Goal: Task Accomplishment & Management: Use online tool/utility

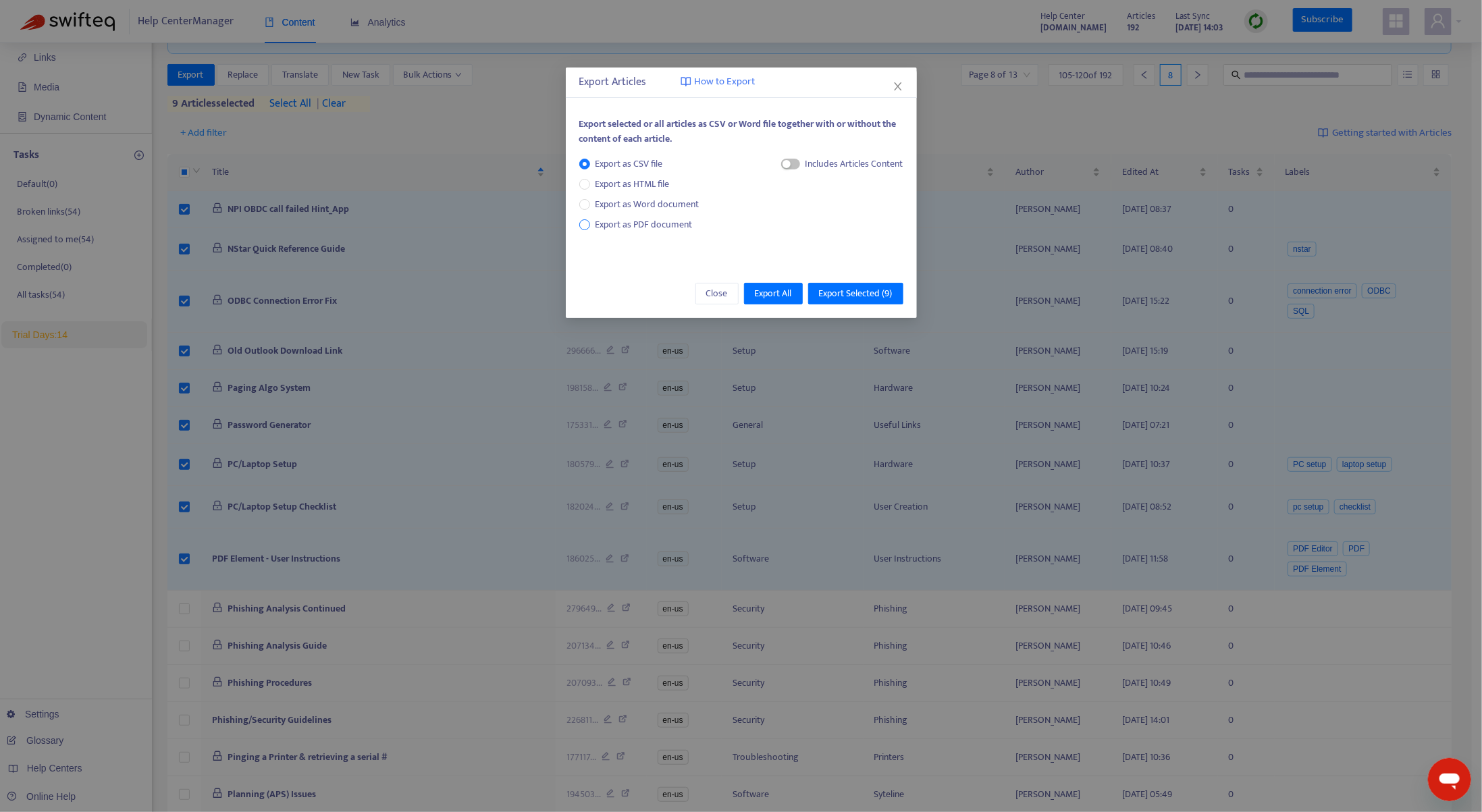
click at [635, 223] on span "Export as PDF document" at bounding box center [644, 224] width 97 height 15
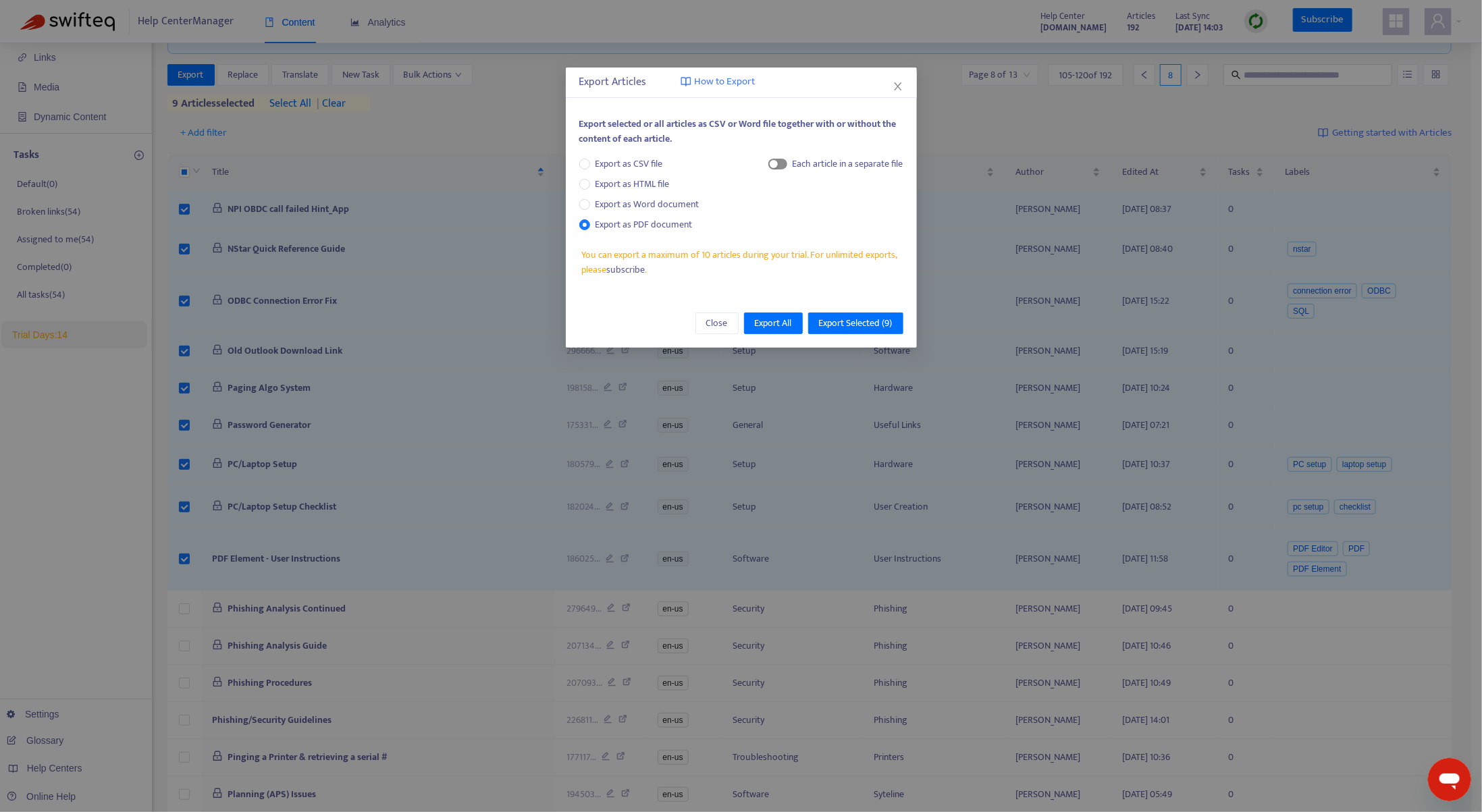
click at [778, 164] on span "button" at bounding box center [778, 164] width 19 height 11
click at [851, 325] on span "Export Selected ( 9 )" at bounding box center [856, 323] width 74 height 15
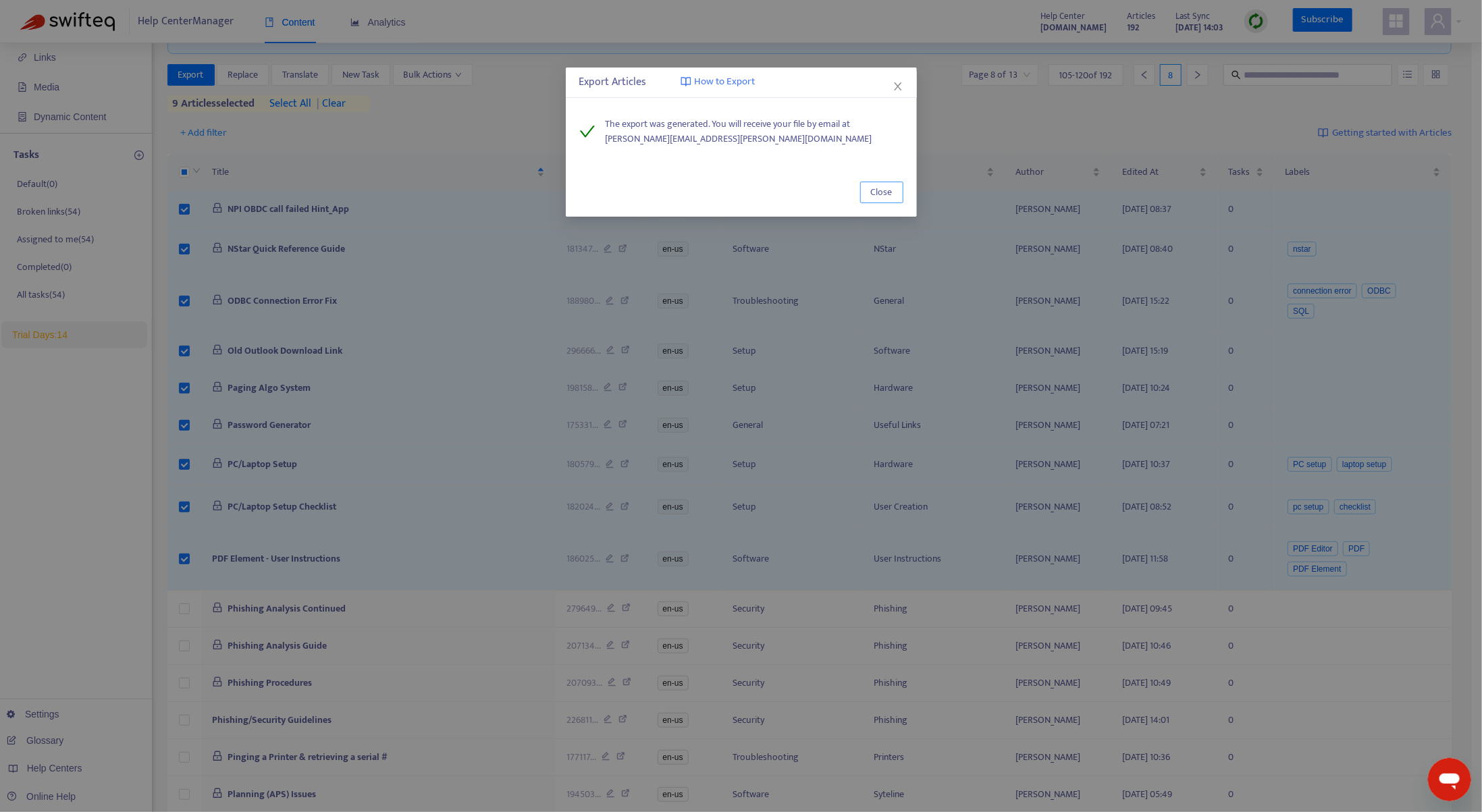
click at [866, 193] on button "Close" at bounding box center [881, 192] width 43 height 21
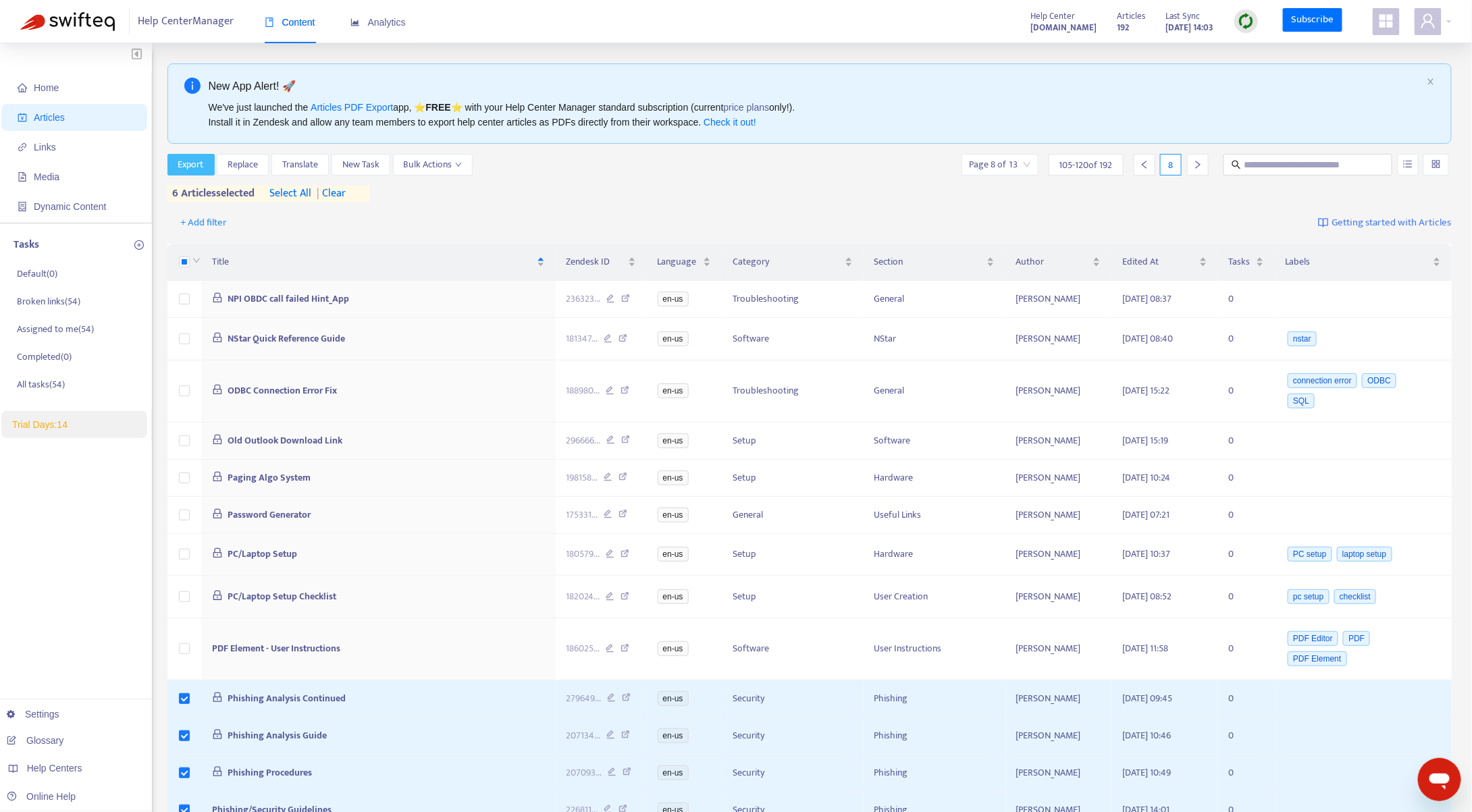
click at [185, 165] on span "Export" at bounding box center [190, 165] width 26 height 15
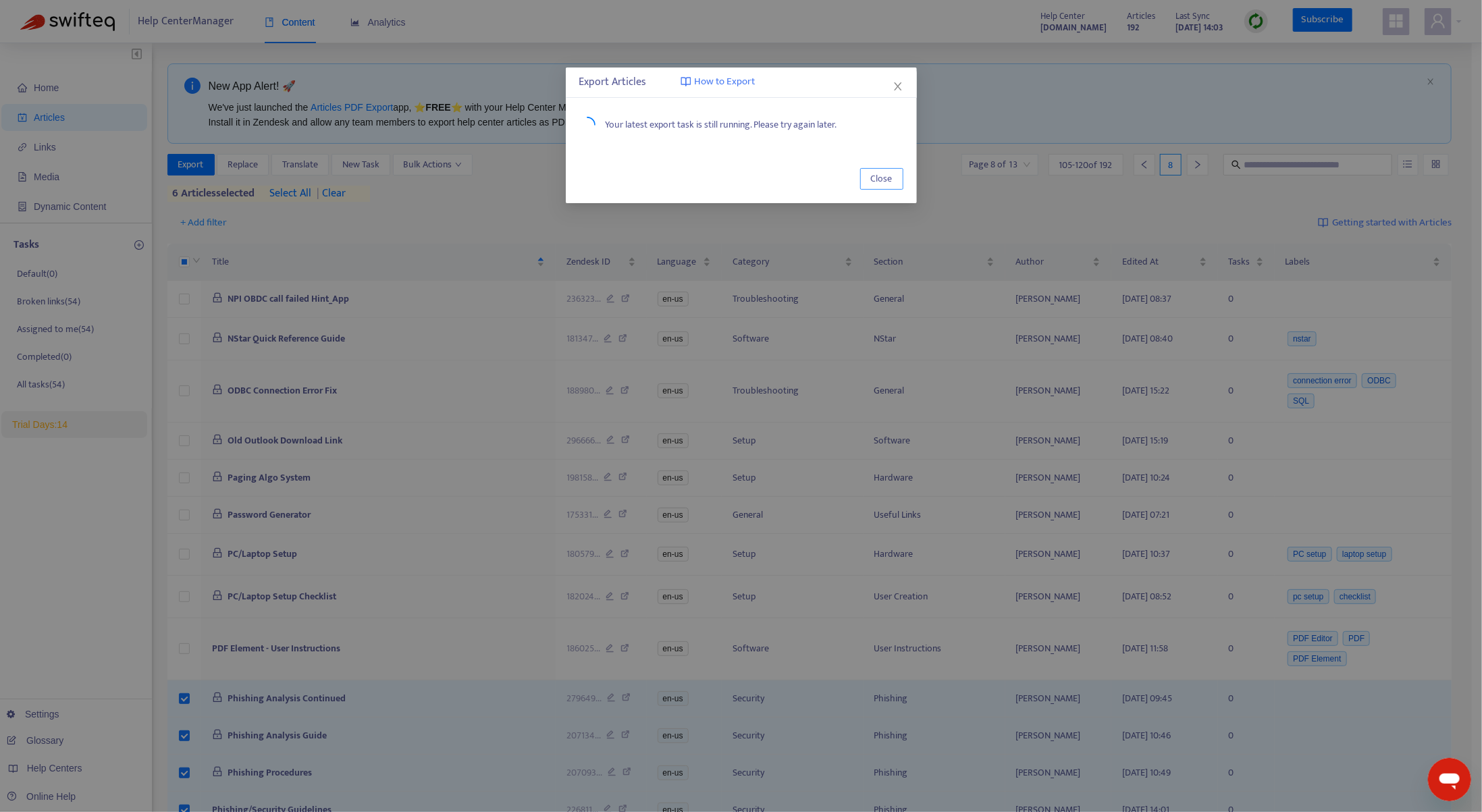
click at [887, 181] on span "Close" at bounding box center [881, 179] width 21 height 15
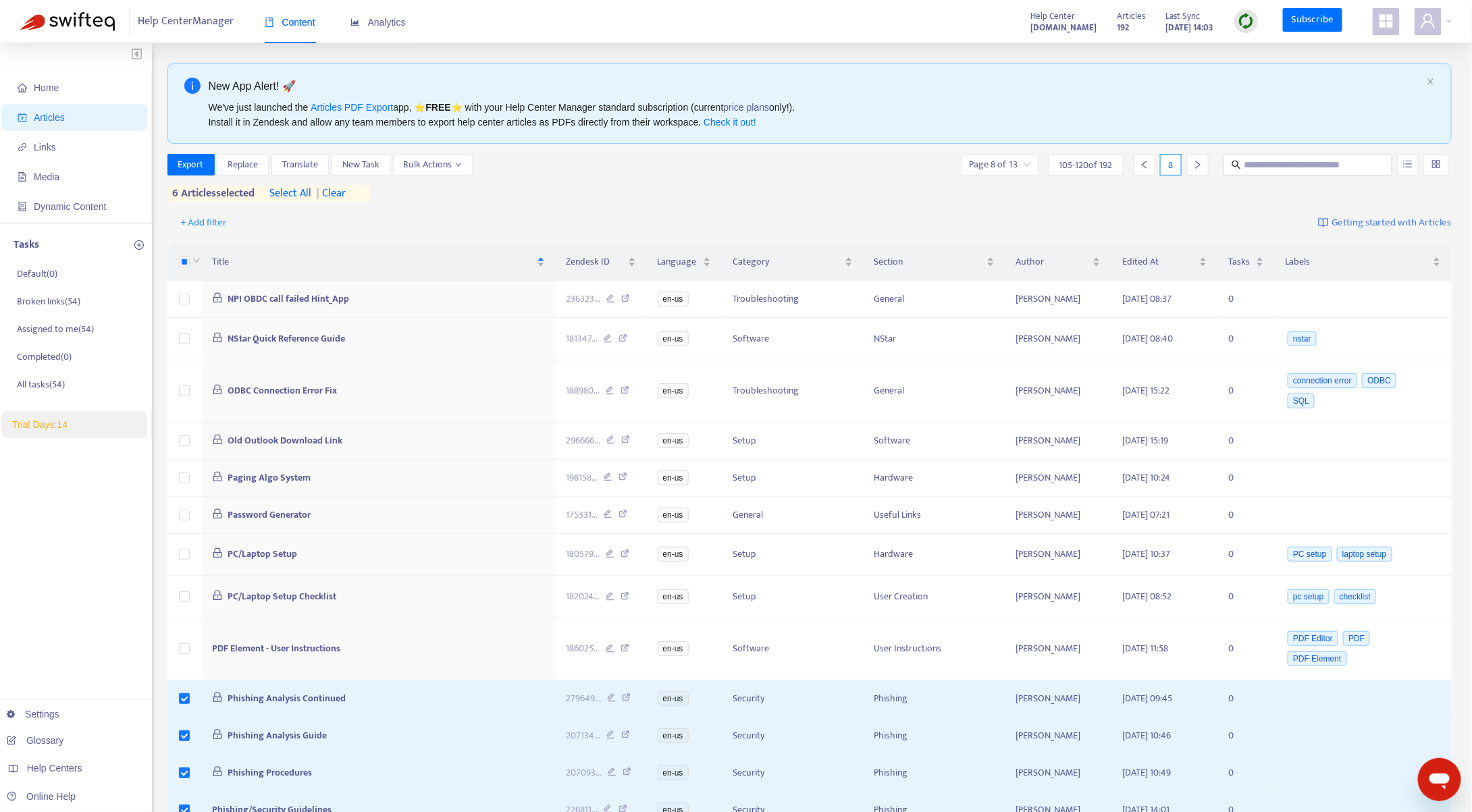
click at [1031, 124] on div "We've just launched the Articles PDF Export app, ⭐ FREE ⭐️ with your Help Cente…" at bounding box center [815, 115] width 1213 height 29
click at [200, 167] on span "Export" at bounding box center [190, 165] width 26 height 15
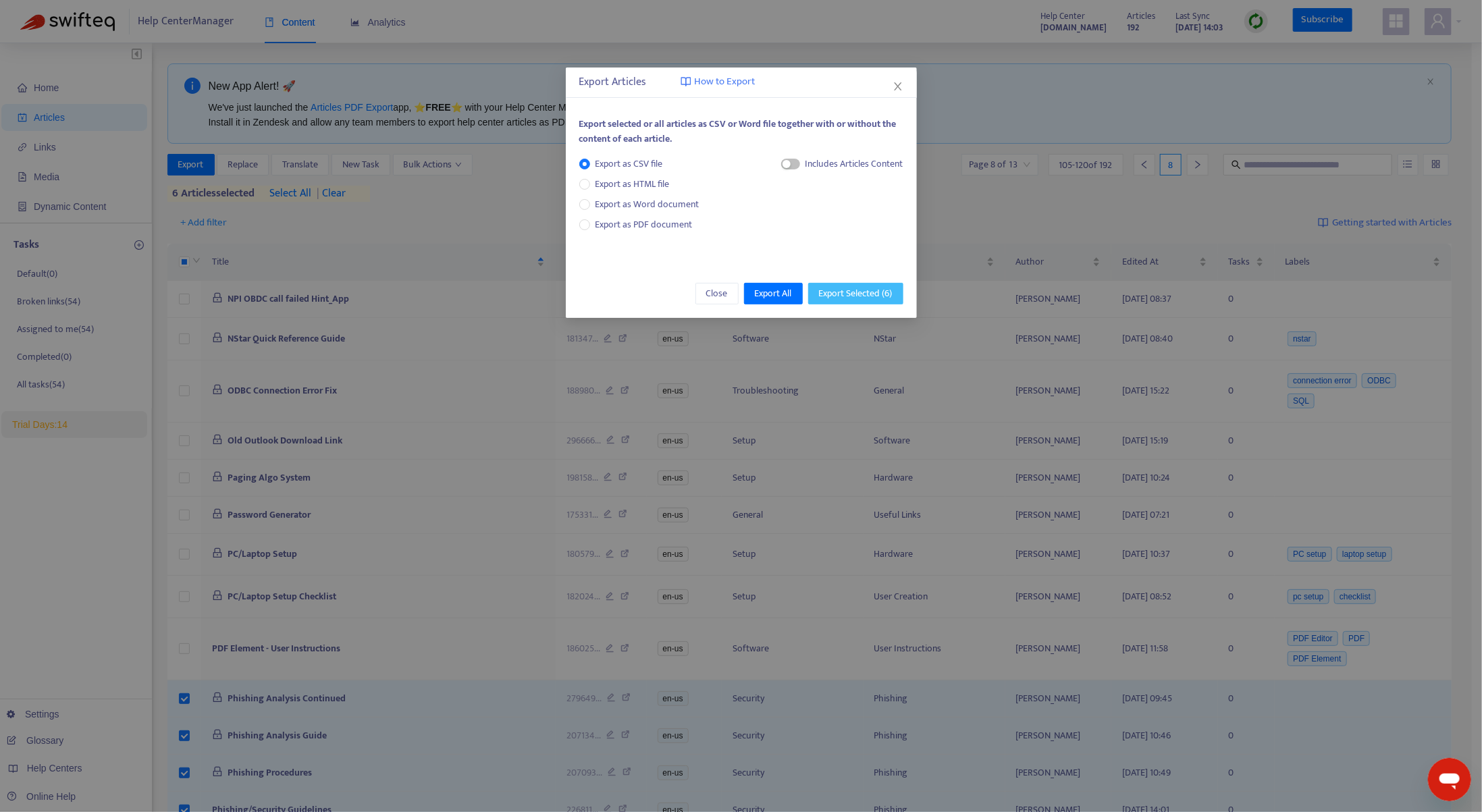
click at [859, 294] on span "Export Selected ( 6 )" at bounding box center [856, 293] width 74 height 15
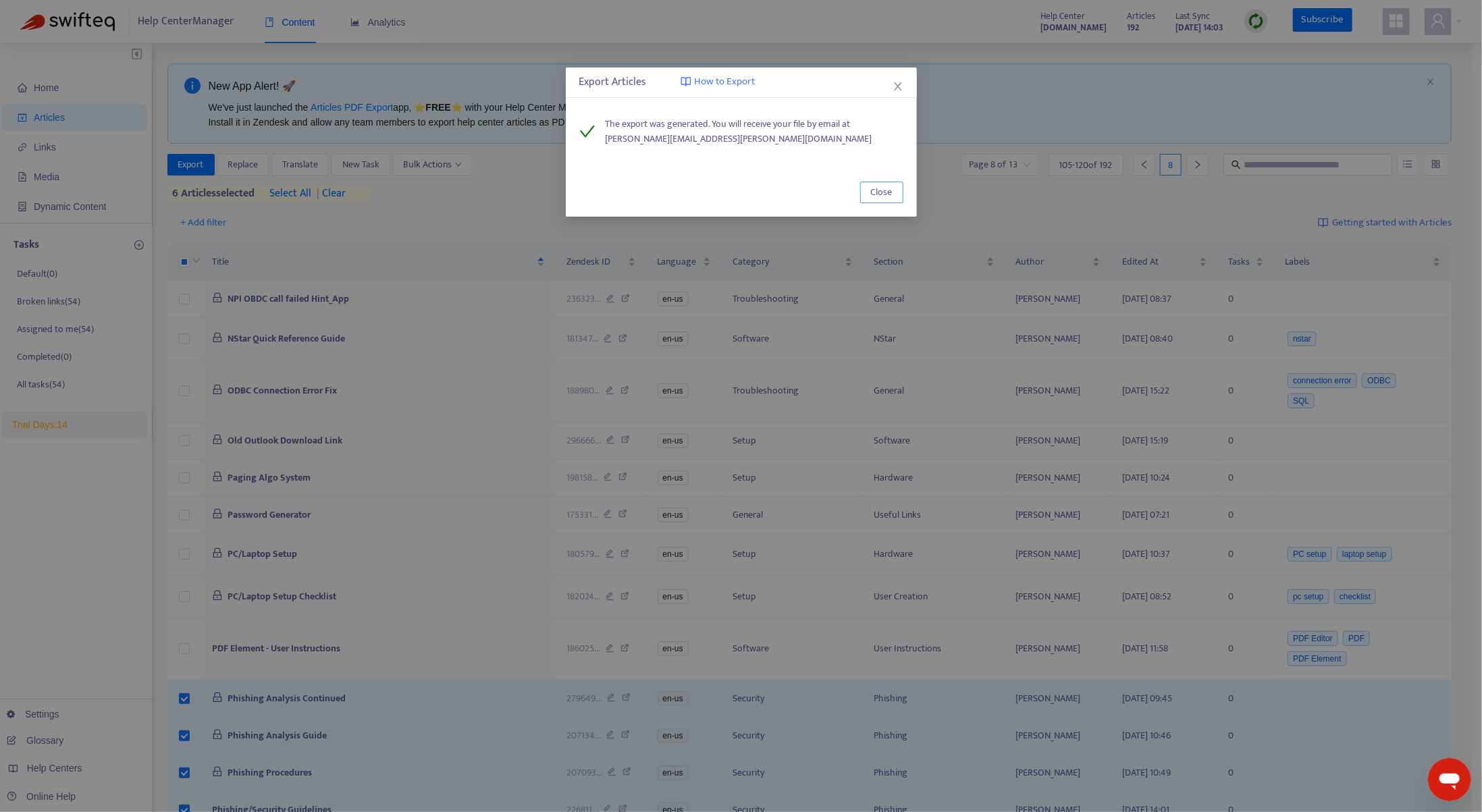
click at [889, 189] on span "Close" at bounding box center [881, 193] width 21 height 15
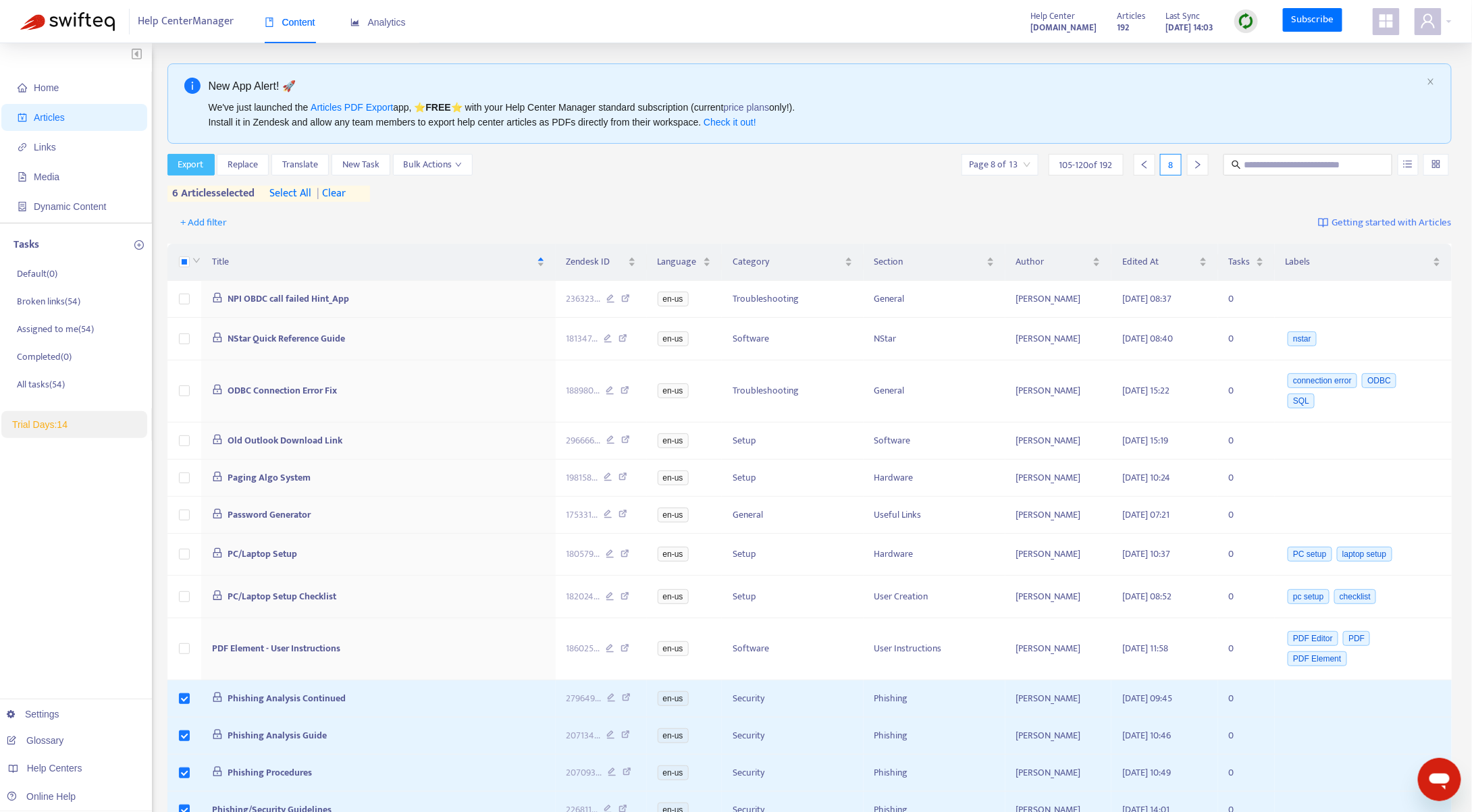
click at [178, 162] on span "Export" at bounding box center [190, 165] width 26 height 15
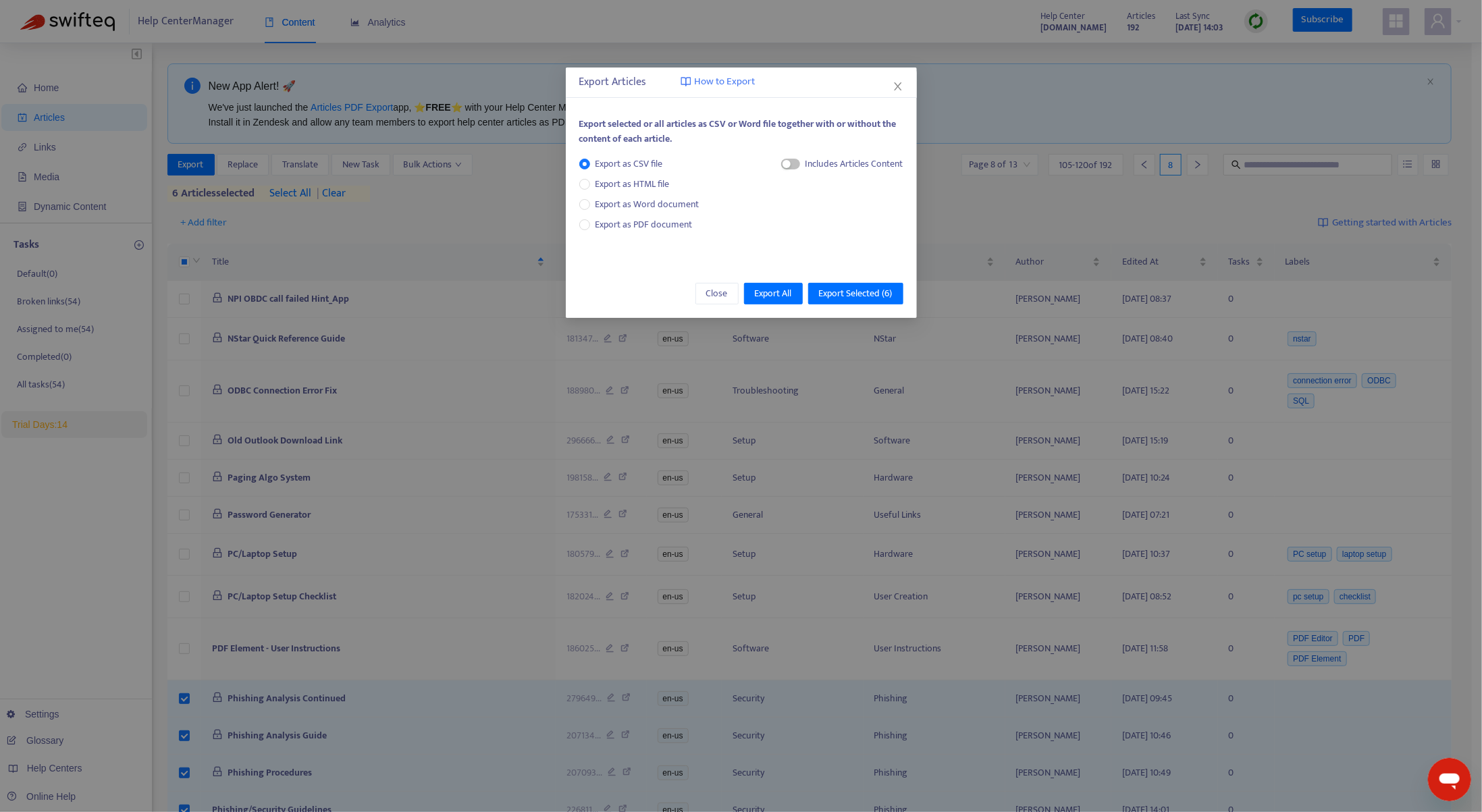
click at [602, 232] on div "Export as CSV file Export as HTML file Export as Word document Export as PDF do…" at bounding box center [741, 202] width 324 height 91
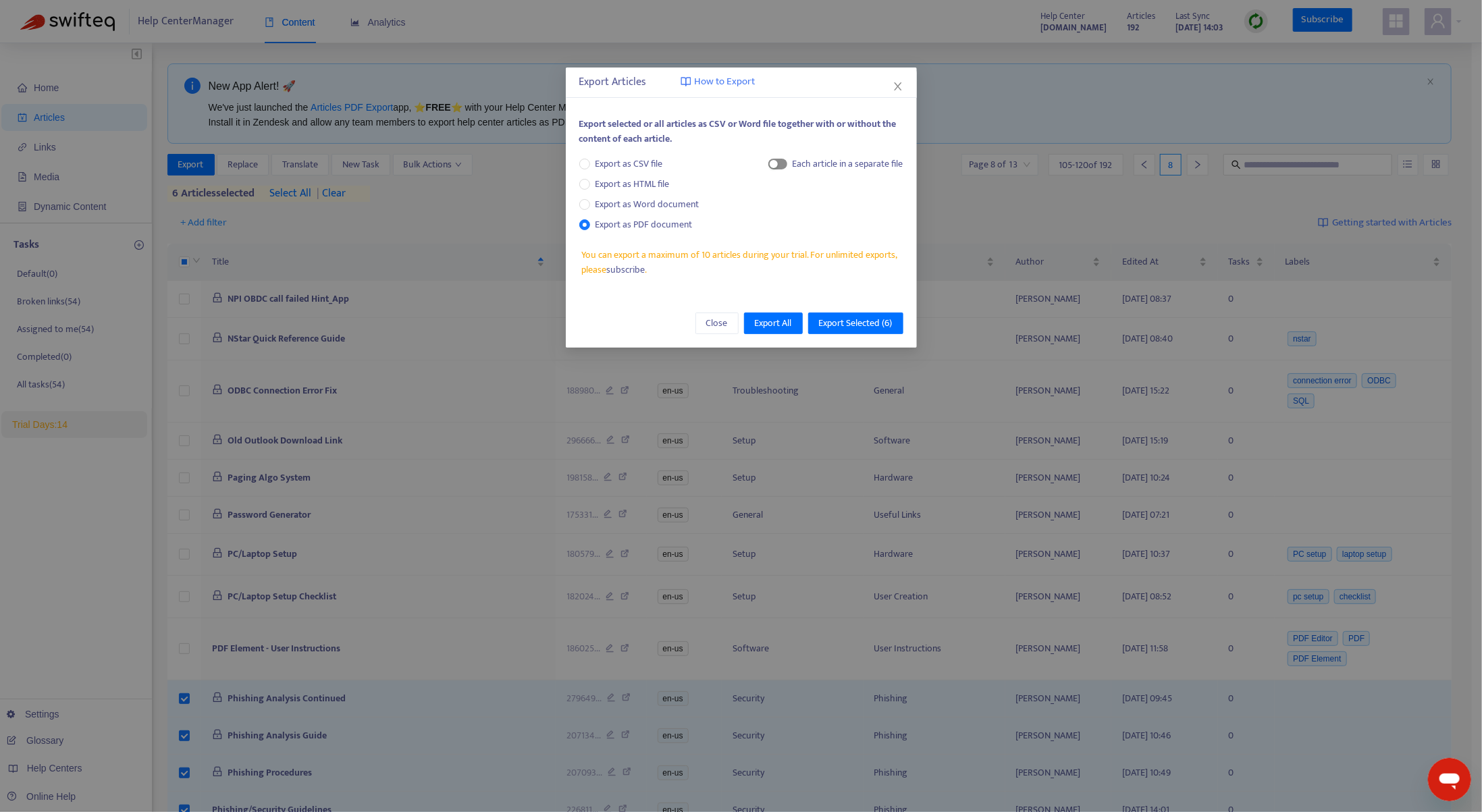
click at [780, 163] on span "button" at bounding box center [778, 164] width 19 height 11
click at [848, 322] on span "Export Selected ( 6 )" at bounding box center [856, 323] width 74 height 15
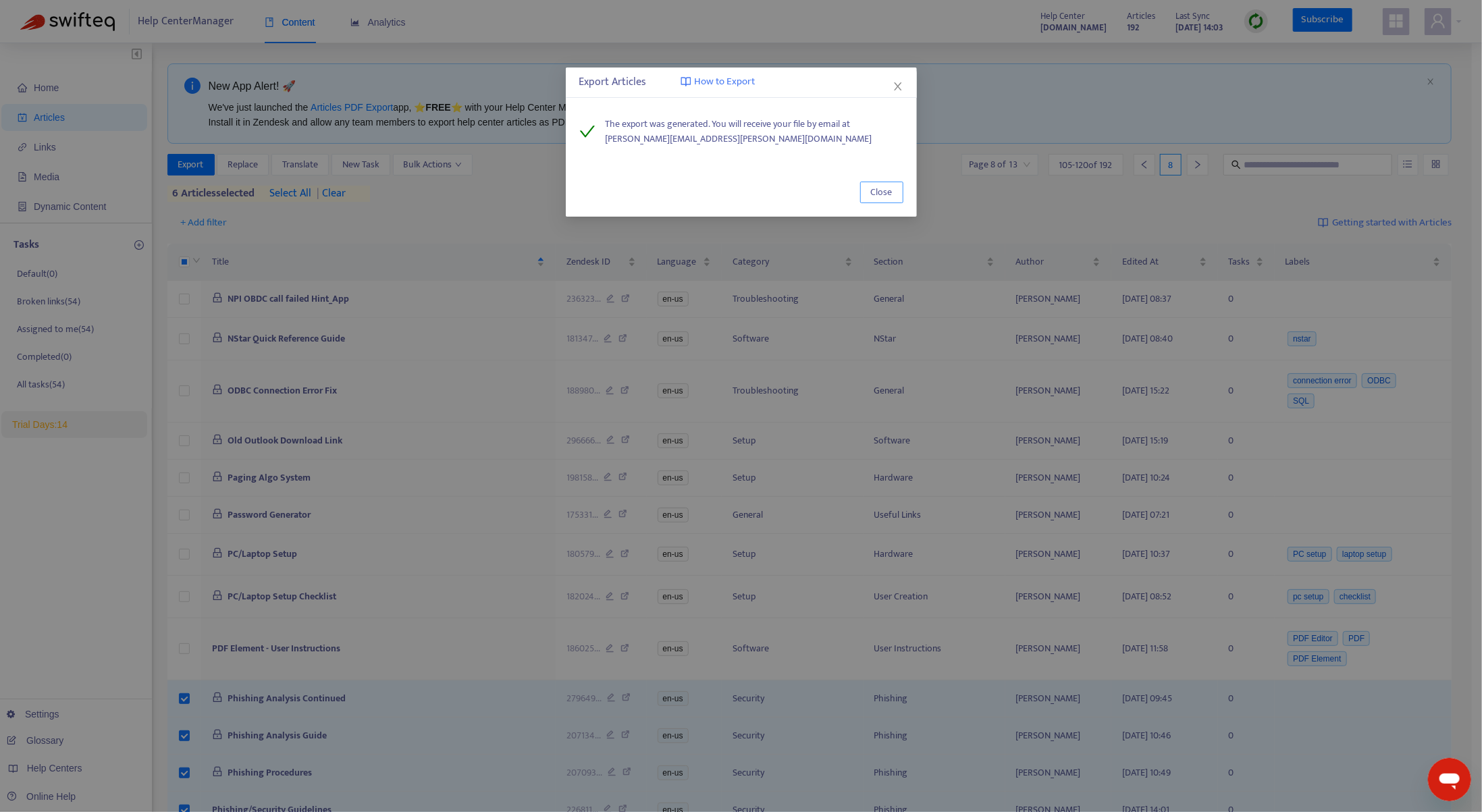
click at [875, 189] on span "Close" at bounding box center [881, 193] width 21 height 15
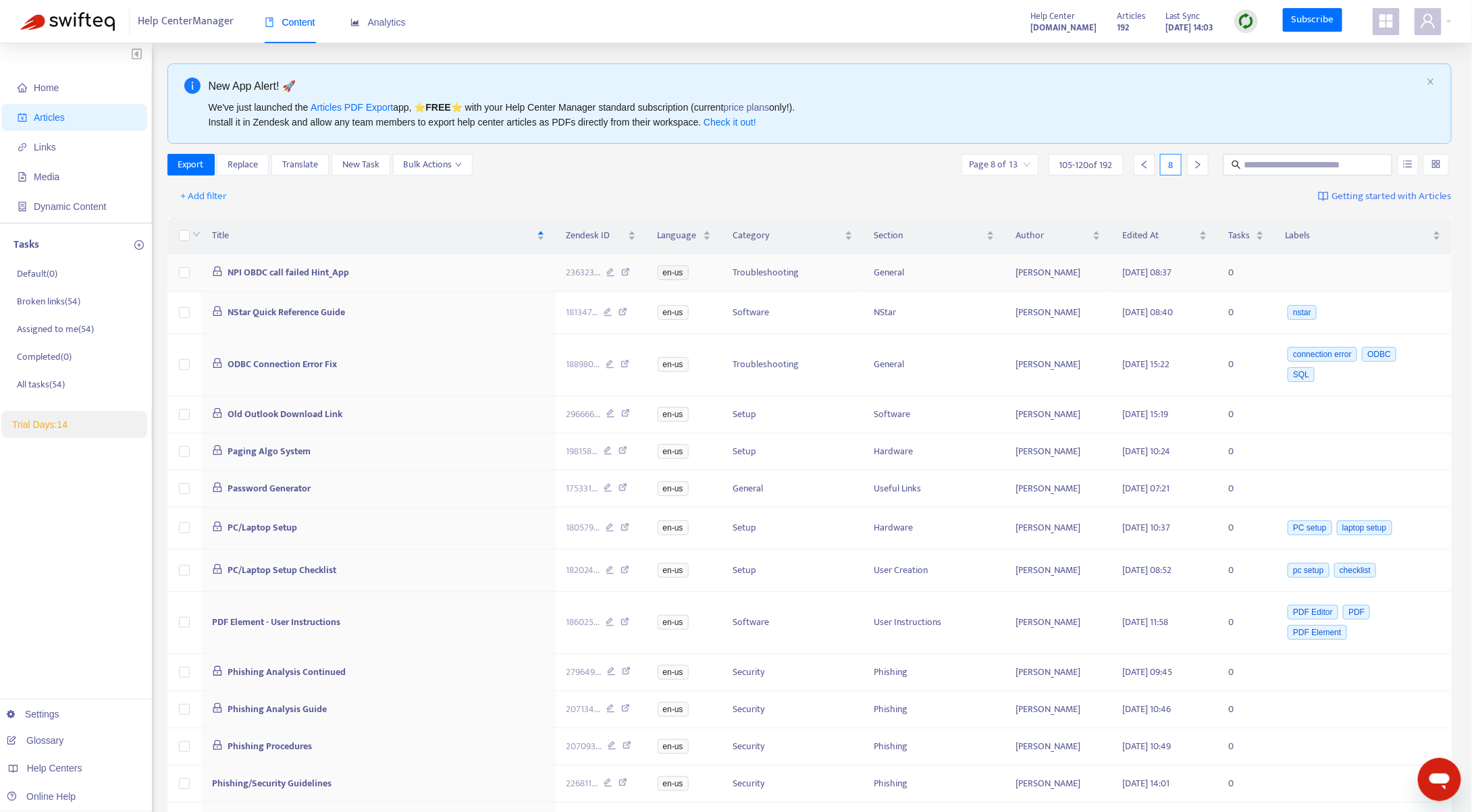
click at [180, 261] on td at bounding box center [185, 273] width 34 height 37
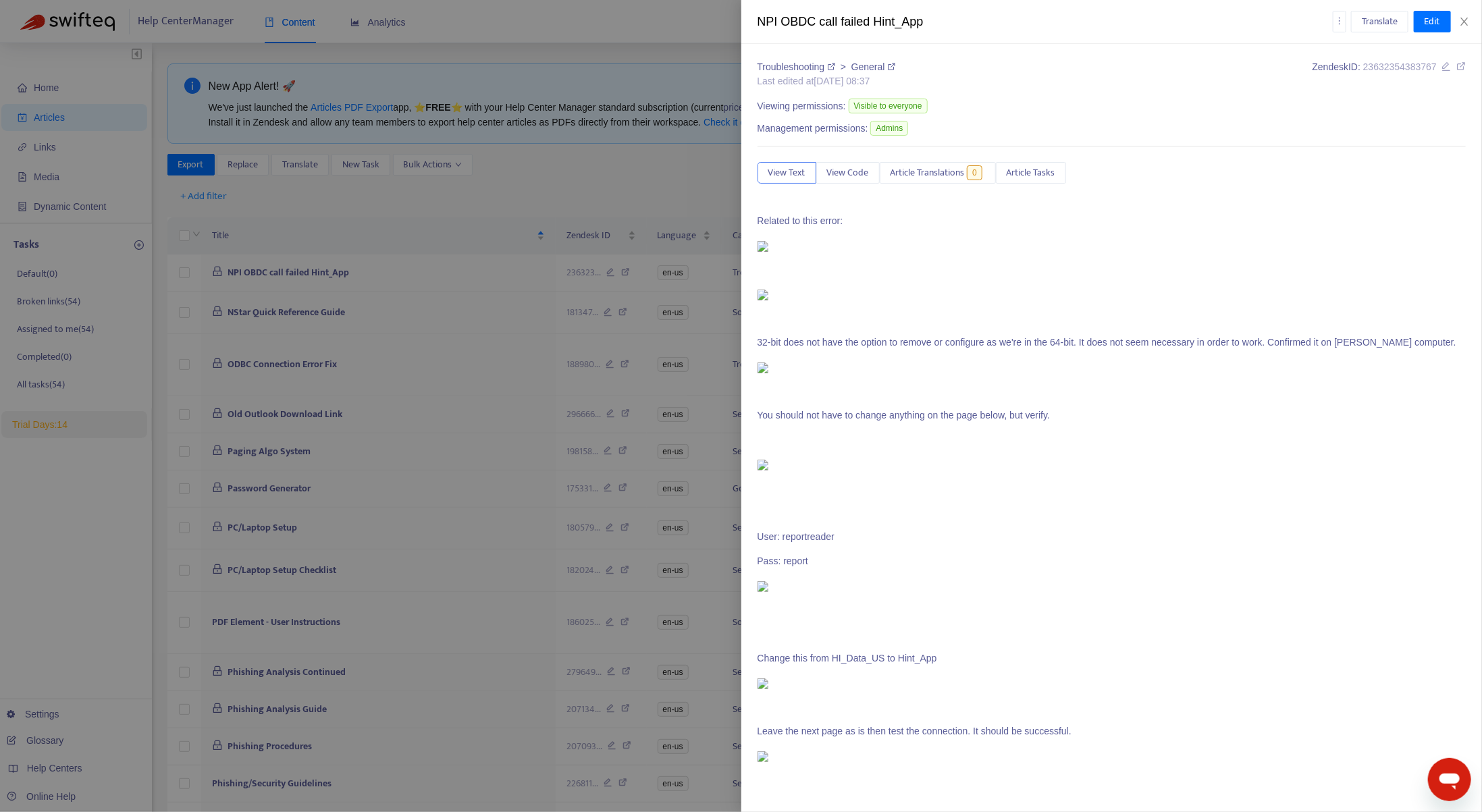
click at [635, 165] on div at bounding box center [741, 406] width 1482 height 812
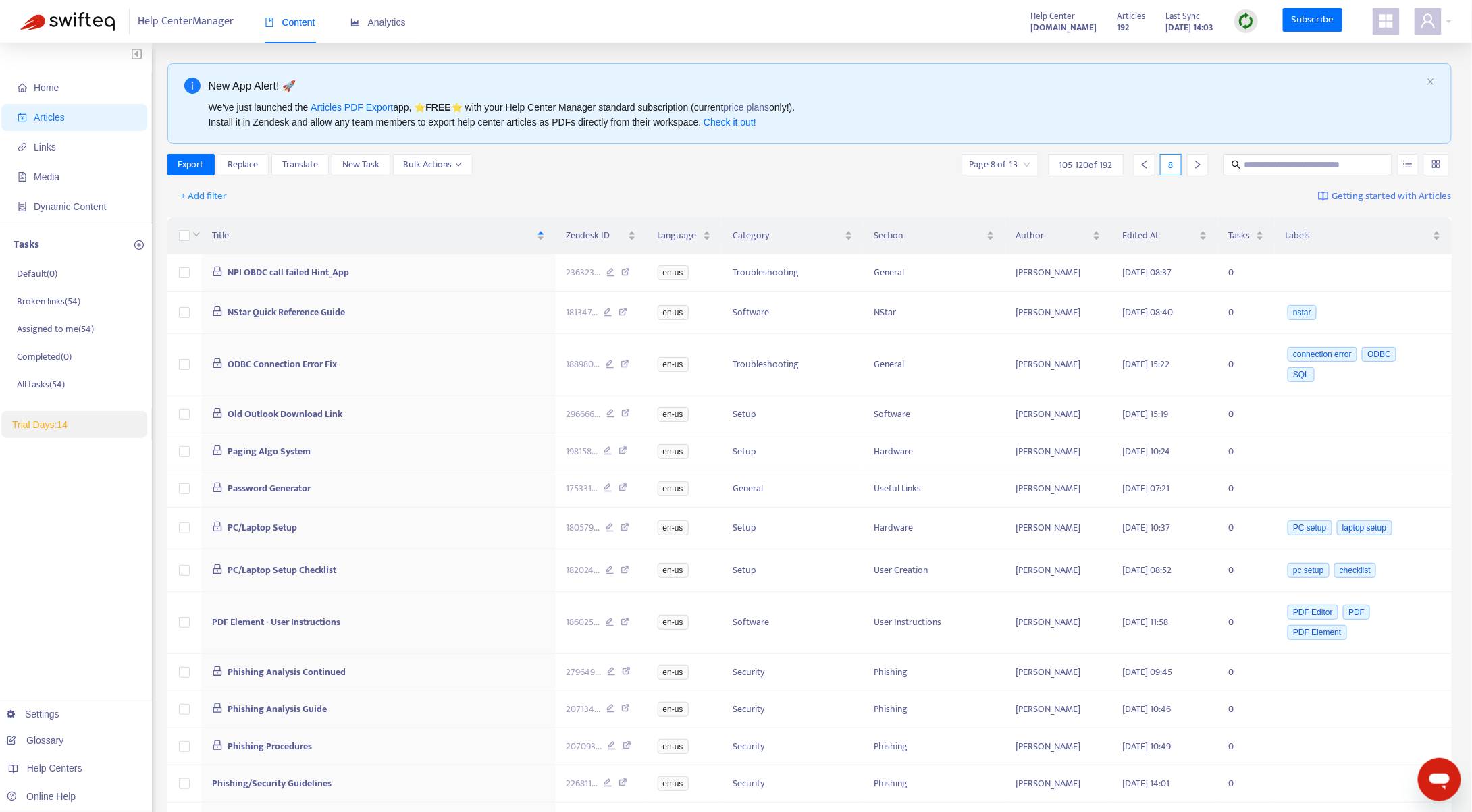
scroll to position [134, 0]
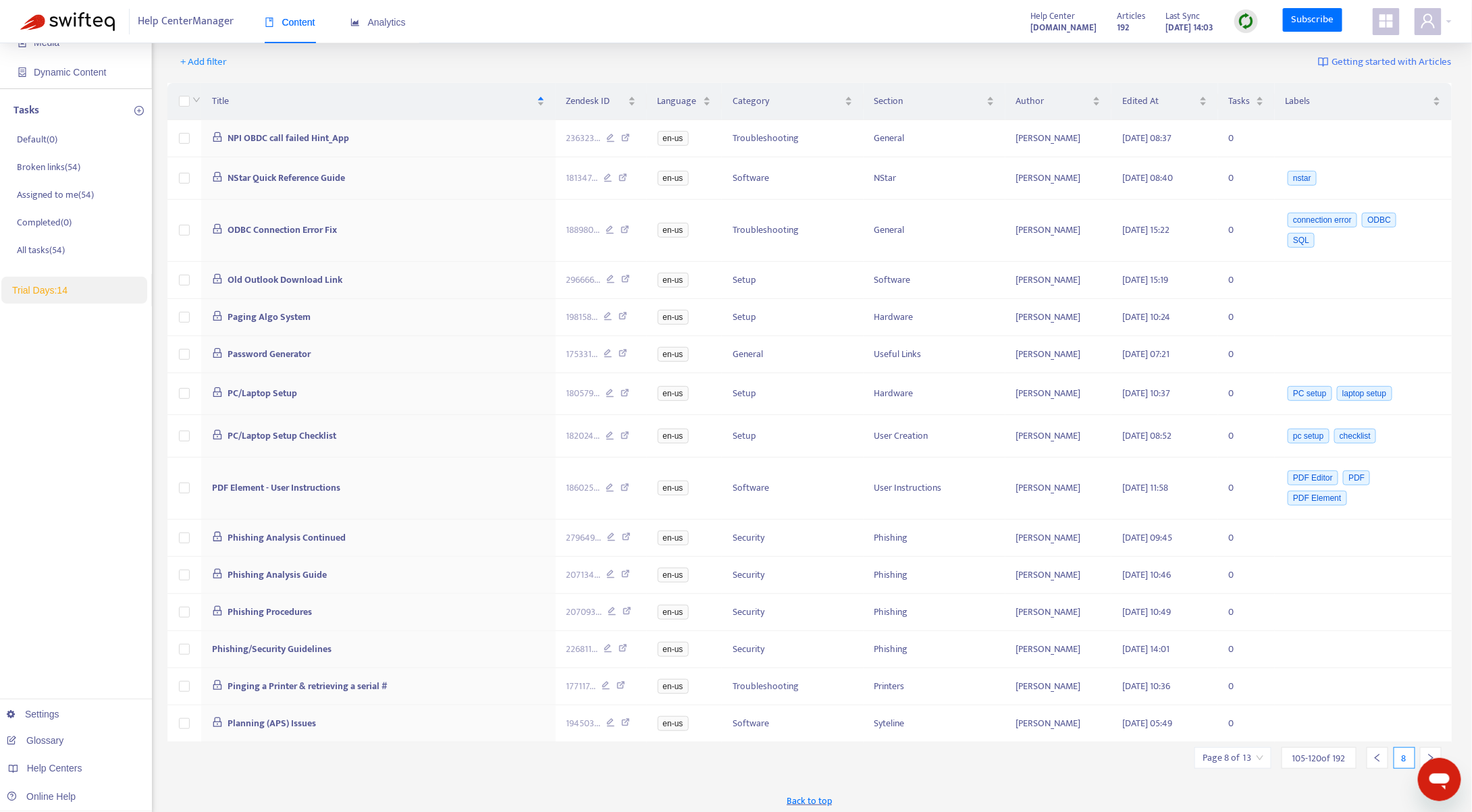
click at [1433, 753] on icon "right" at bounding box center [1431, 758] width 10 height 10
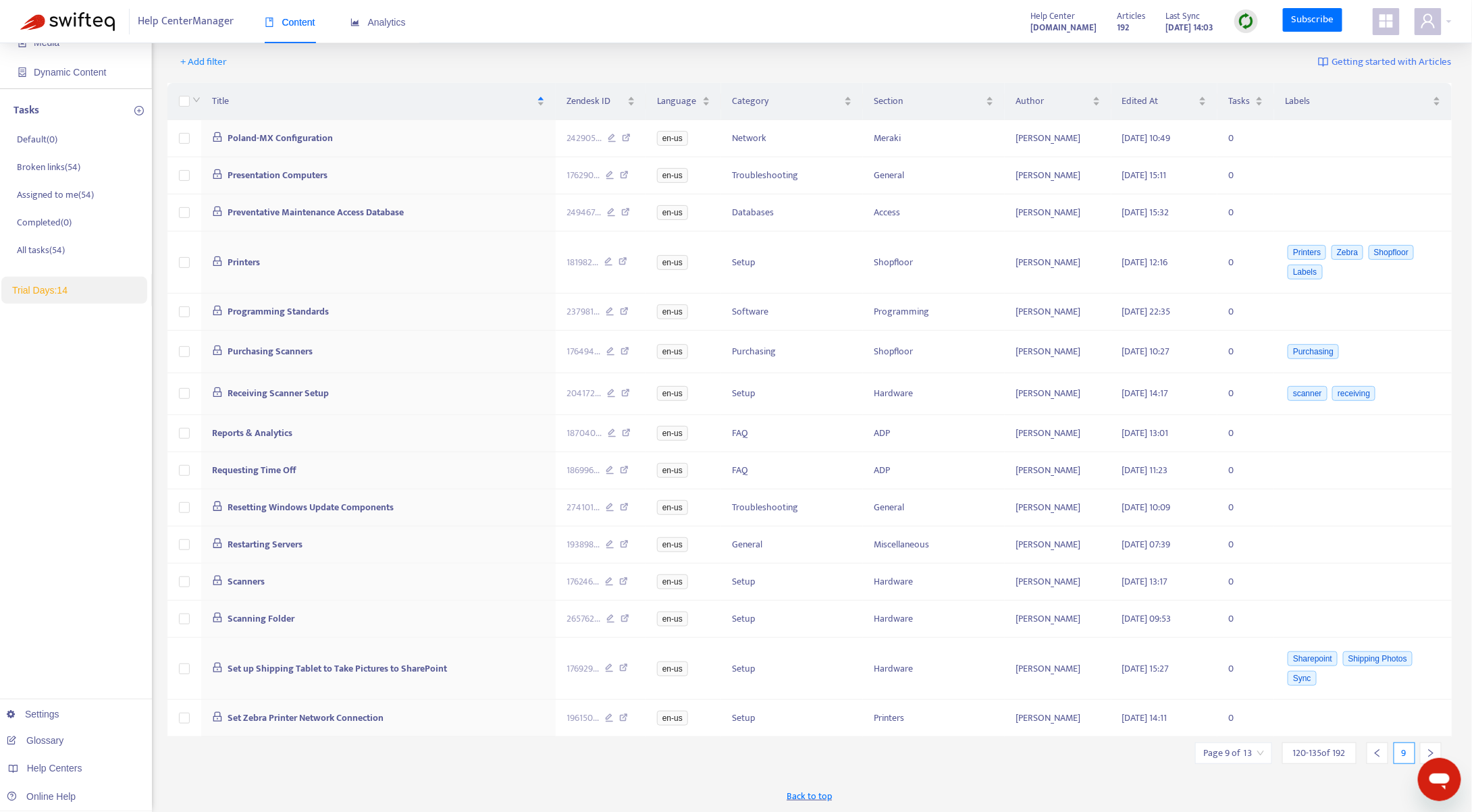
scroll to position [130, 0]
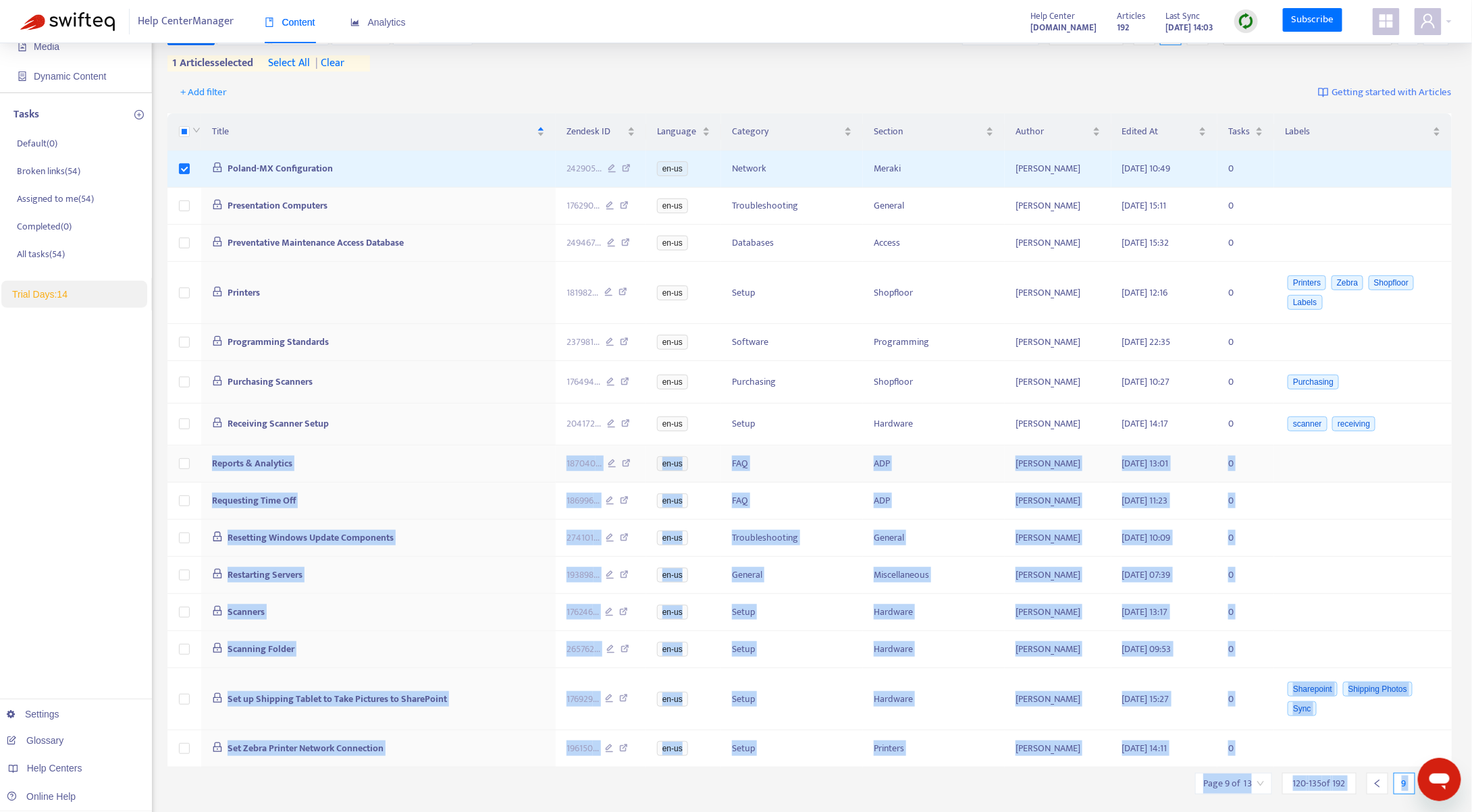
click at [190, 459] on td at bounding box center [185, 464] width 34 height 37
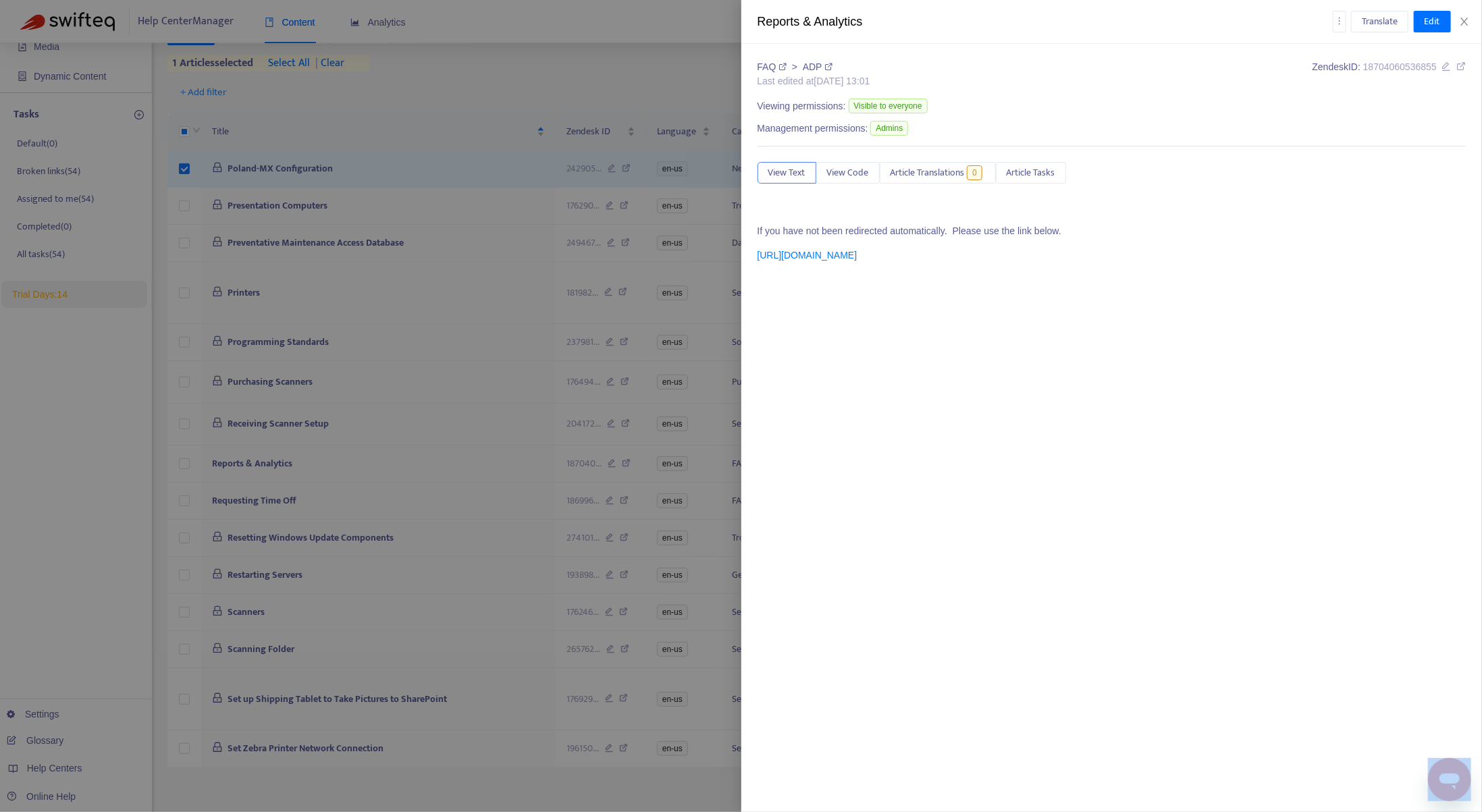
click at [184, 464] on div at bounding box center [741, 406] width 1482 height 812
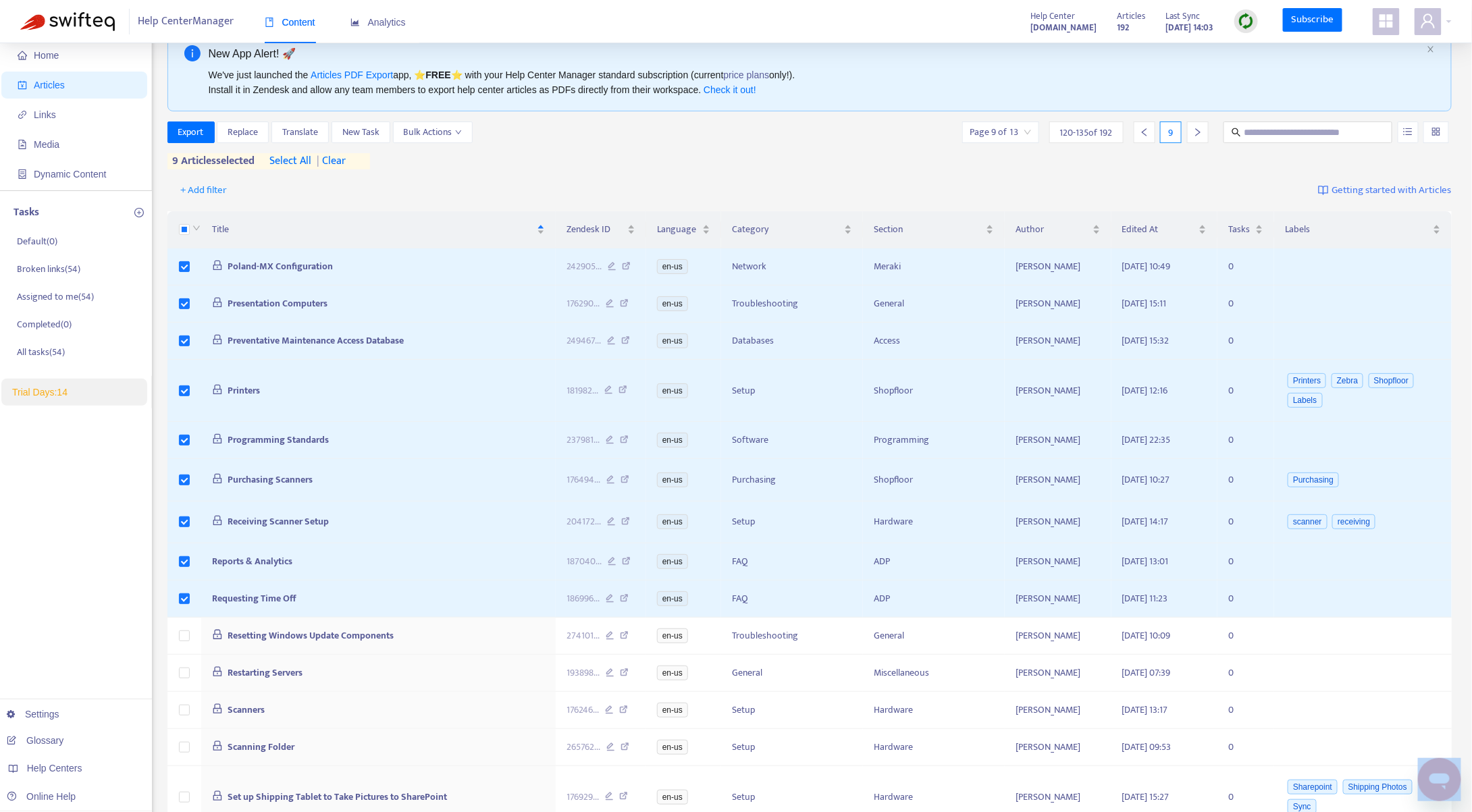
scroll to position [0, 0]
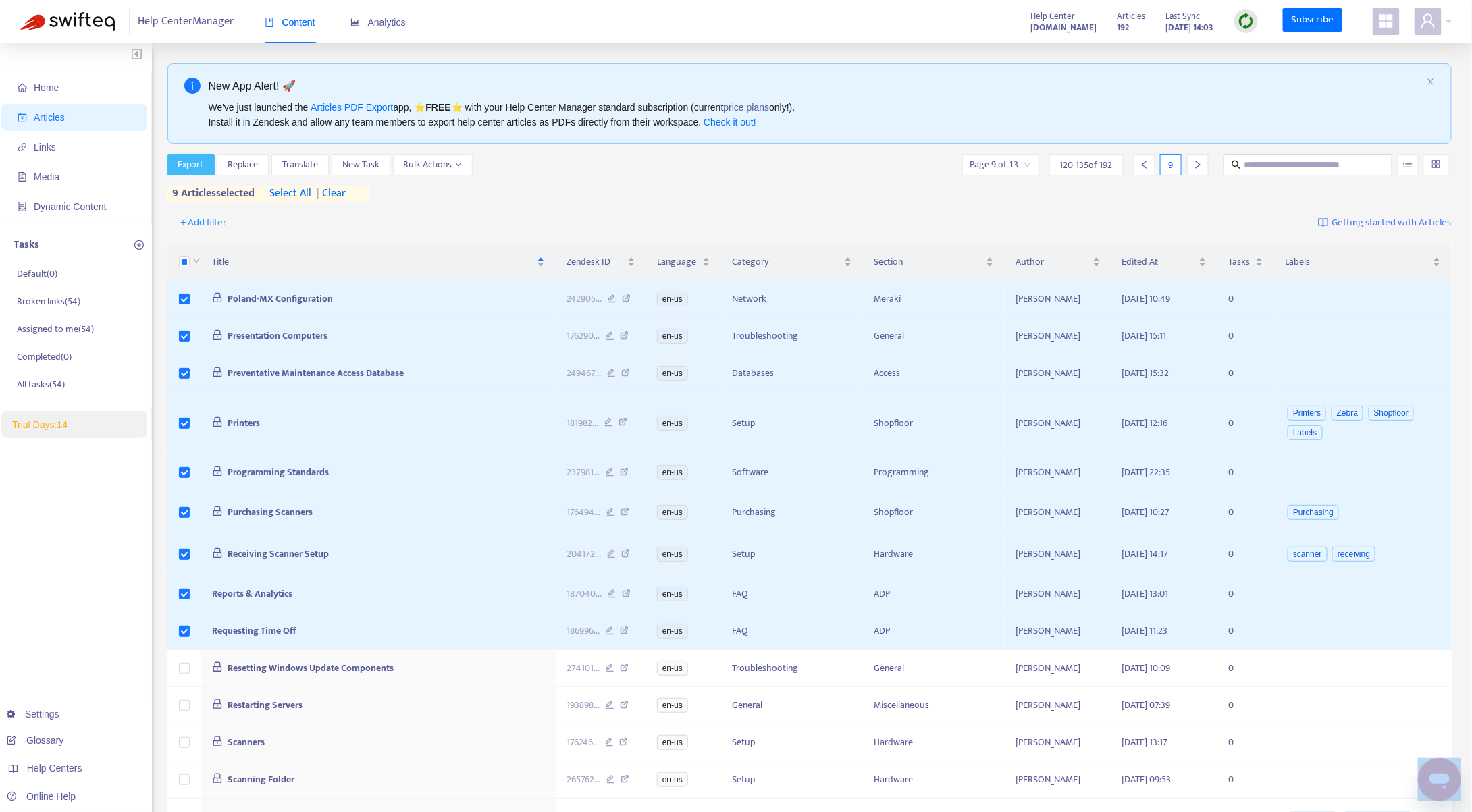
click at [193, 159] on span "Export" at bounding box center [190, 165] width 26 height 15
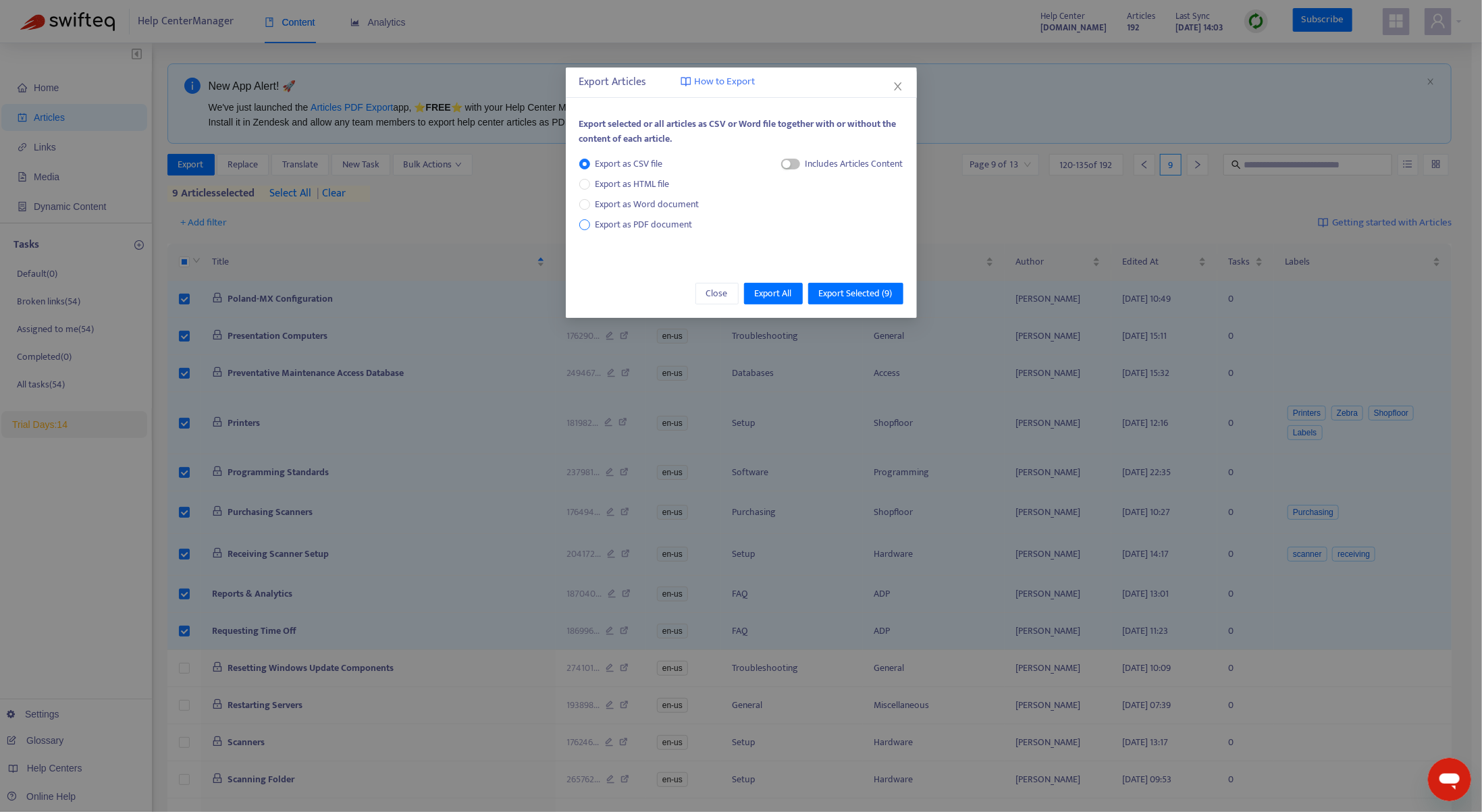
click at [591, 224] on span "Export as PDF document" at bounding box center [644, 225] width 108 height 15
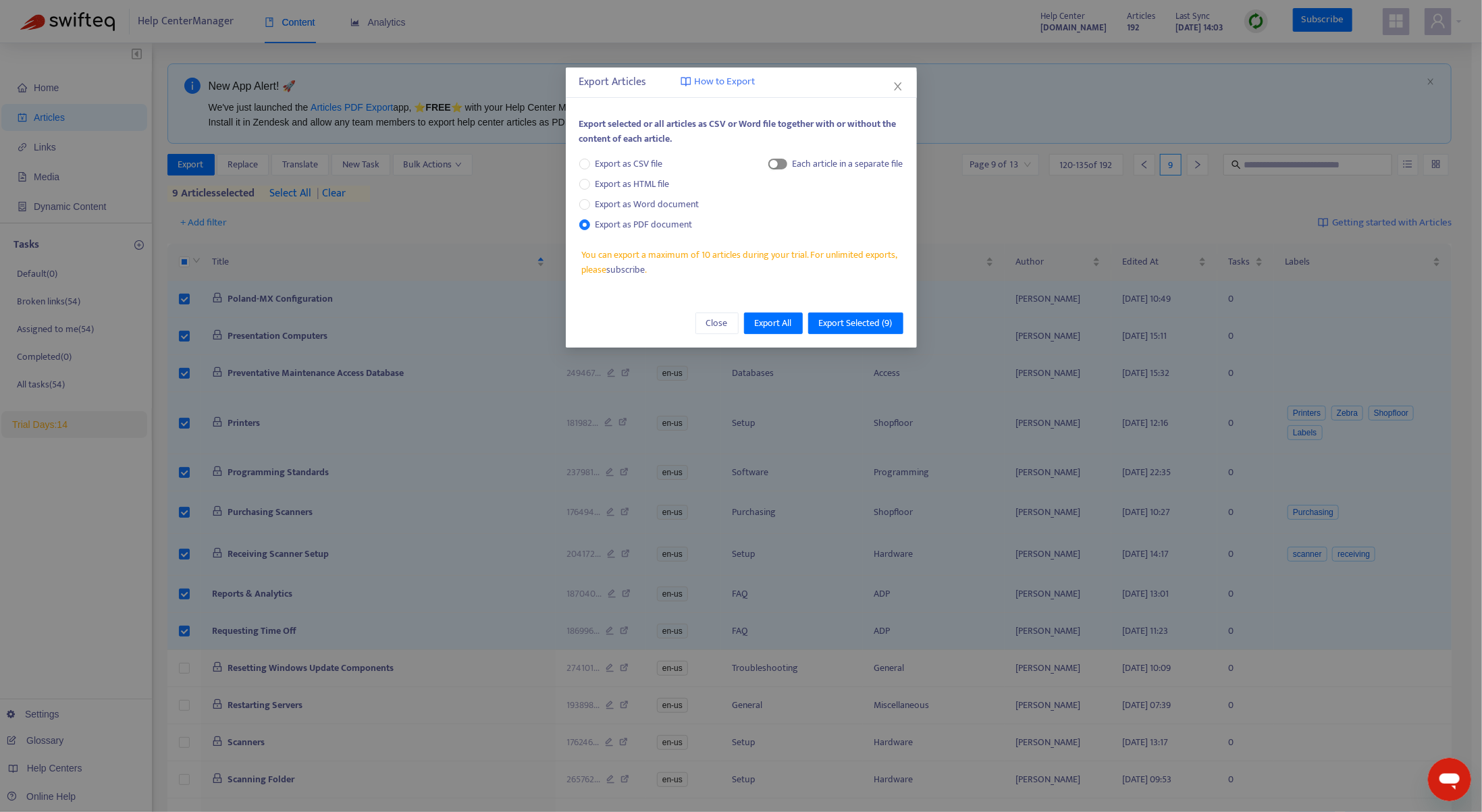
click at [776, 164] on div "button" at bounding box center [773, 164] width 8 height 8
click at [848, 318] on span "Export Selected ( 9 )" at bounding box center [856, 323] width 74 height 15
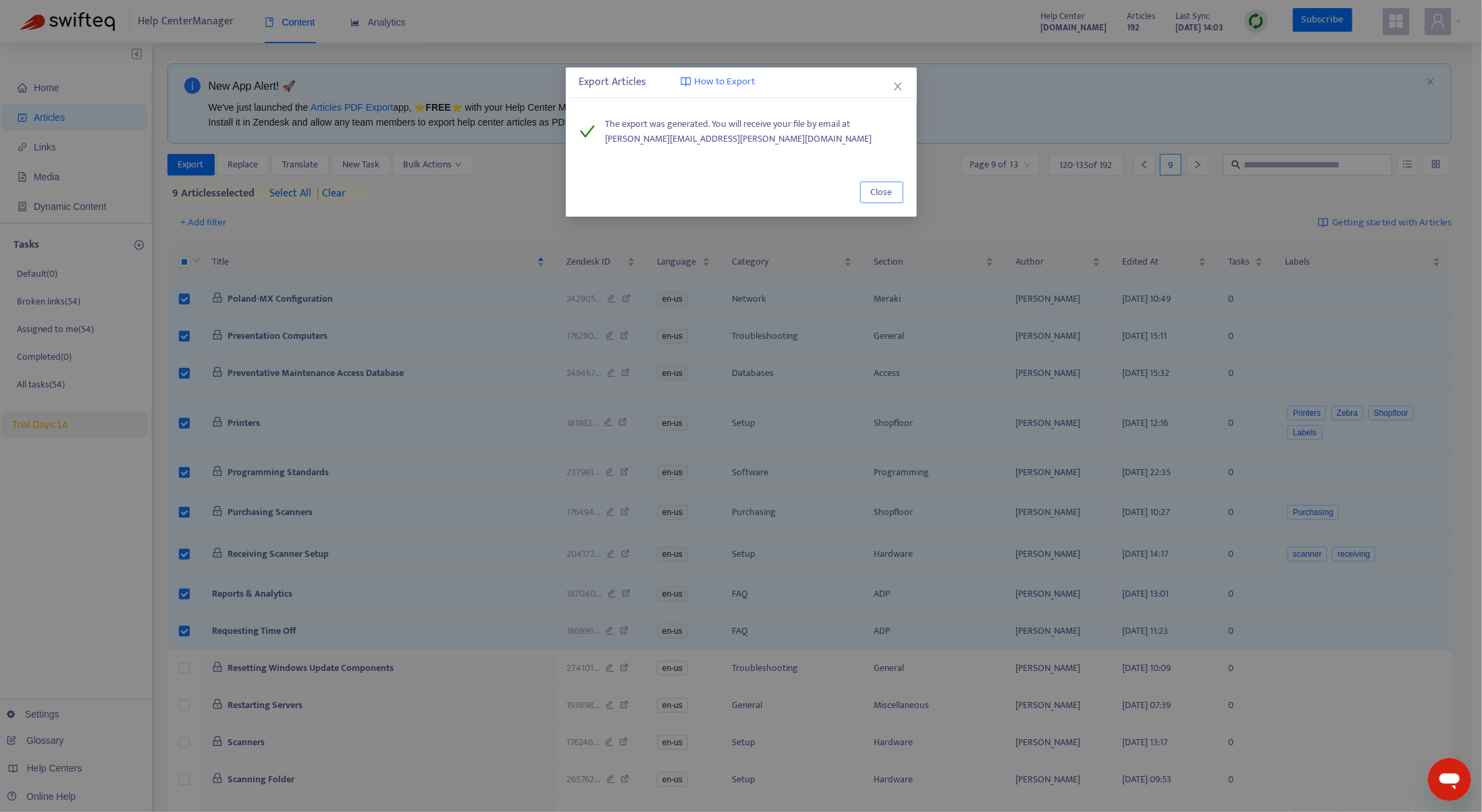
click at [883, 195] on span "Close" at bounding box center [881, 193] width 21 height 15
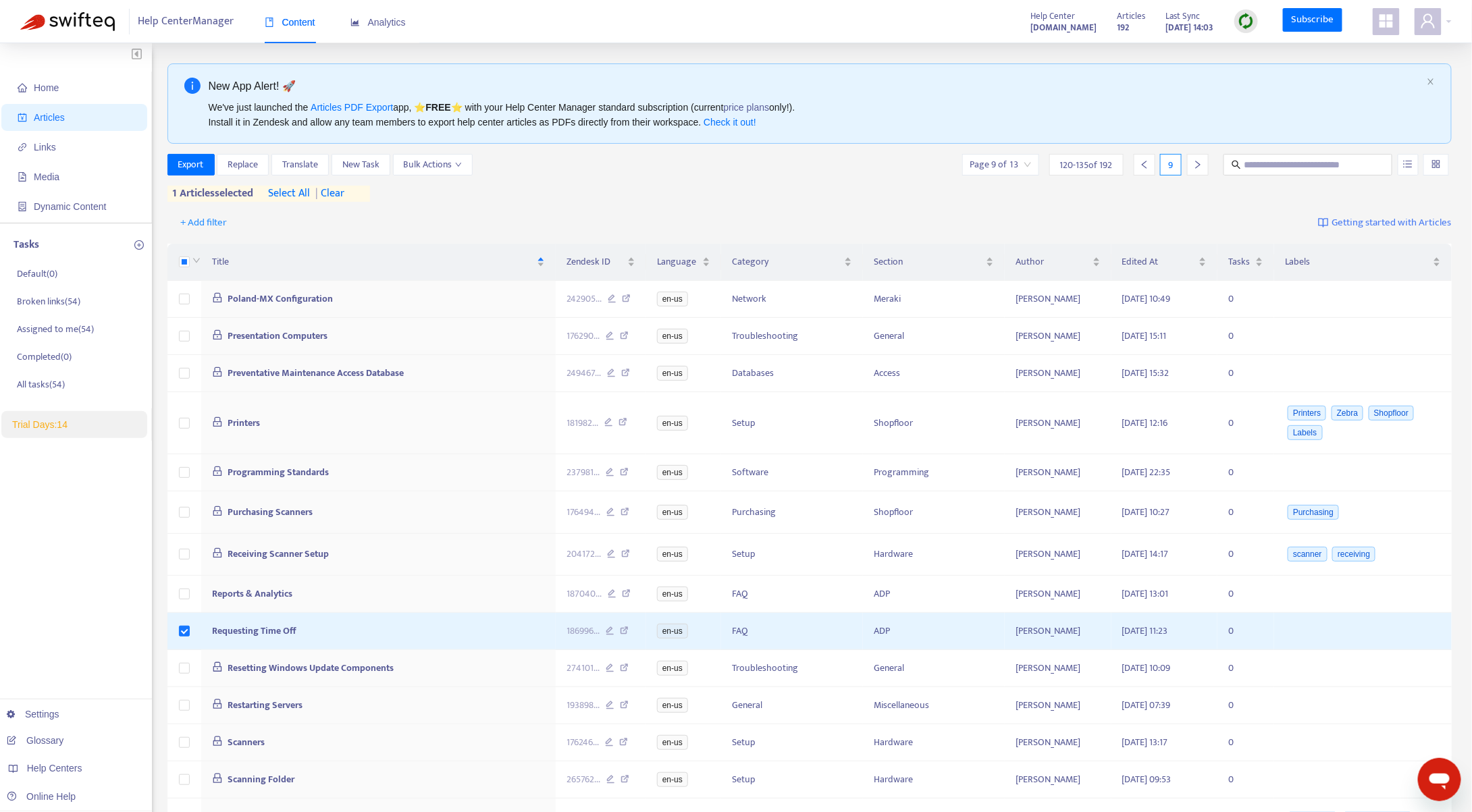
scroll to position [157, 0]
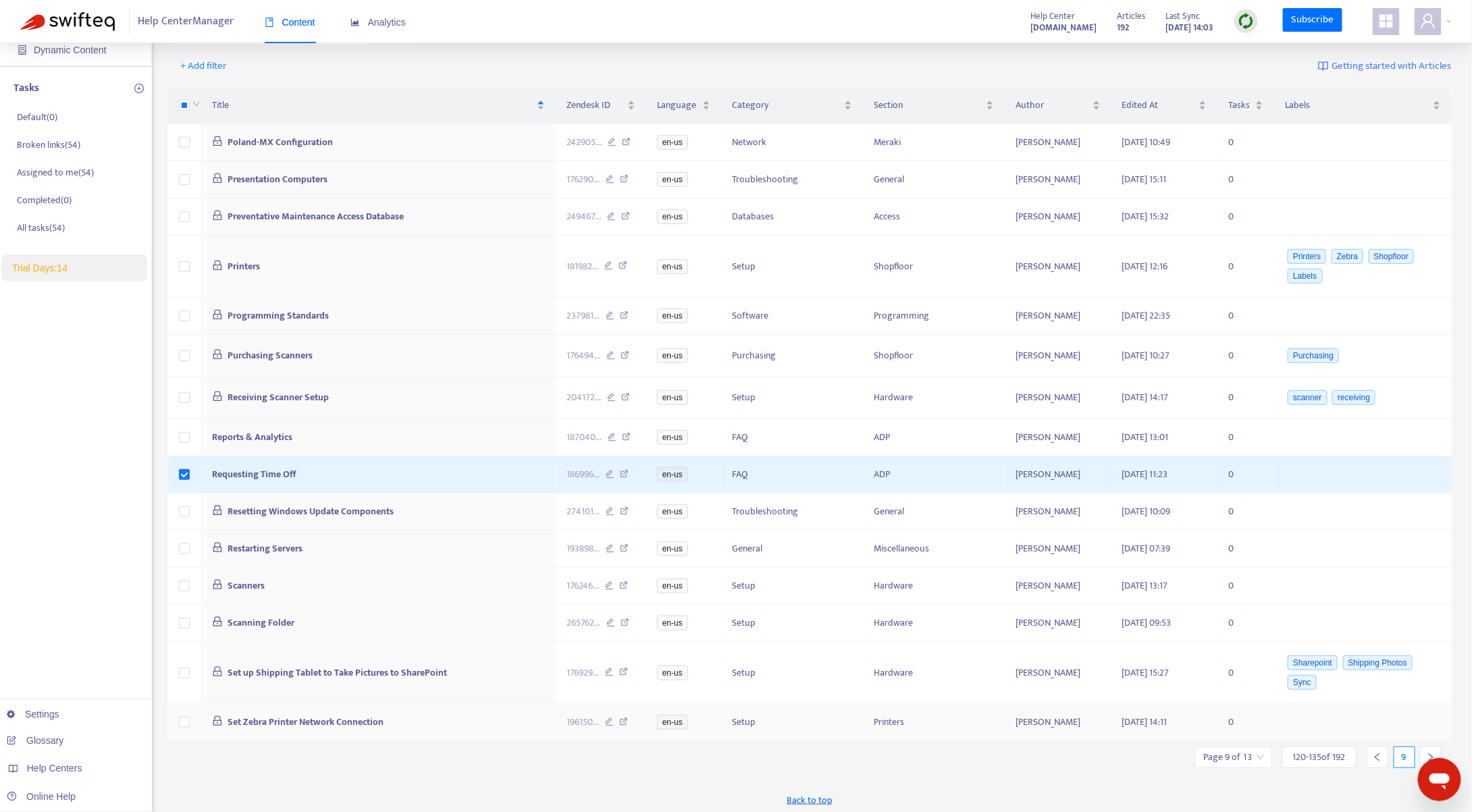
drag, startPoint x: 662, startPoint y: 717, endPoint x: 655, endPoint y: 718, distance: 7.1
click at [655, 718] on td "en-us" at bounding box center [684, 722] width 75 height 37
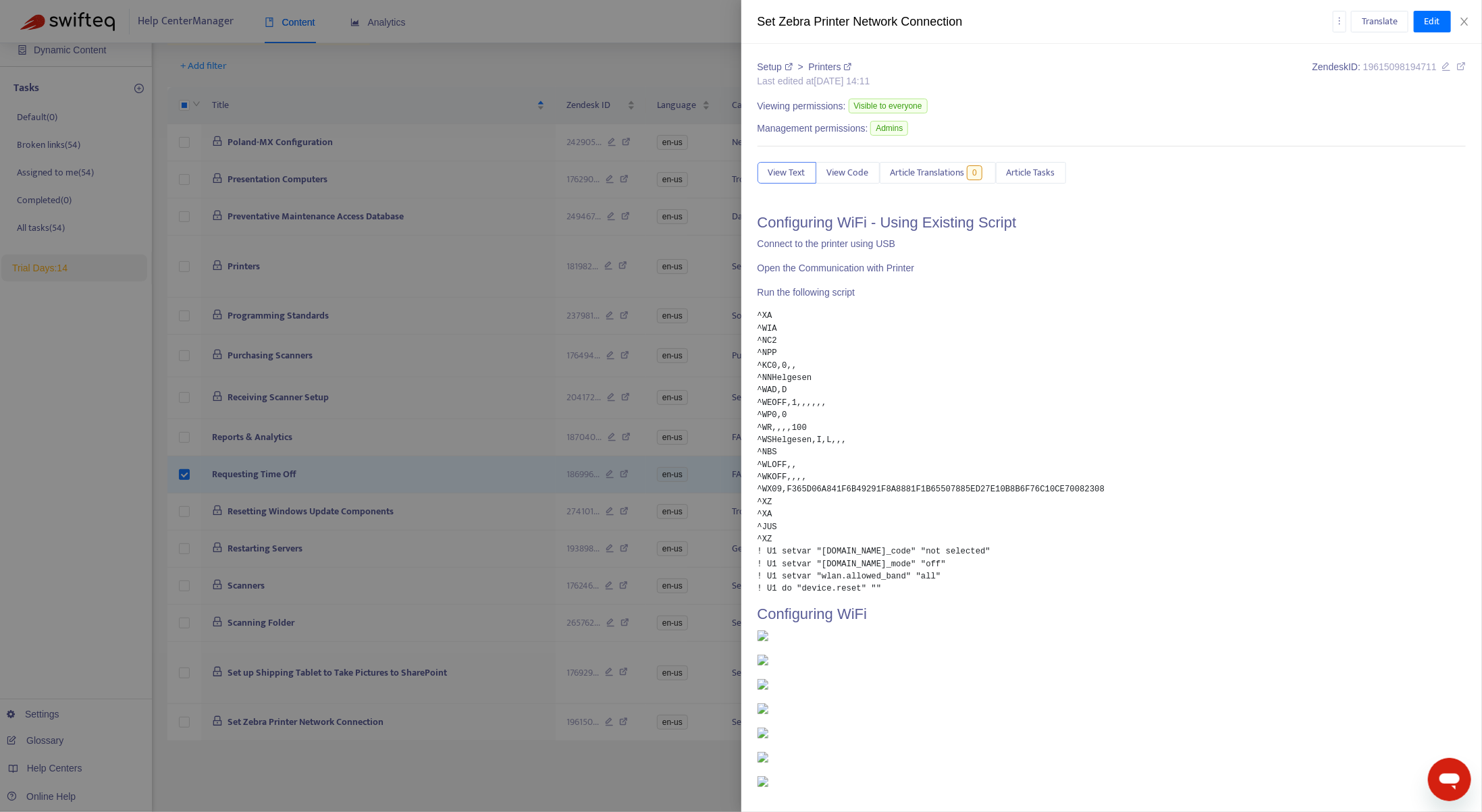
click at [202, 756] on div at bounding box center [741, 406] width 1482 height 812
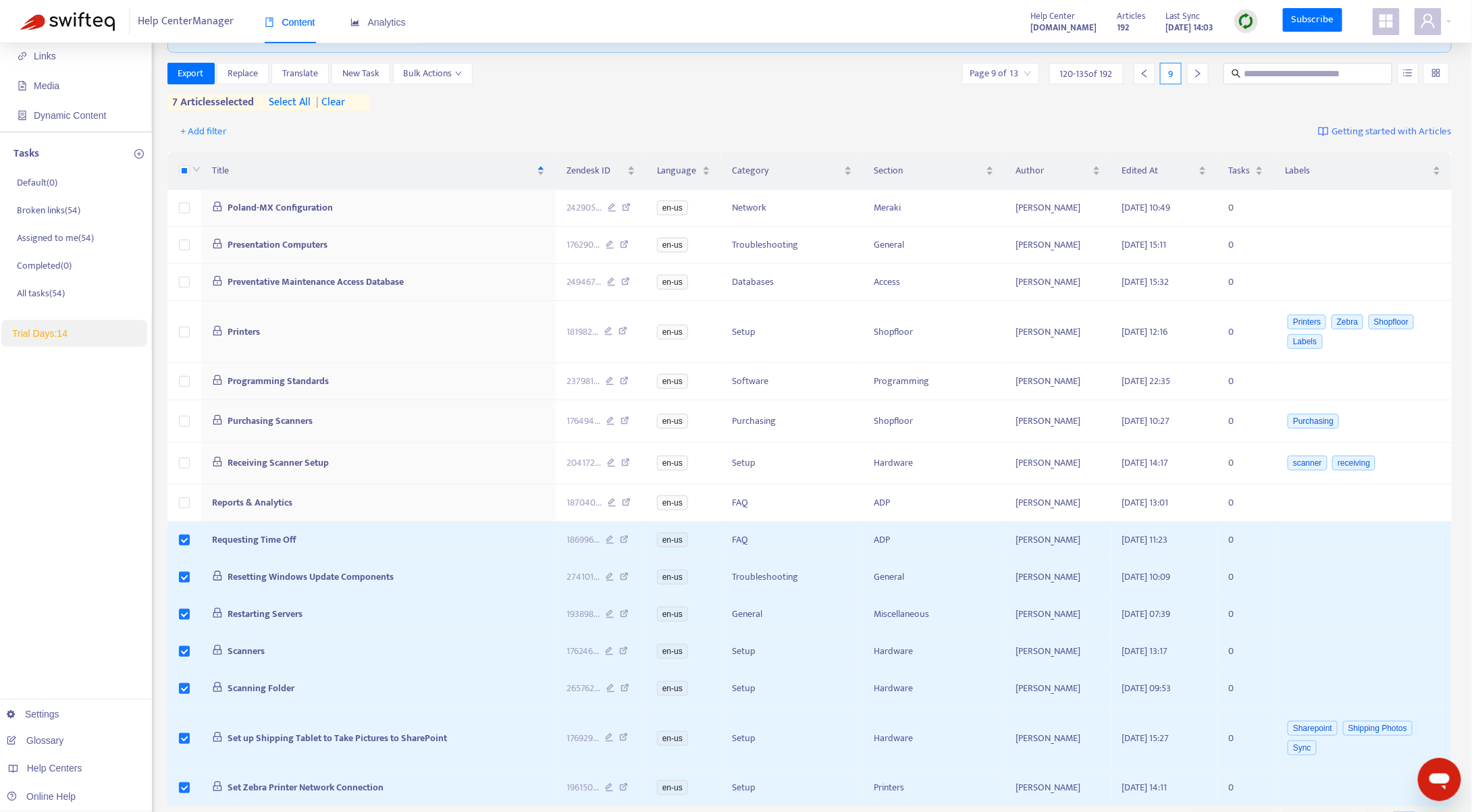
scroll to position [0, 0]
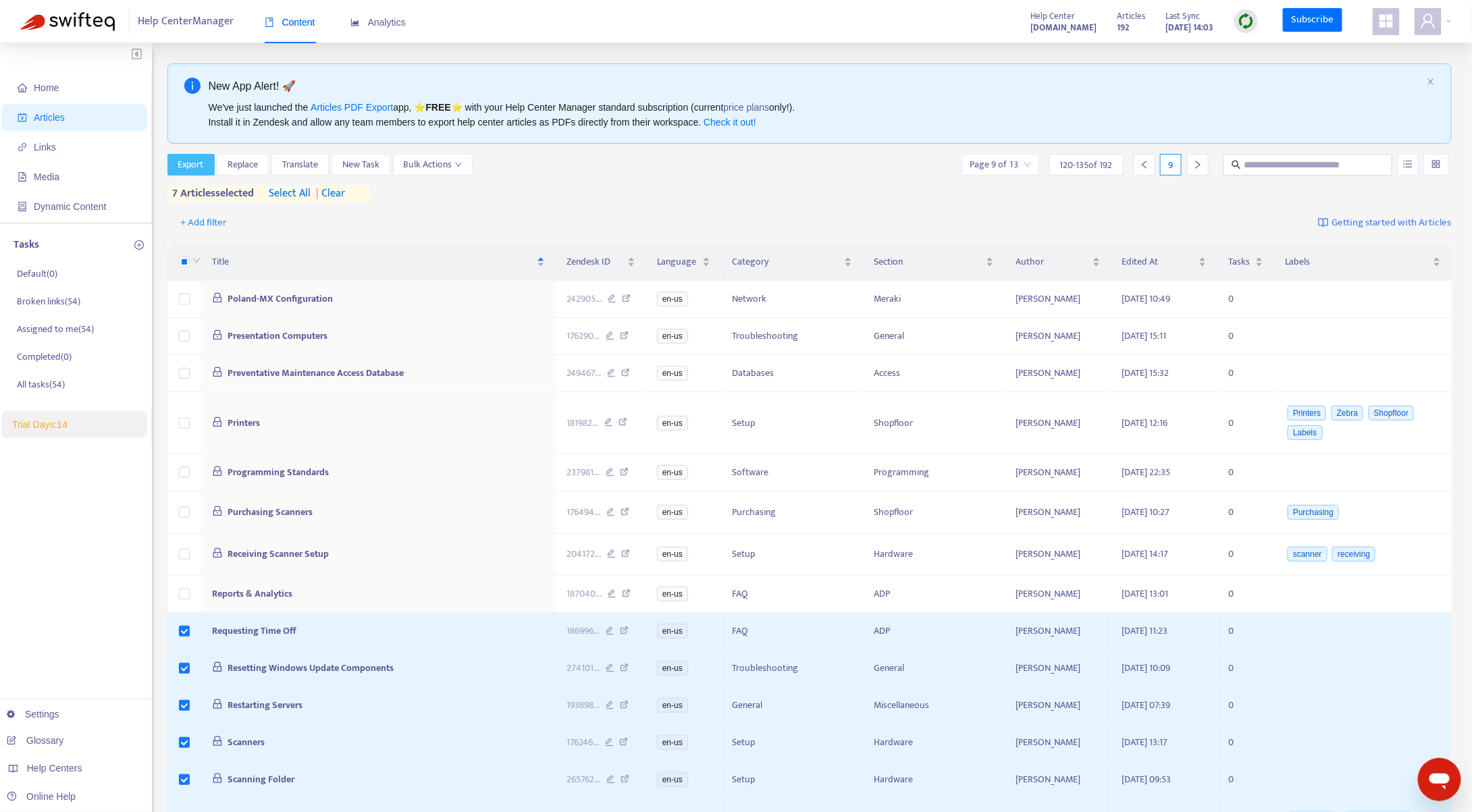
click at [194, 164] on span "Export" at bounding box center [190, 165] width 26 height 15
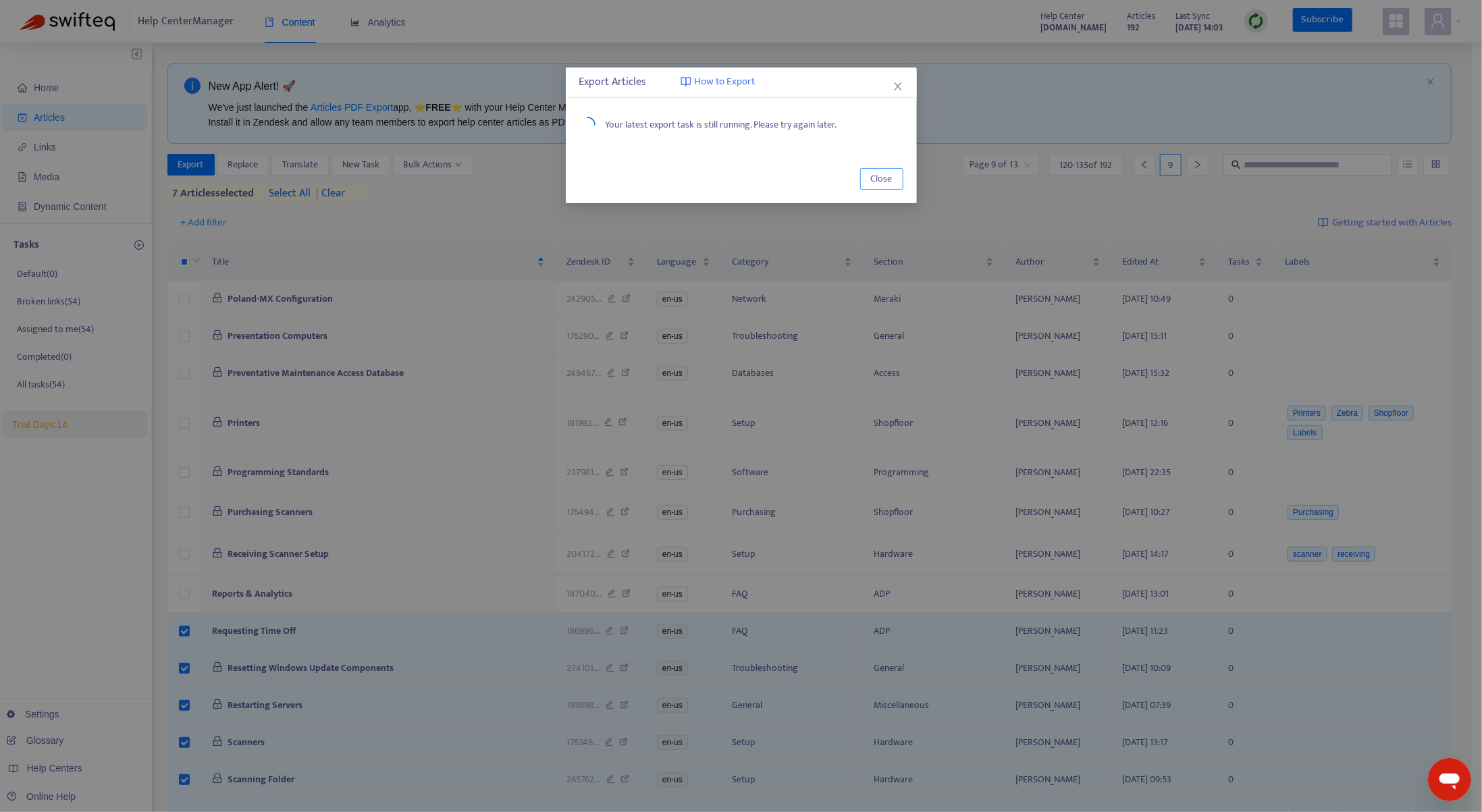
click at [889, 177] on span "Close" at bounding box center [881, 179] width 21 height 15
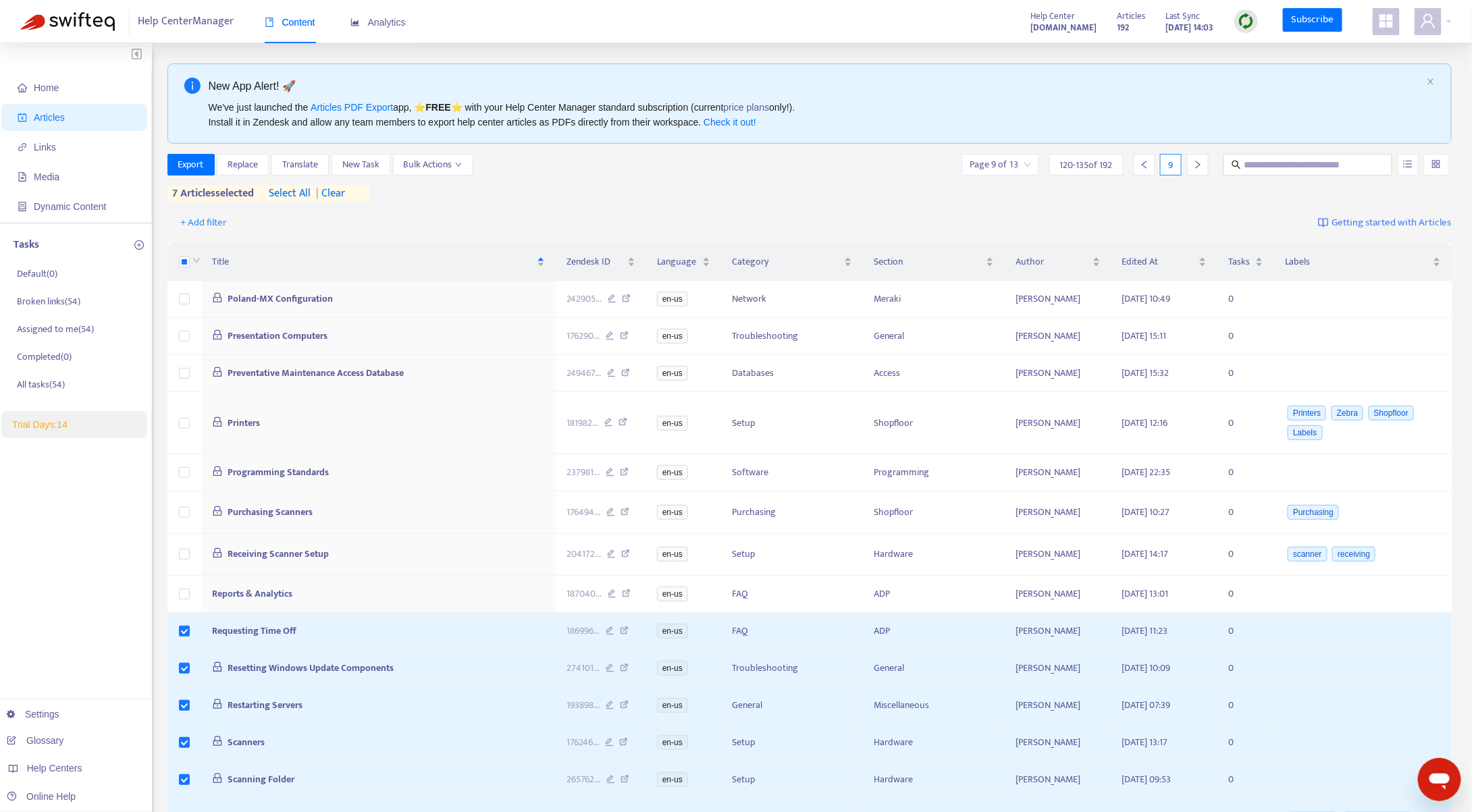
click at [852, 178] on div "Export Replace Translate New Task Bulk Actions Page 9 of 13 120 - 135 of 192 9 …" at bounding box center [810, 177] width 1285 height 48
click at [192, 162] on span "Export" at bounding box center [190, 165] width 26 height 15
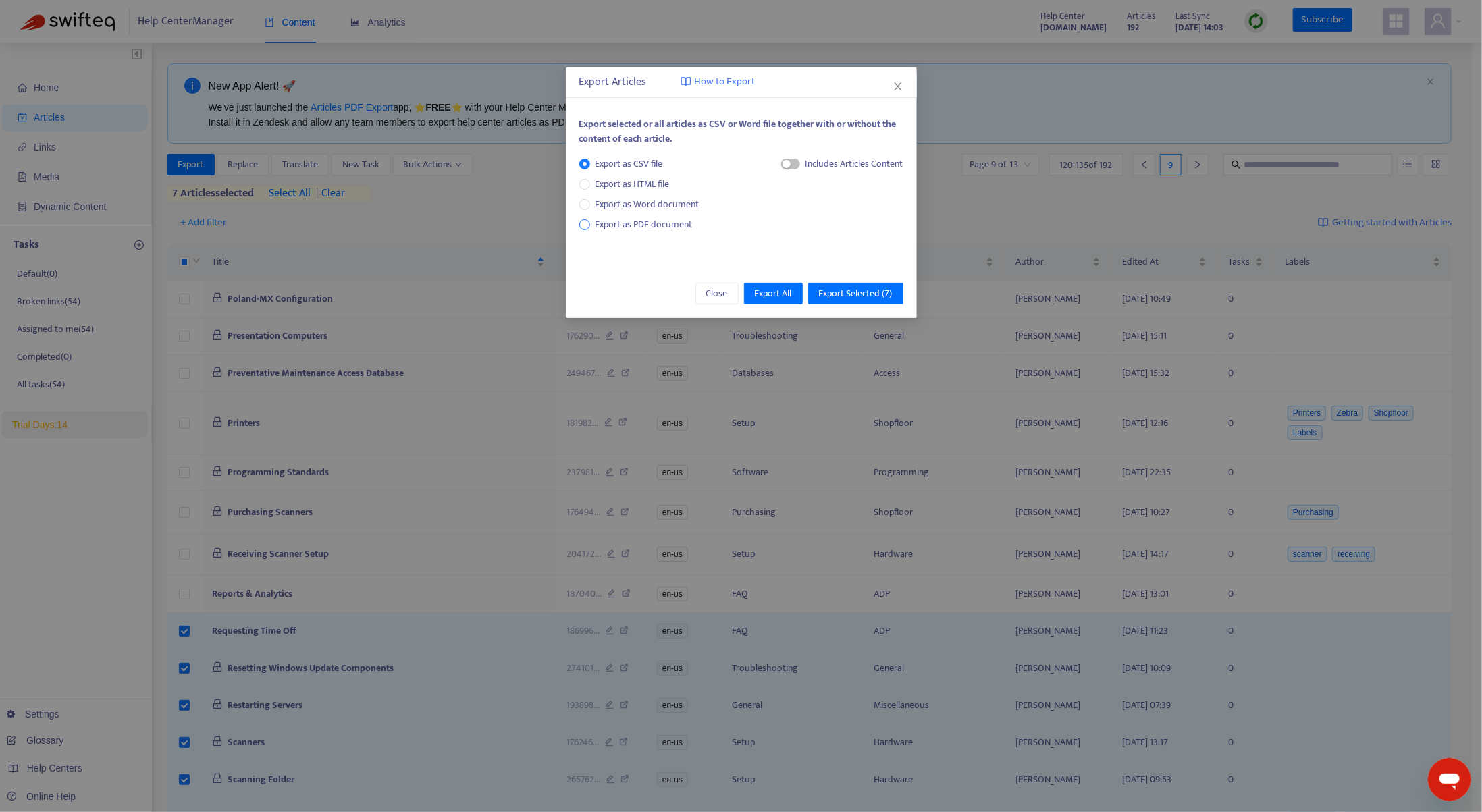
click at [611, 229] on span "Export as PDF document" at bounding box center [644, 224] width 97 height 15
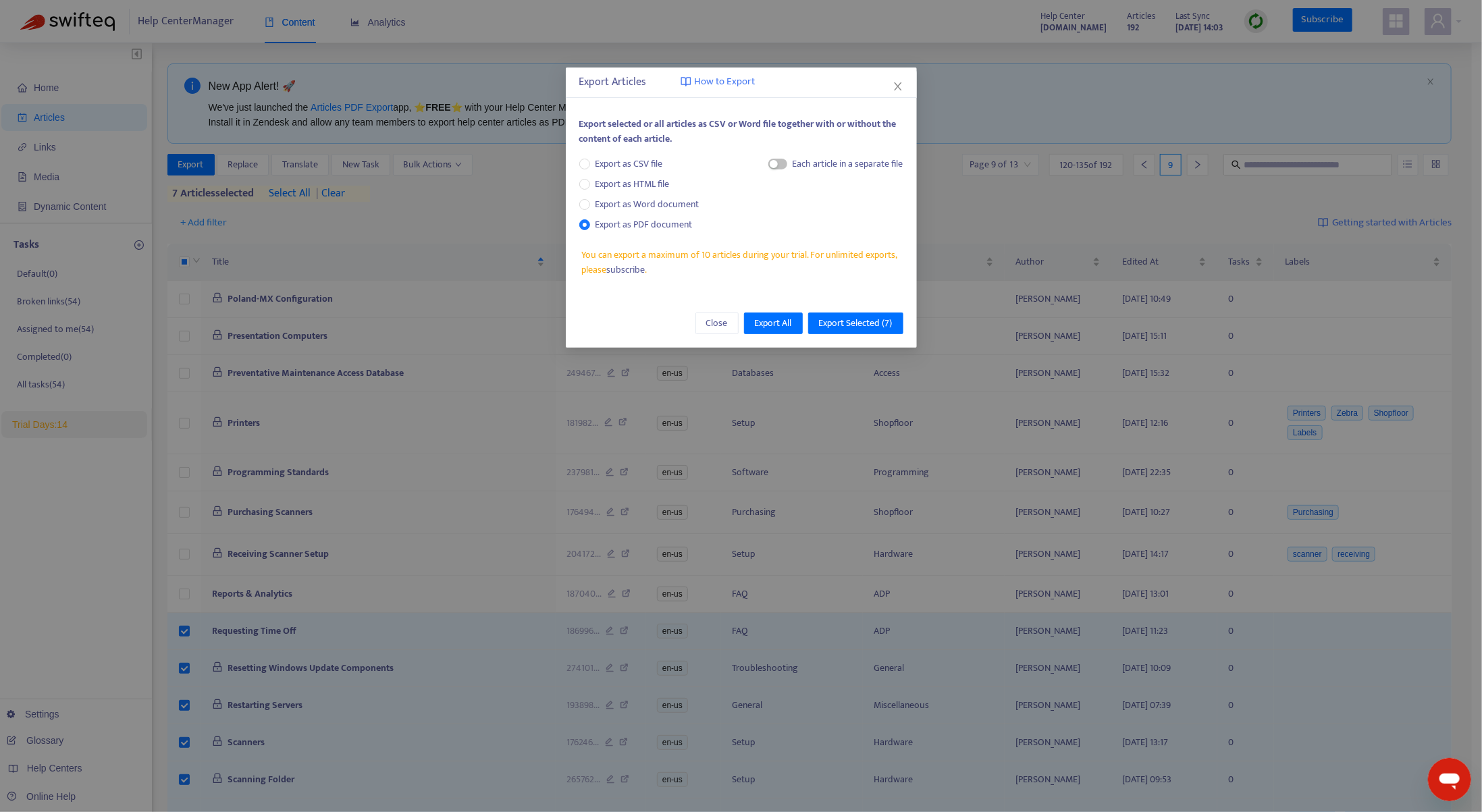
click at [782, 154] on div "Export selected or all articles as CSV or Word file together with or without th…" at bounding box center [741, 137] width 324 height 40
click at [781, 162] on span "button" at bounding box center [778, 164] width 19 height 11
click at [862, 325] on span "Export Selected ( 7 )" at bounding box center [856, 323] width 74 height 15
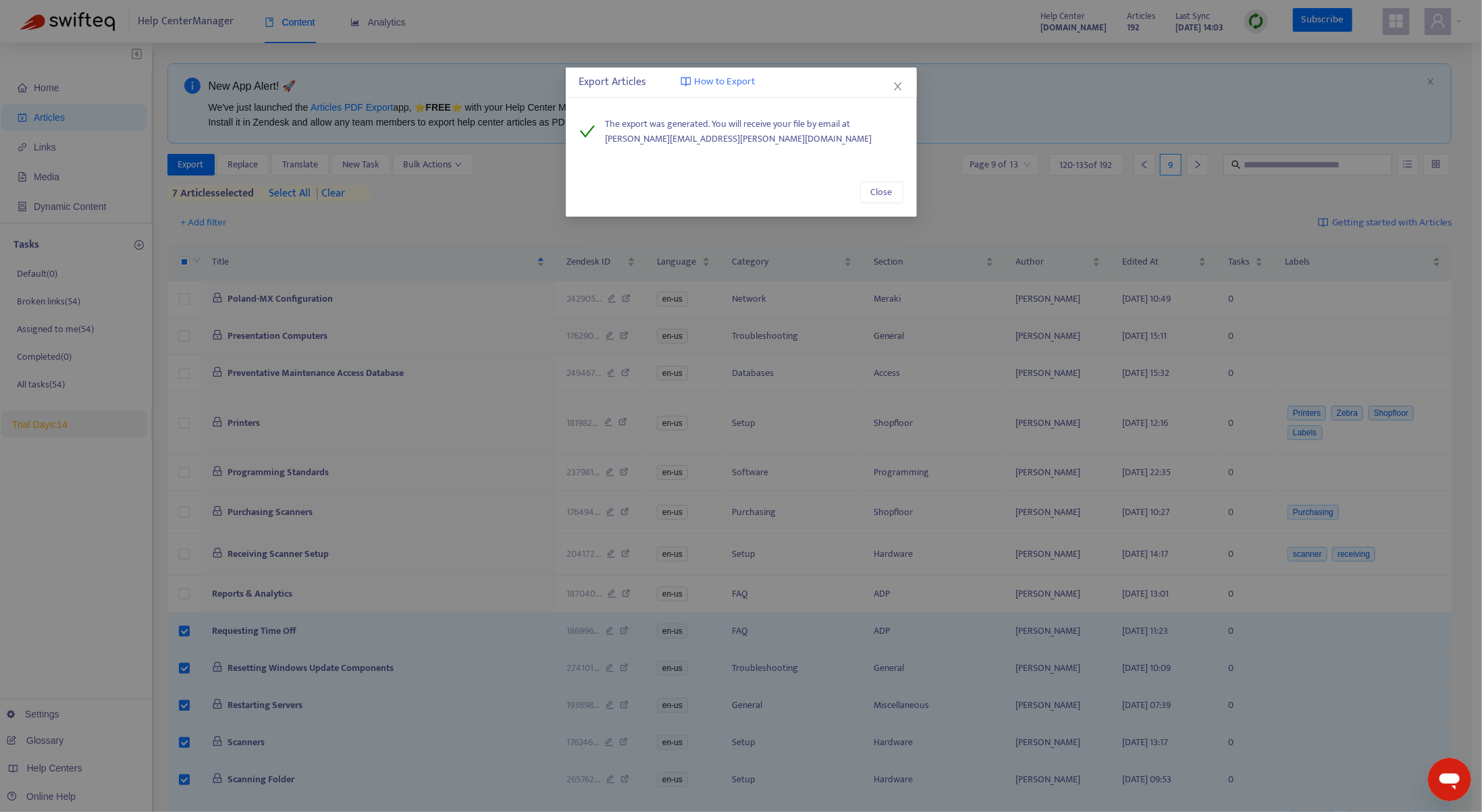
click at [899, 292] on div "Export Articles How to Export The export was generated. You will receive your f…" at bounding box center [741, 406] width 1482 height 812
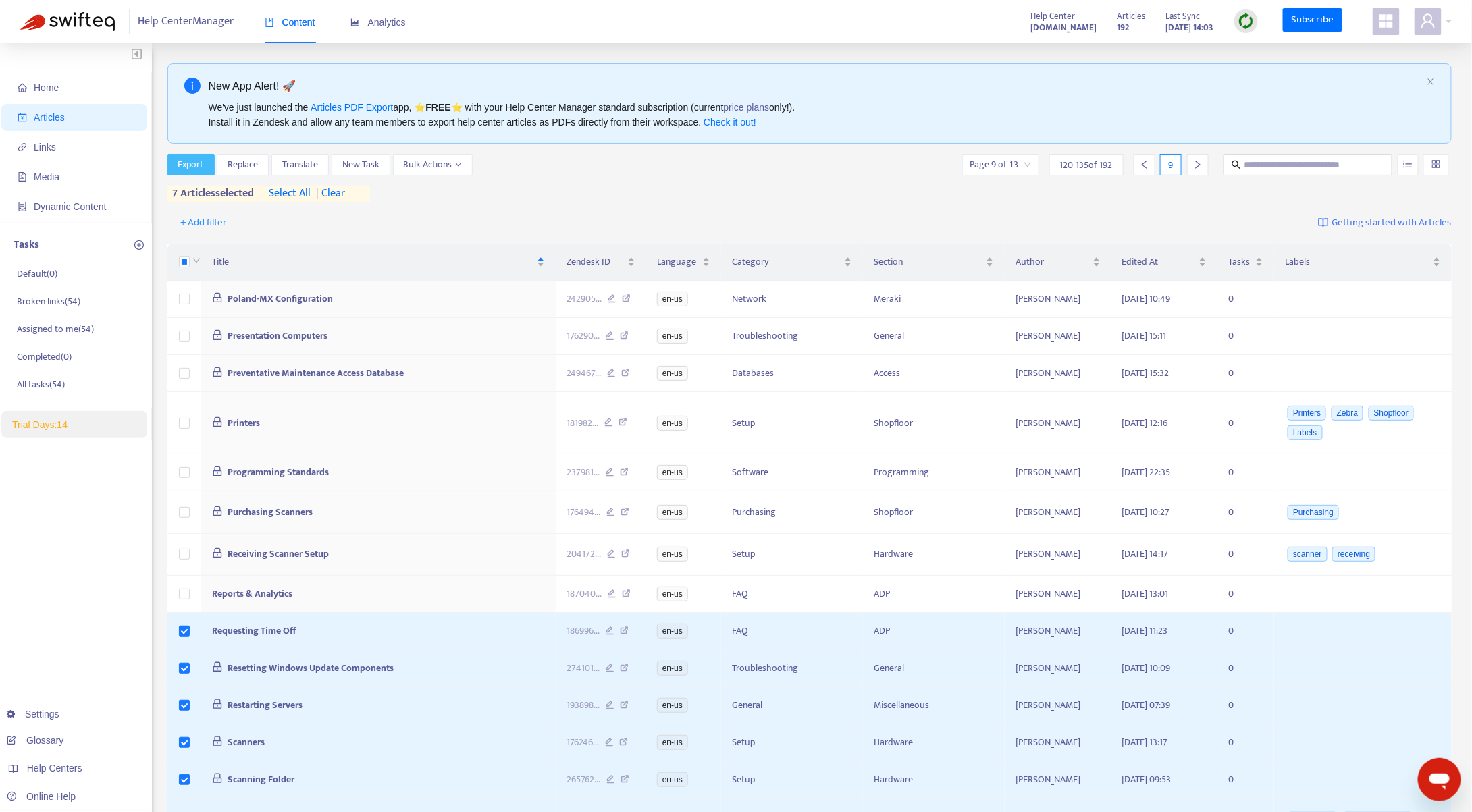
click at [192, 165] on span "Export" at bounding box center [190, 165] width 26 height 15
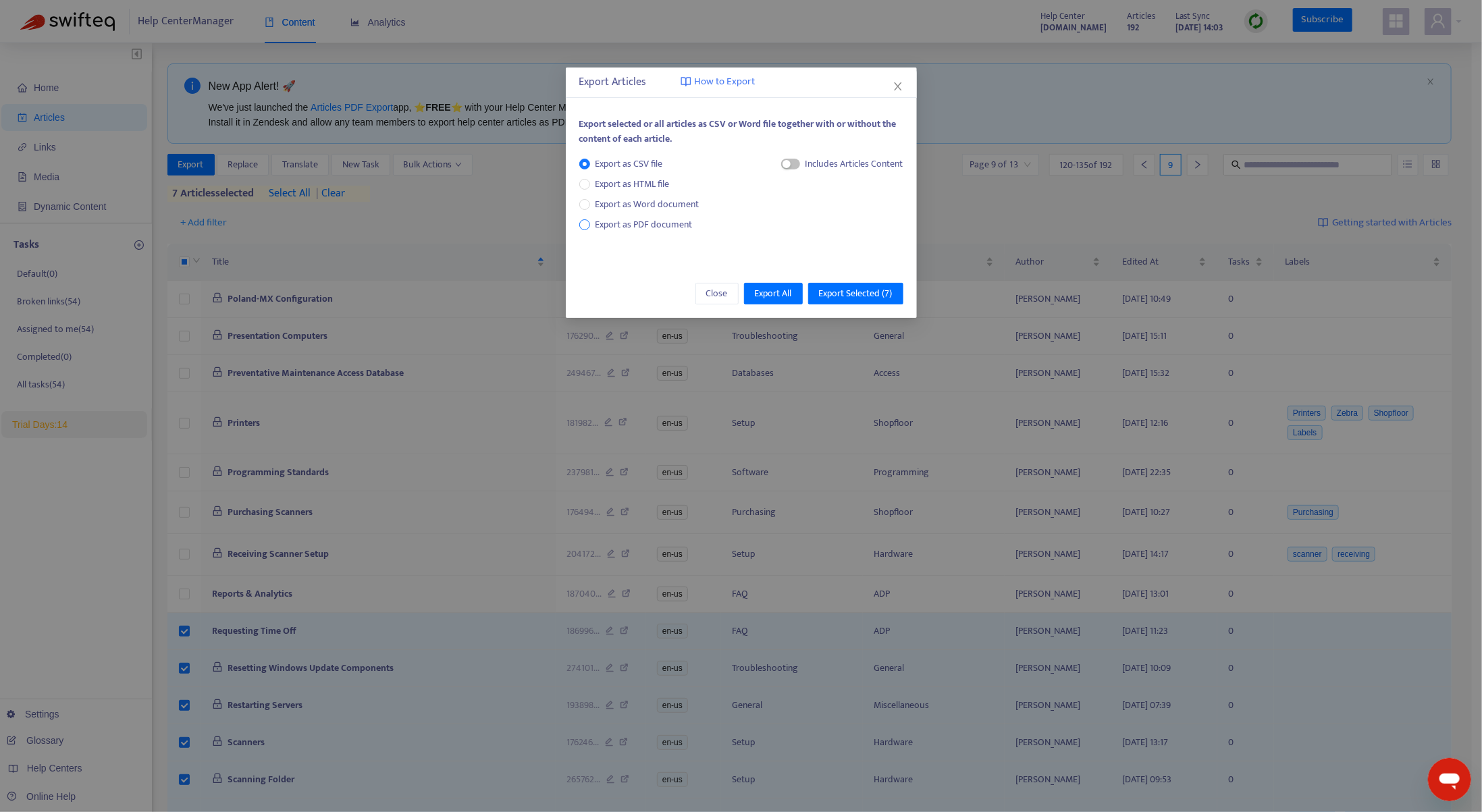
click at [604, 222] on span "Export as PDF document" at bounding box center [644, 224] width 97 height 15
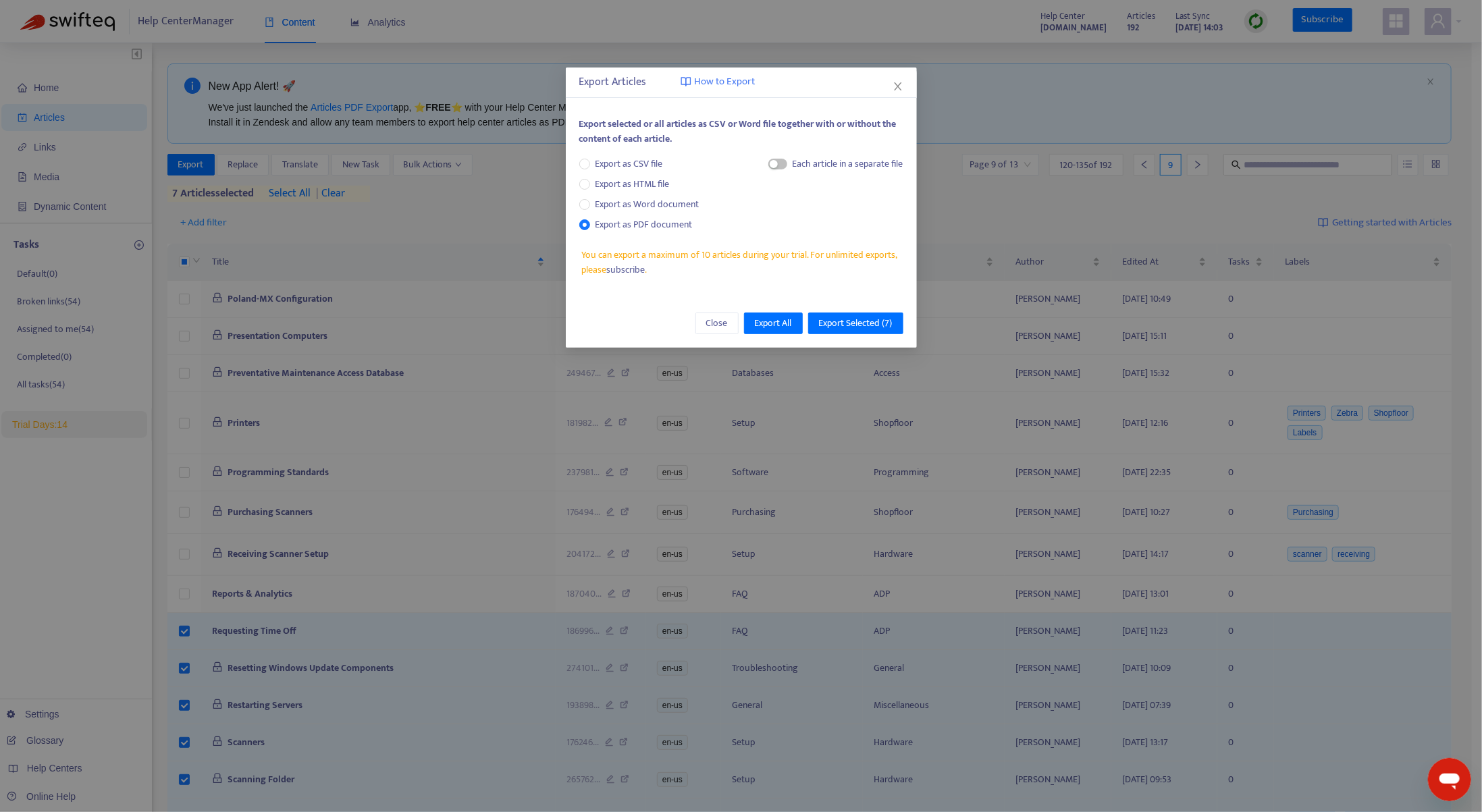
click at [786, 163] on div "Each article in a separate file" at bounding box center [836, 167] width 135 height 21
click at [781, 163] on span "button" at bounding box center [778, 164] width 19 height 11
click at [865, 326] on span "Export Selected ( 7 )" at bounding box center [856, 323] width 74 height 15
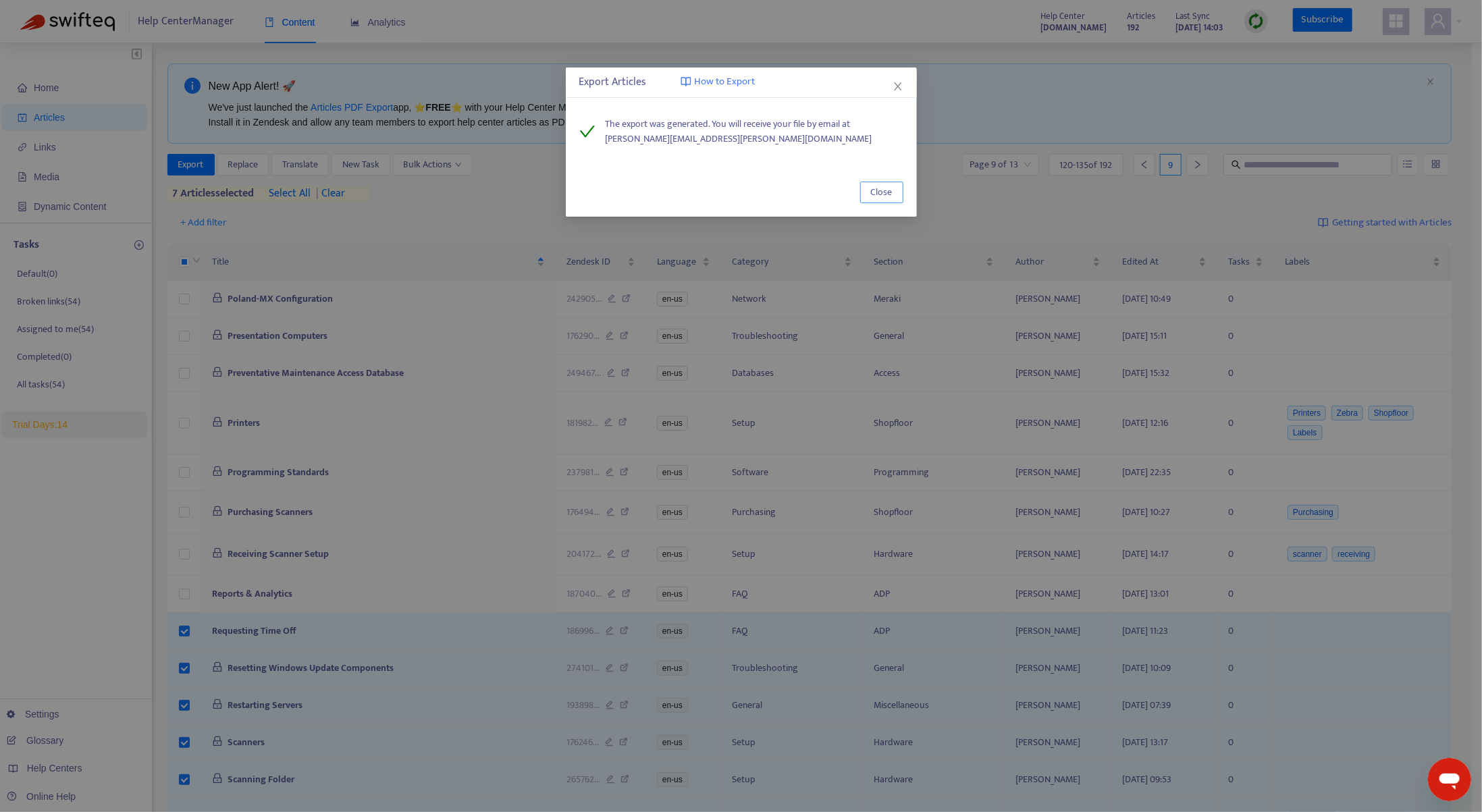
click at [895, 196] on button "Close" at bounding box center [881, 192] width 43 height 21
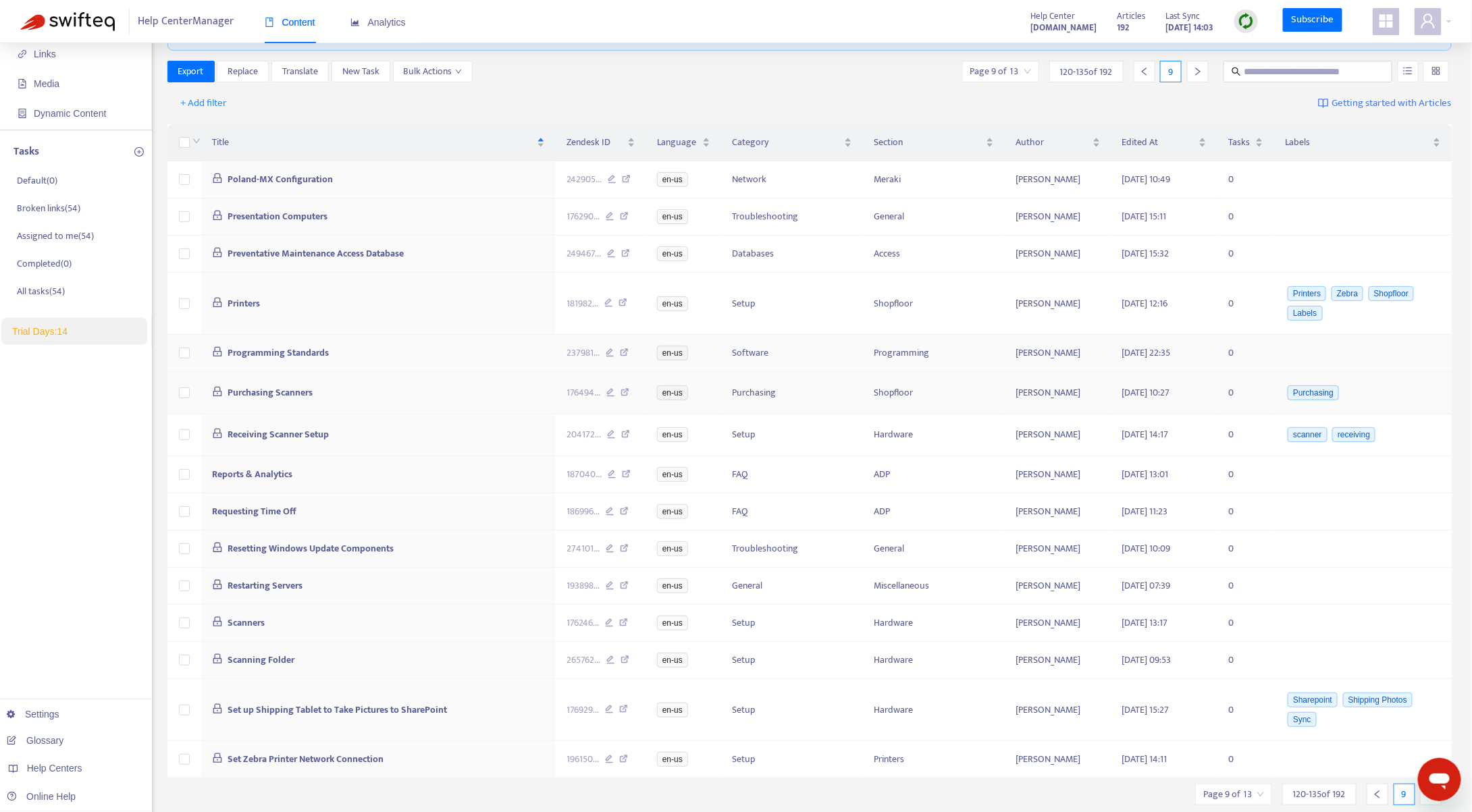
scroll to position [130, 0]
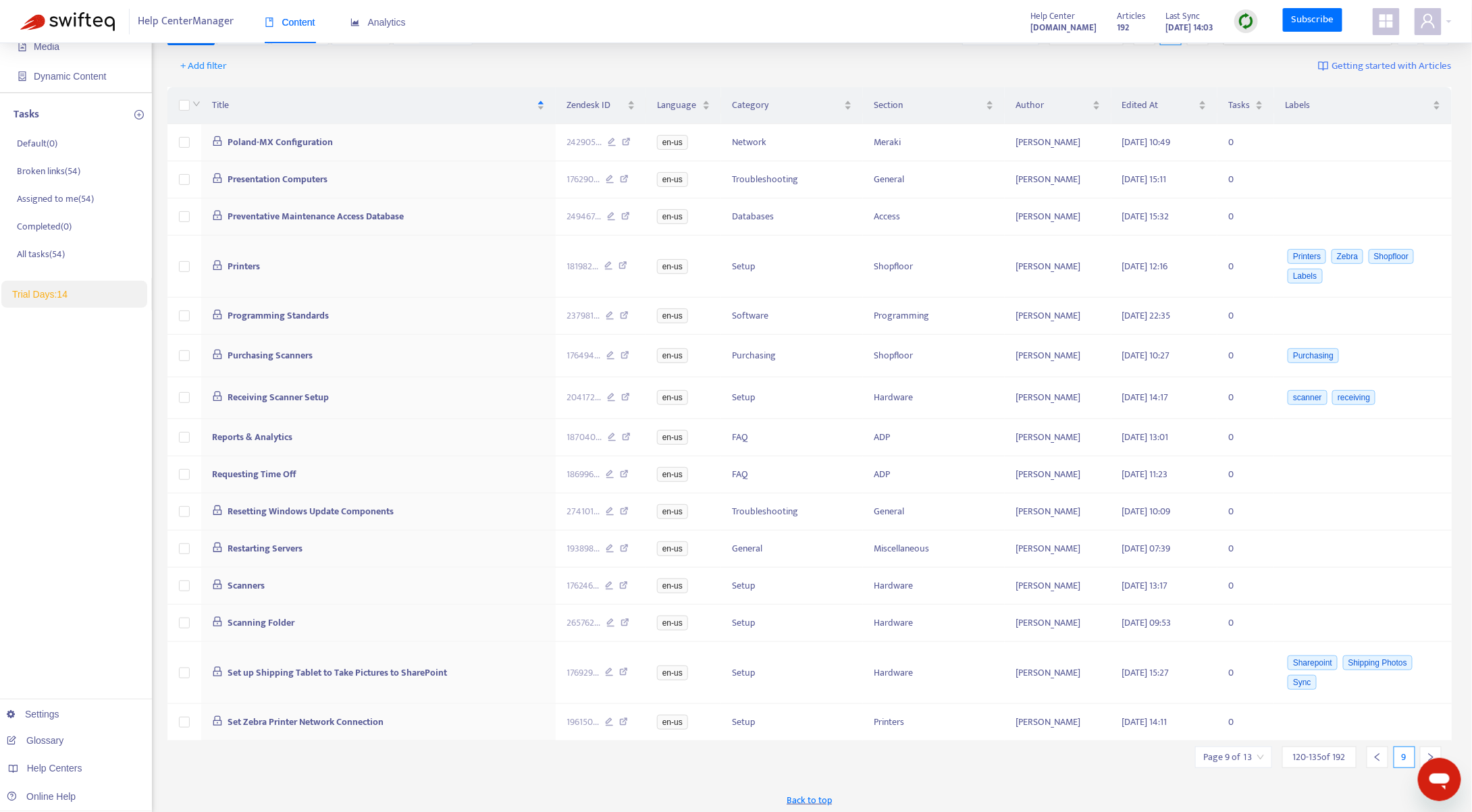
click at [1433, 752] on icon "right" at bounding box center [1431, 757] width 10 height 10
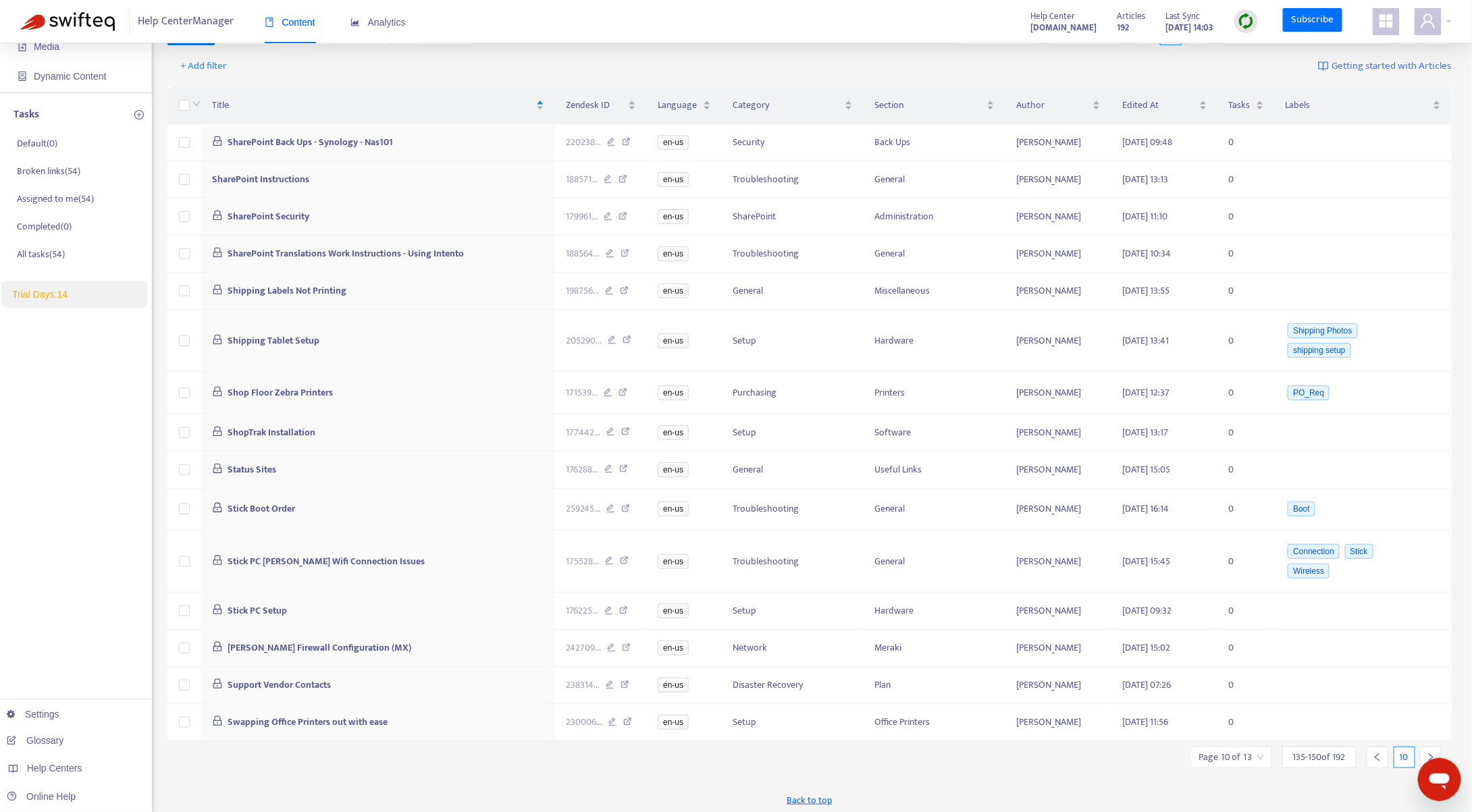
scroll to position [111, 0]
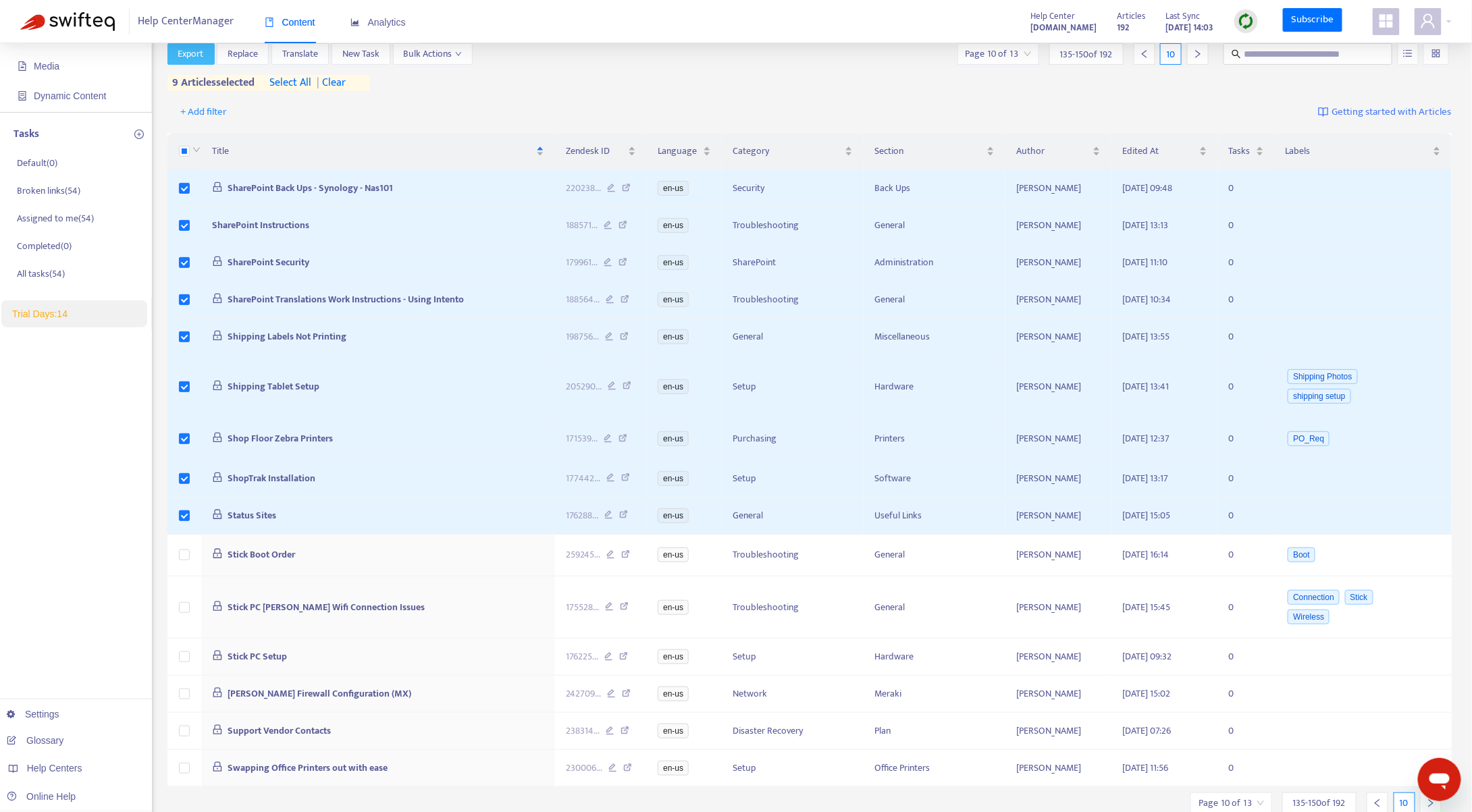
click at [199, 58] on span "Export" at bounding box center [190, 54] width 26 height 15
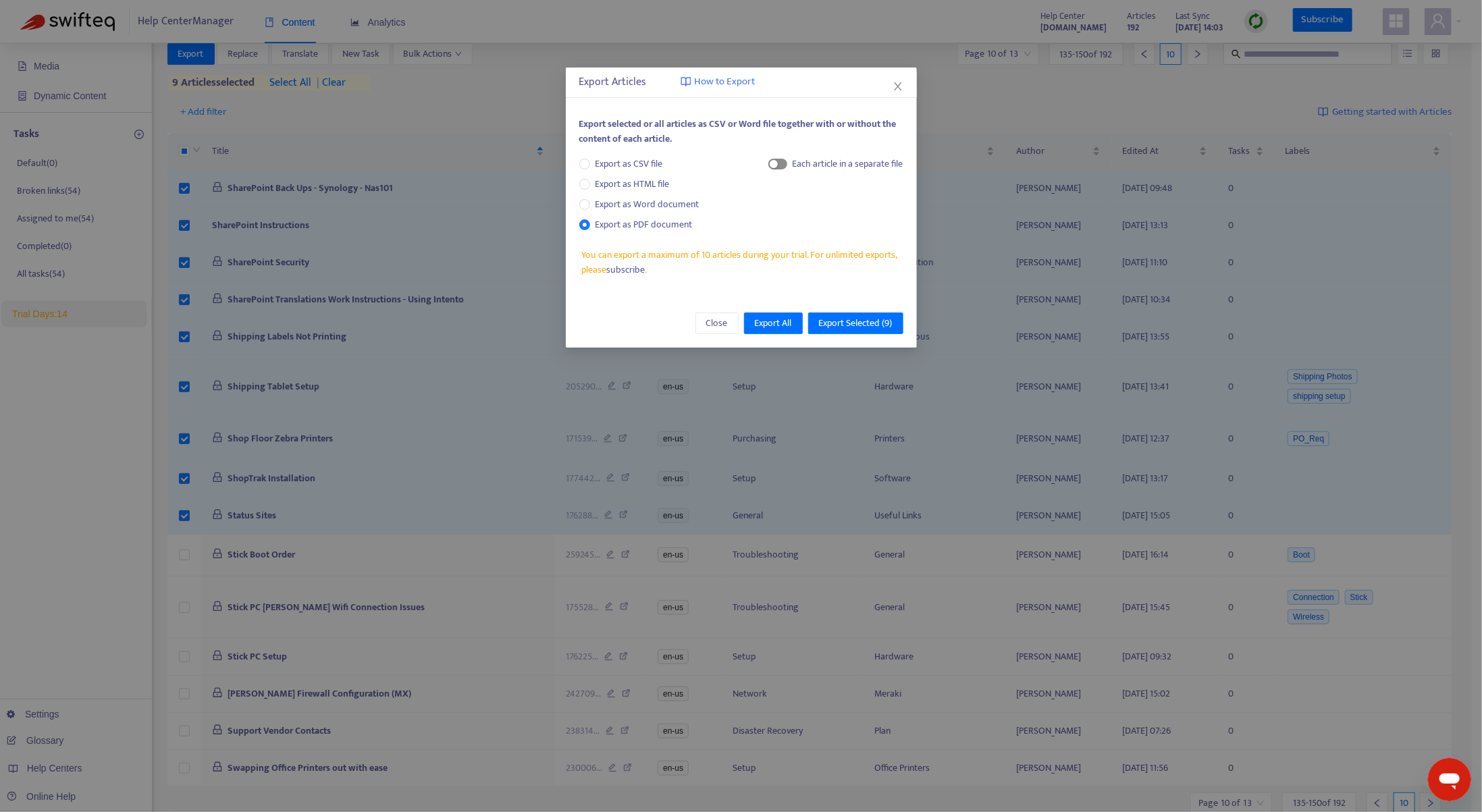
click at [781, 167] on span "button" at bounding box center [778, 164] width 19 height 11
click at [844, 324] on span "Export Selected ( 9 )" at bounding box center [856, 323] width 74 height 15
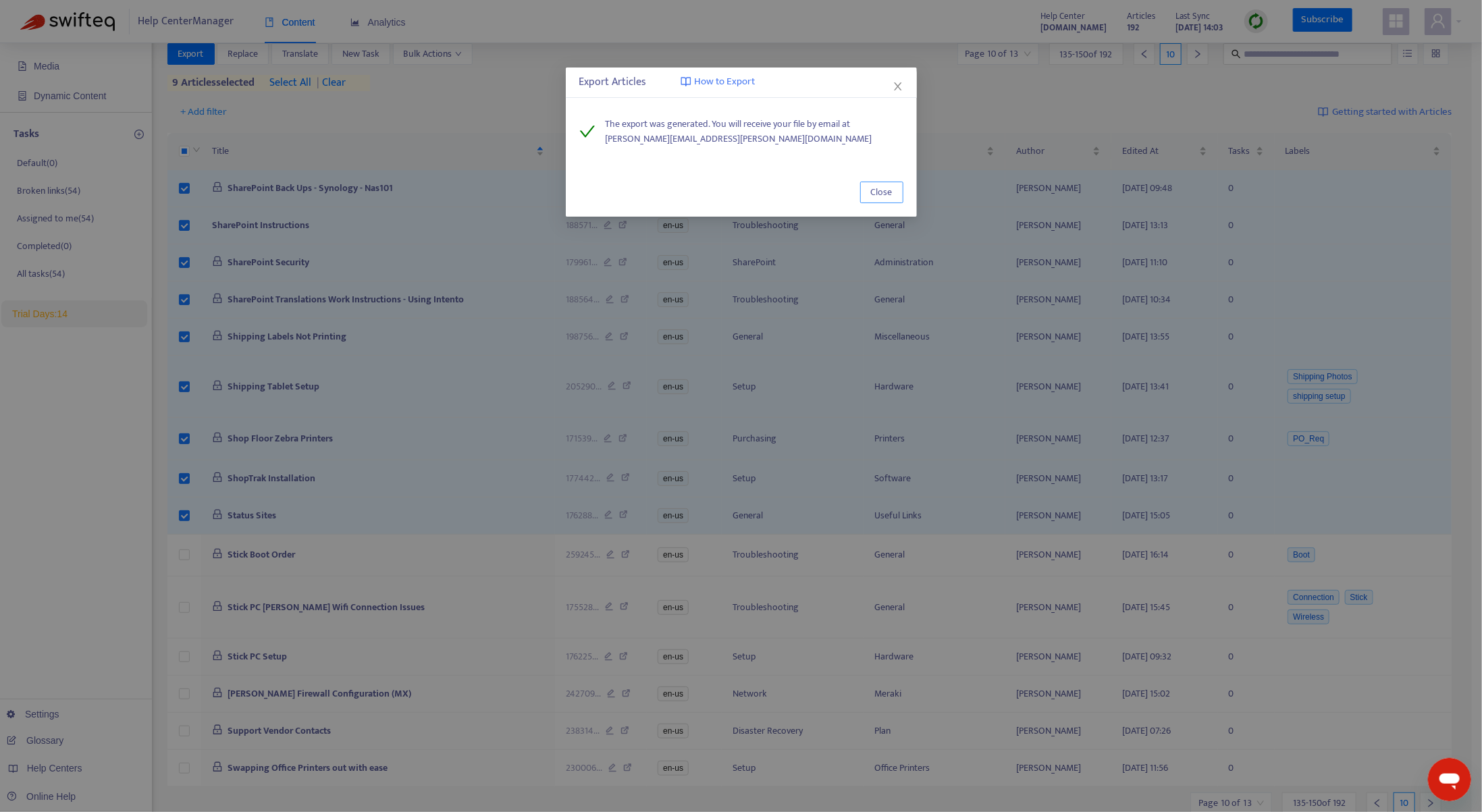
click at [887, 193] on span "Close" at bounding box center [881, 193] width 21 height 15
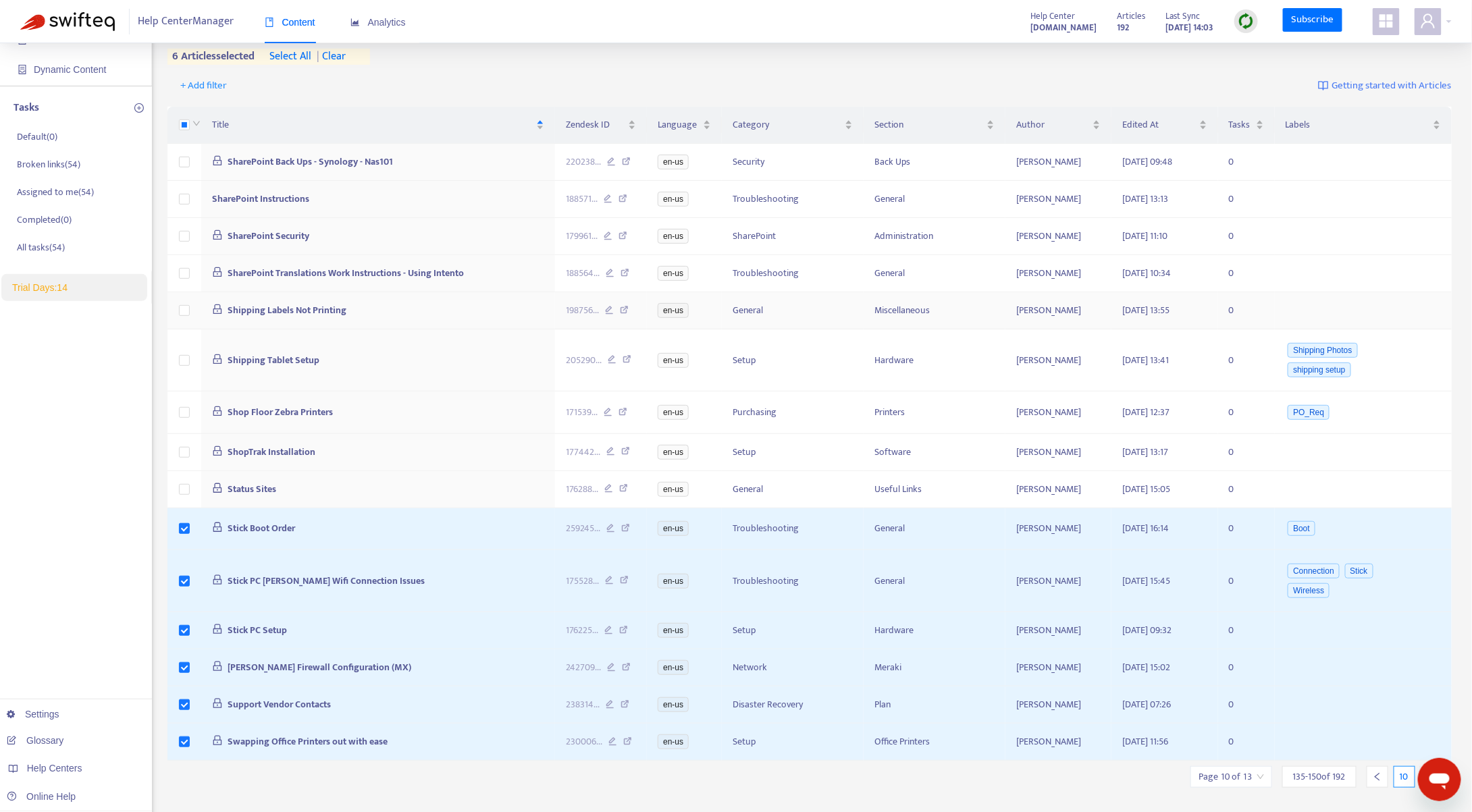
scroll to position [0, 0]
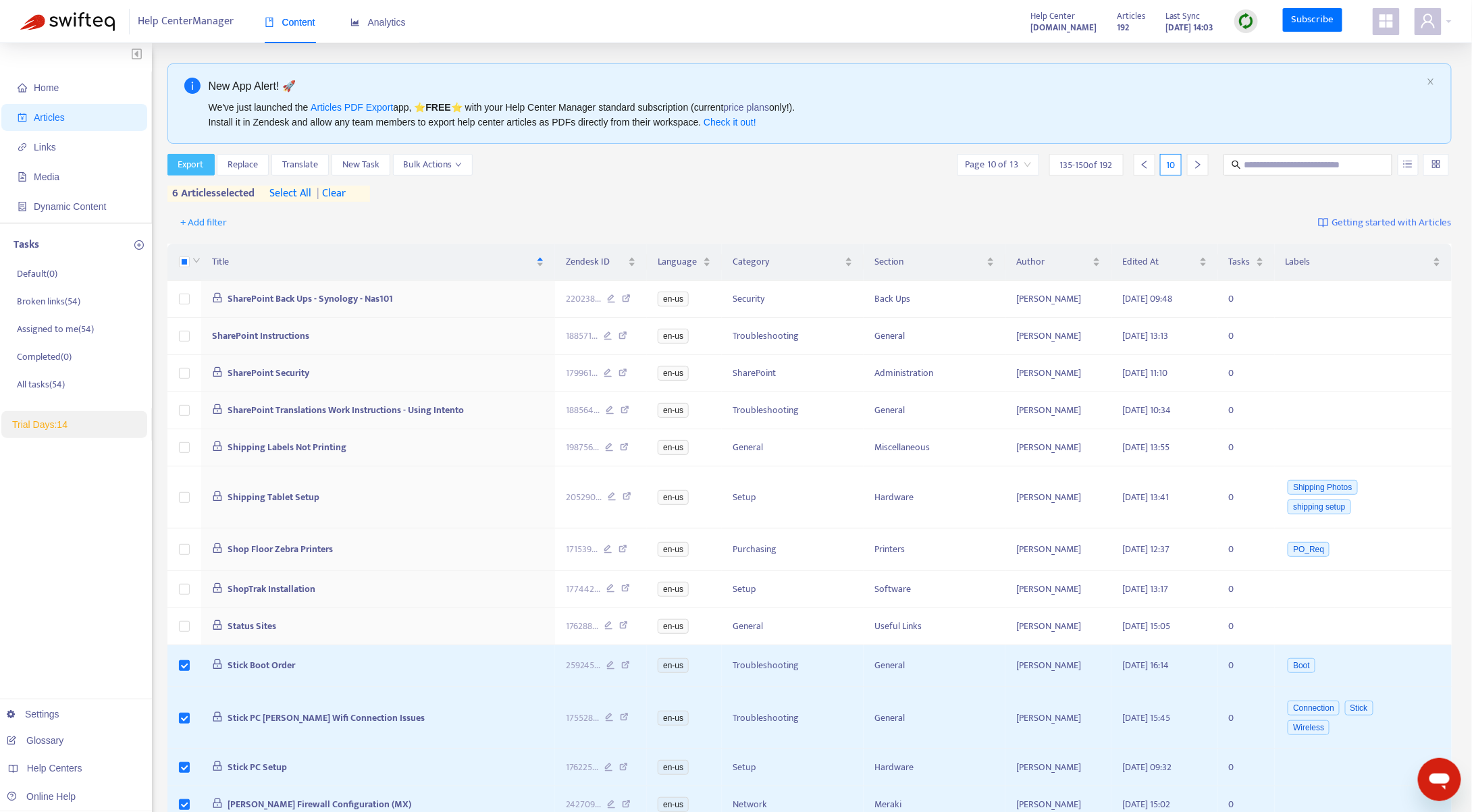
click at [198, 162] on span "Export" at bounding box center [190, 165] width 26 height 15
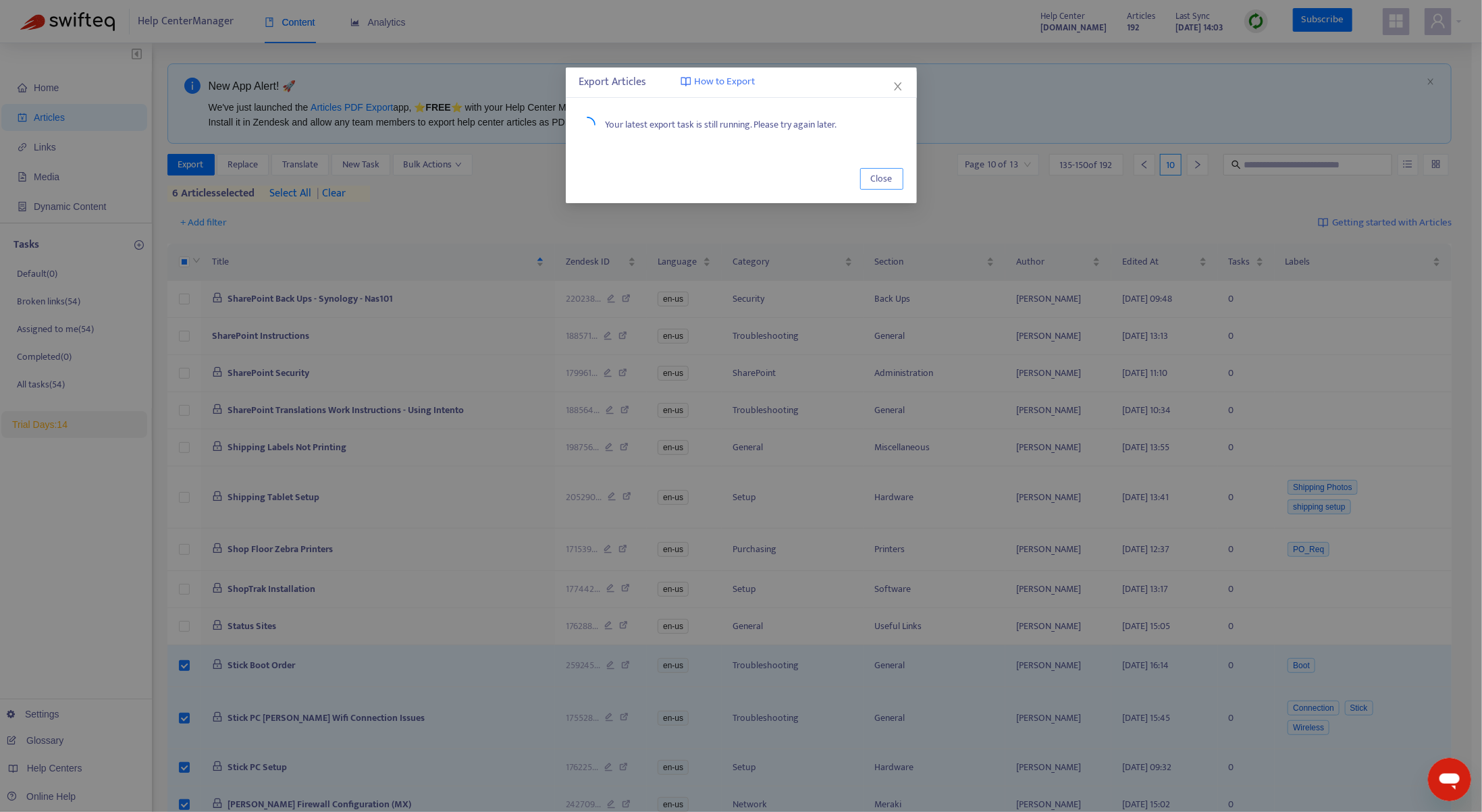
click at [891, 180] on span "Close" at bounding box center [881, 179] width 21 height 15
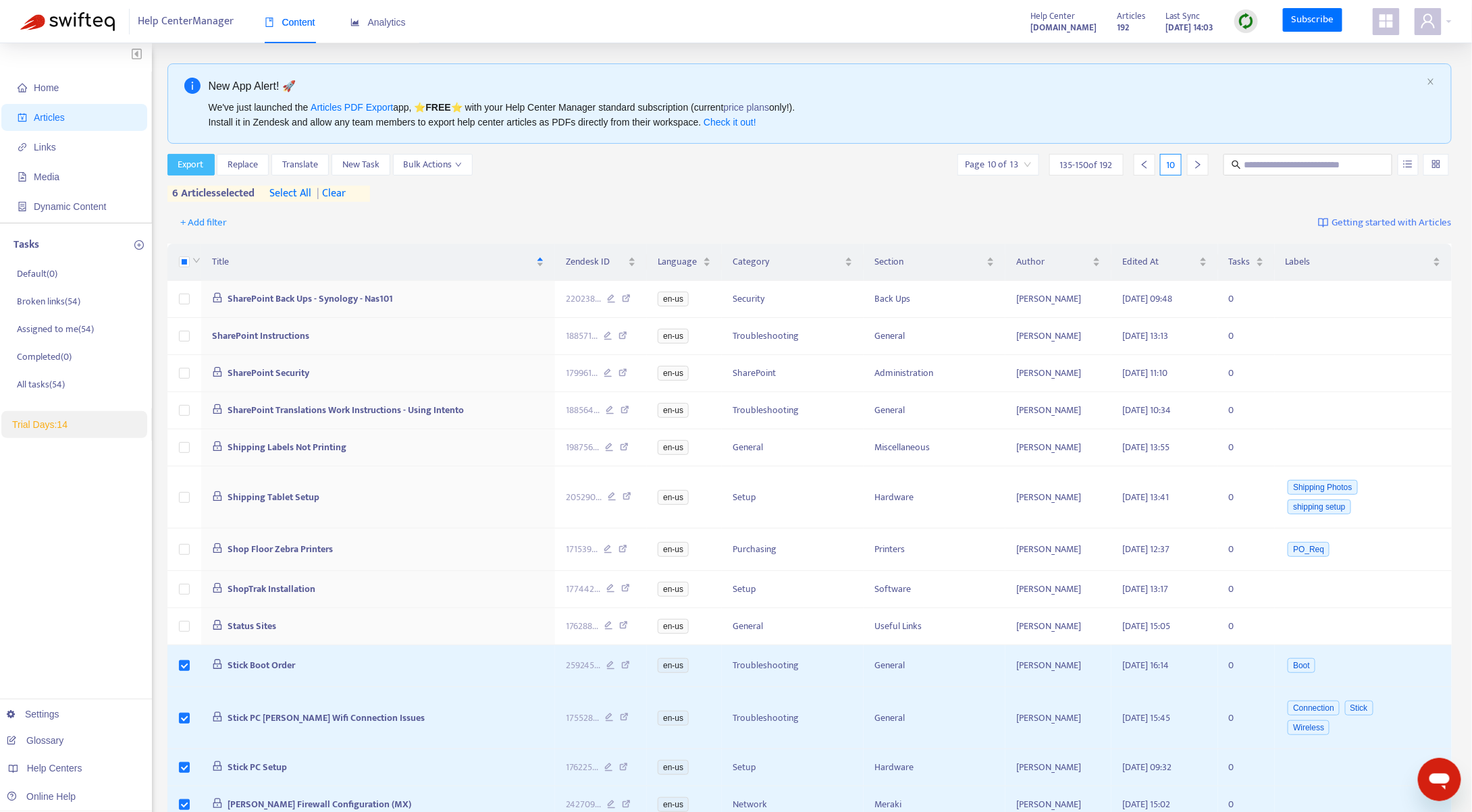
click at [195, 162] on span "Export" at bounding box center [190, 165] width 26 height 15
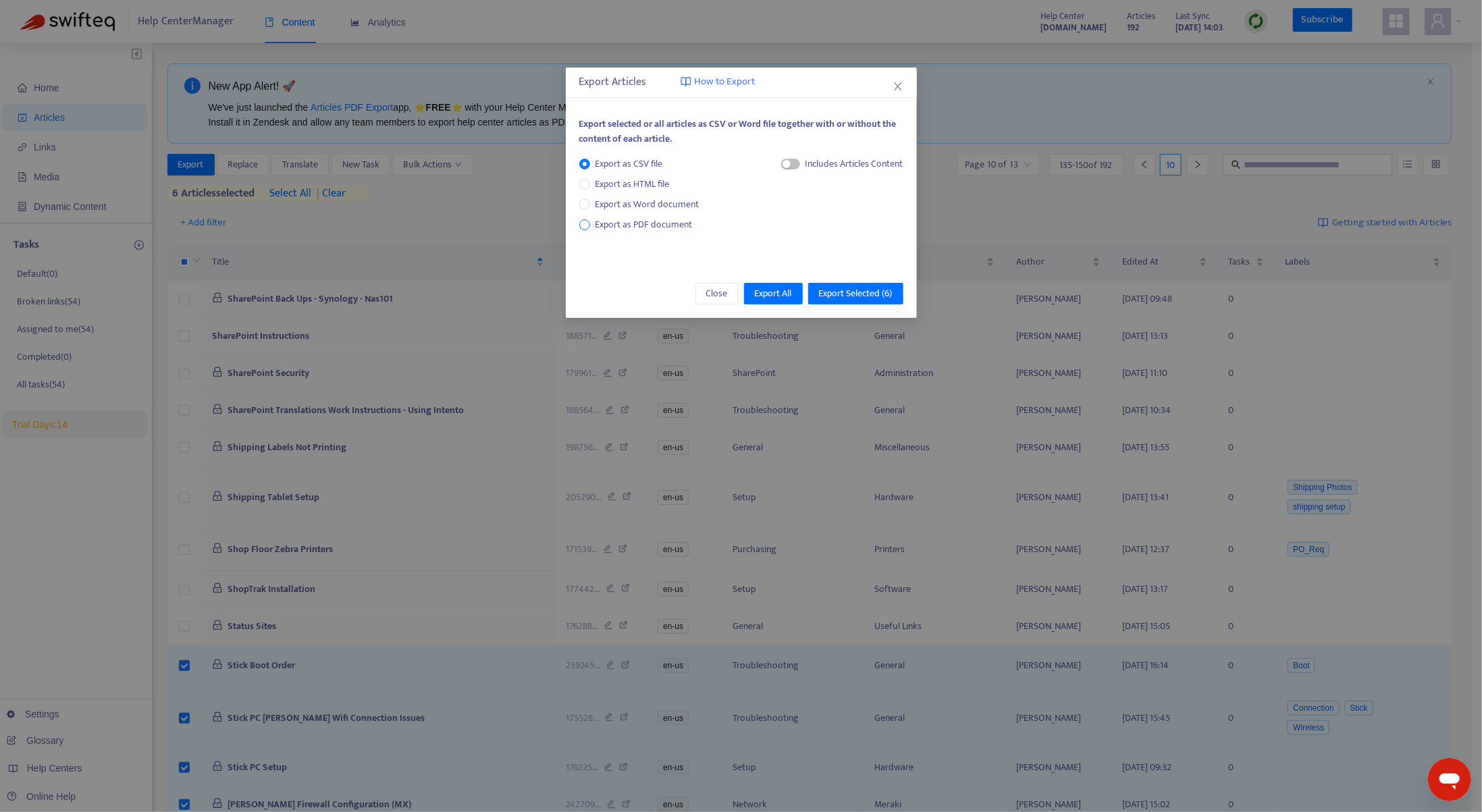
click at [639, 224] on span "Export as PDF document" at bounding box center [644, 224] width 97 height 15
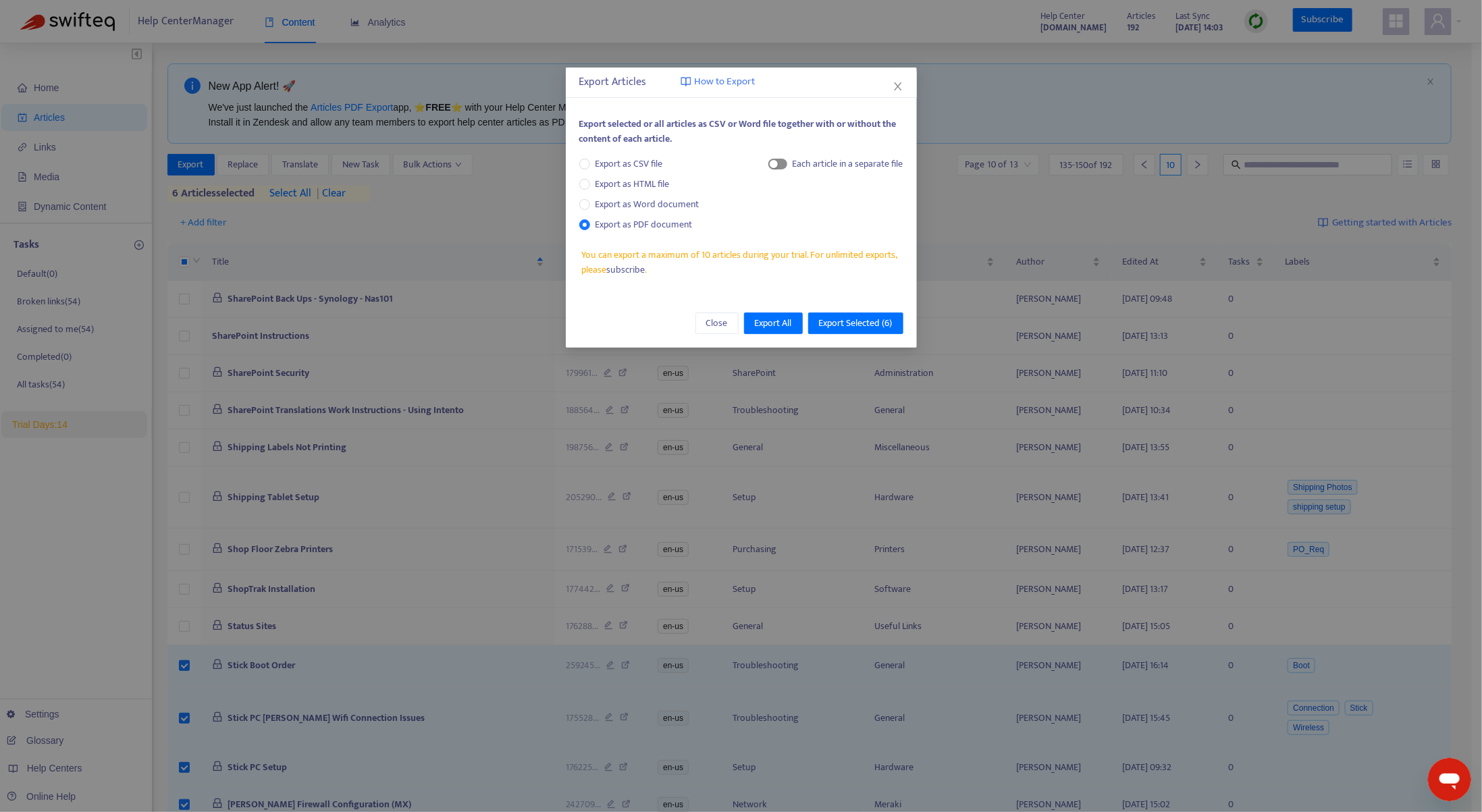
click at [781, 164] on span "button" at bounding box center [778, 164] width 19 height 11
click at [898, 87] on icon "close" at bounding box center [898, 86] width 11 height 11
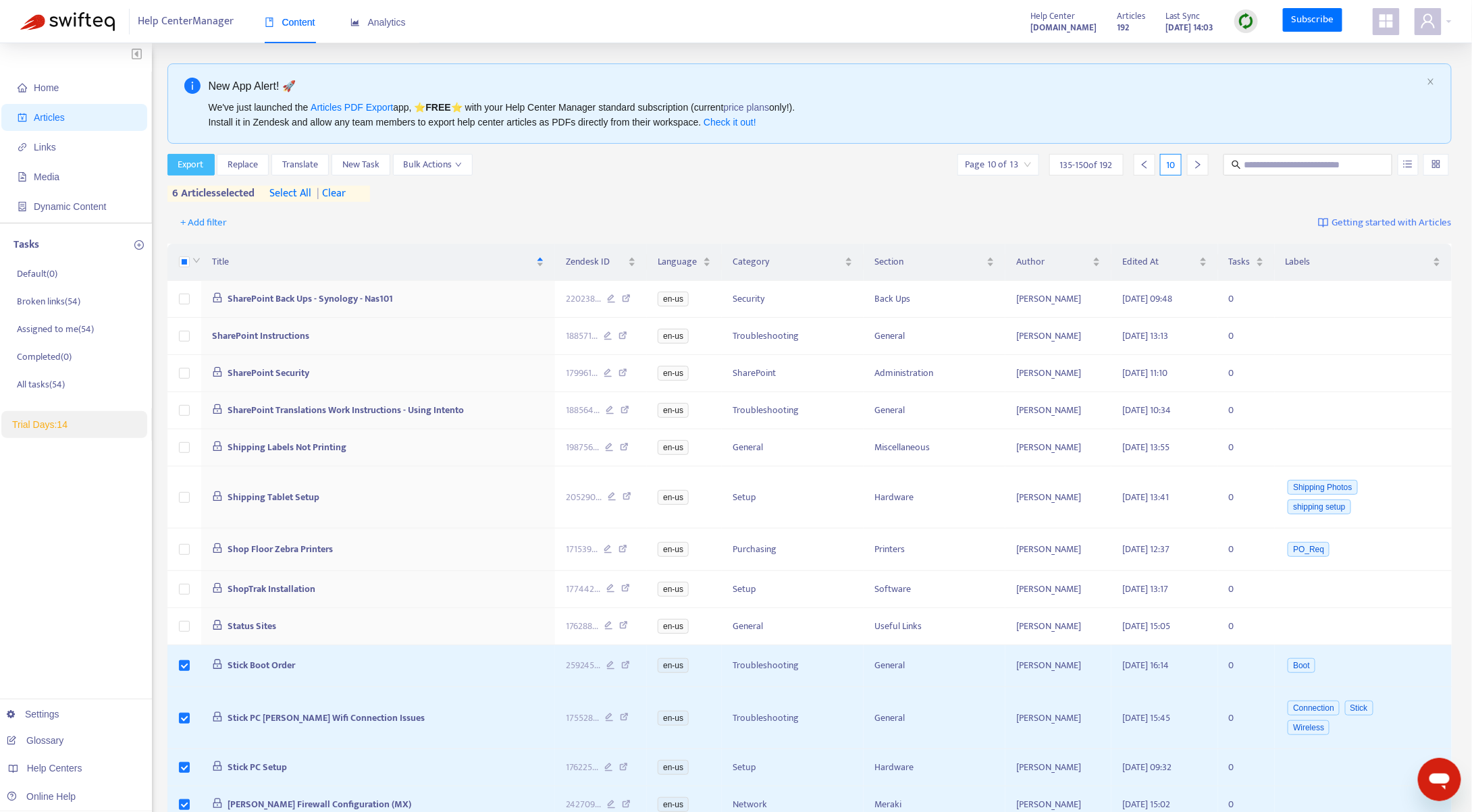
click at [200, 162] on span "Export" at bounding box center [190, 165] width 26 height 15
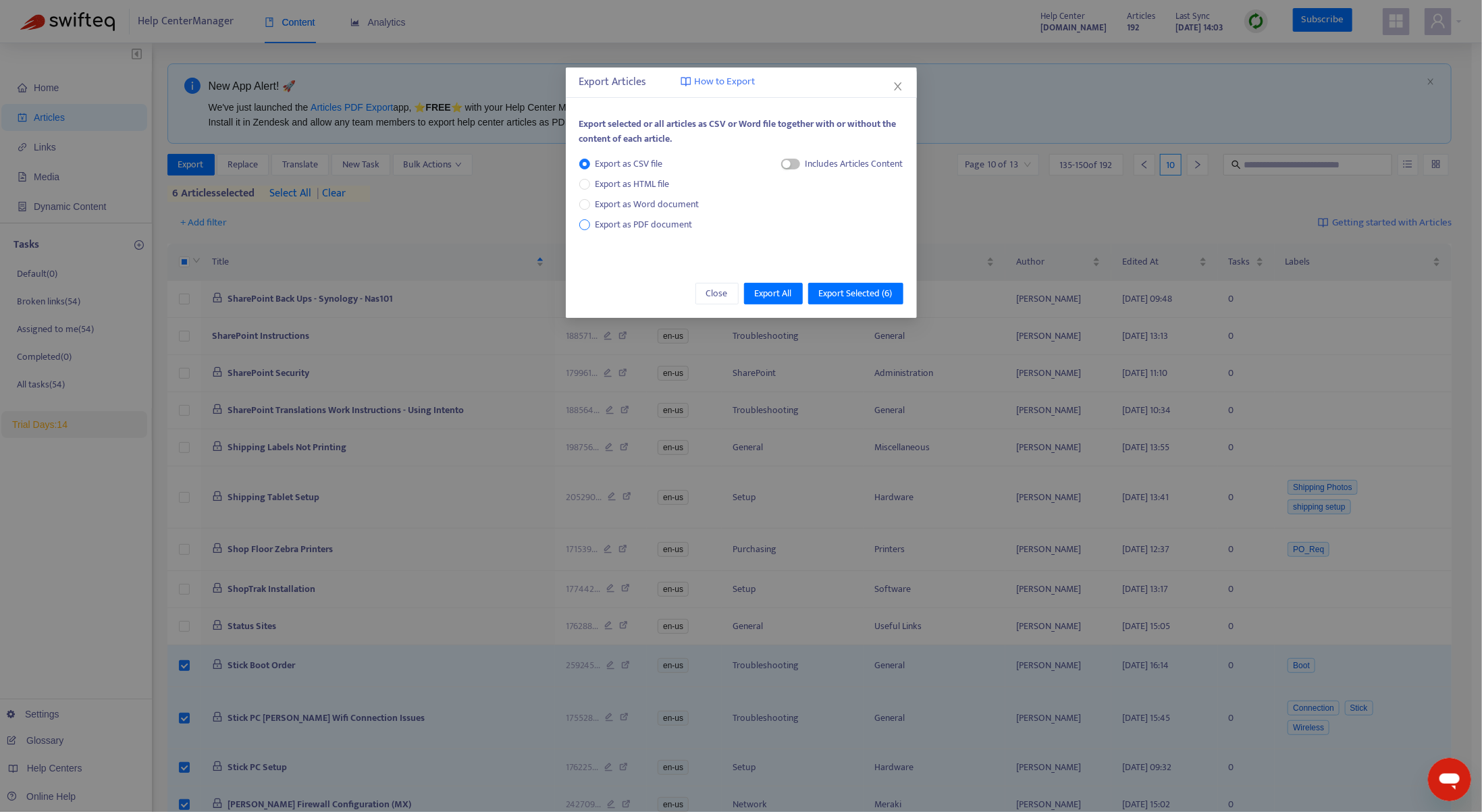
click at [642, 227] on span "Export as PDF document" at bounding box center [644, 224] width 97 height 15
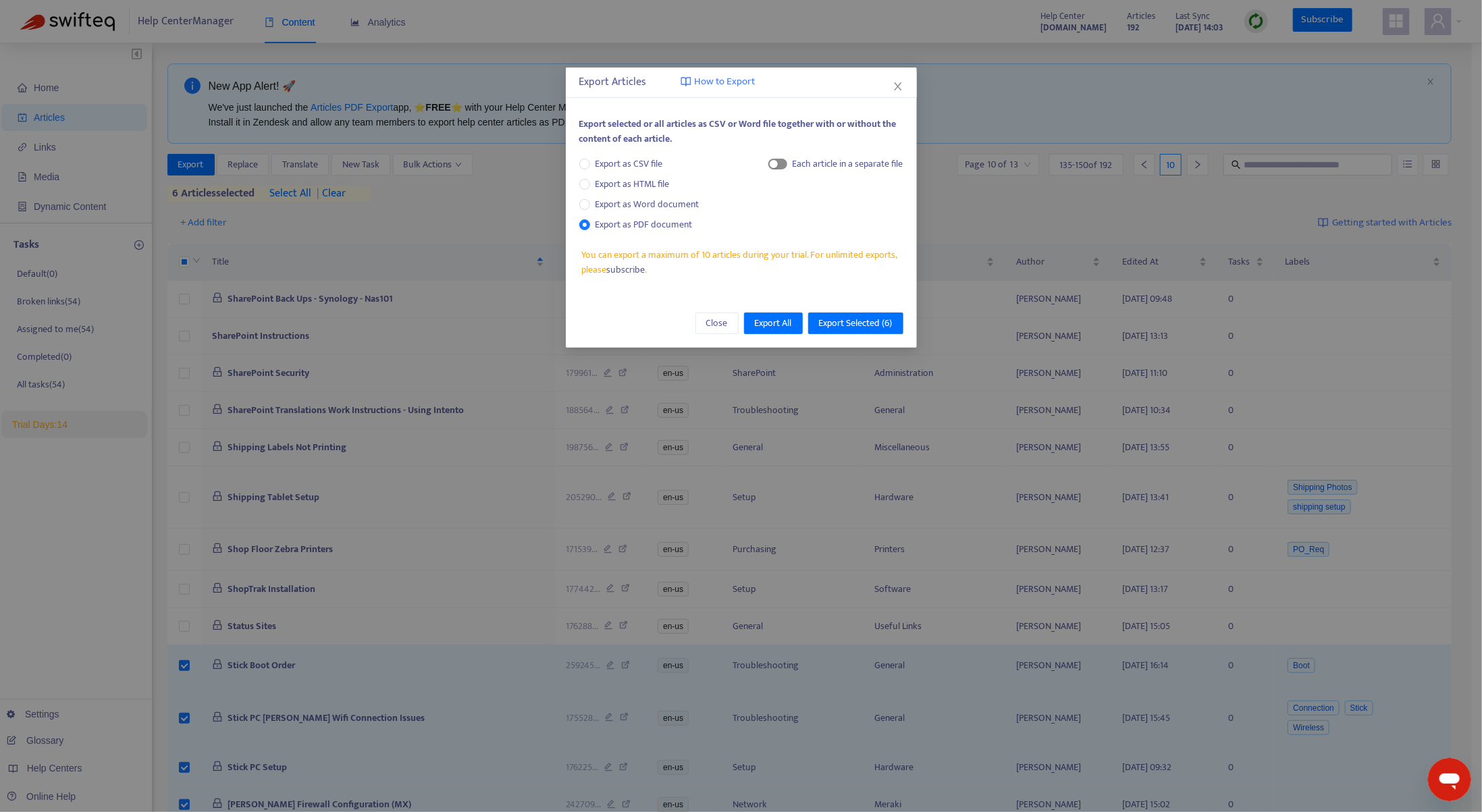
click at [775, 165] on div "button" at bounding box center [773, 164] width 8 height 8
click at [859, 325] on span "Export Selected ( 6 )" at bounding box center [856, 323] width 74 height 15
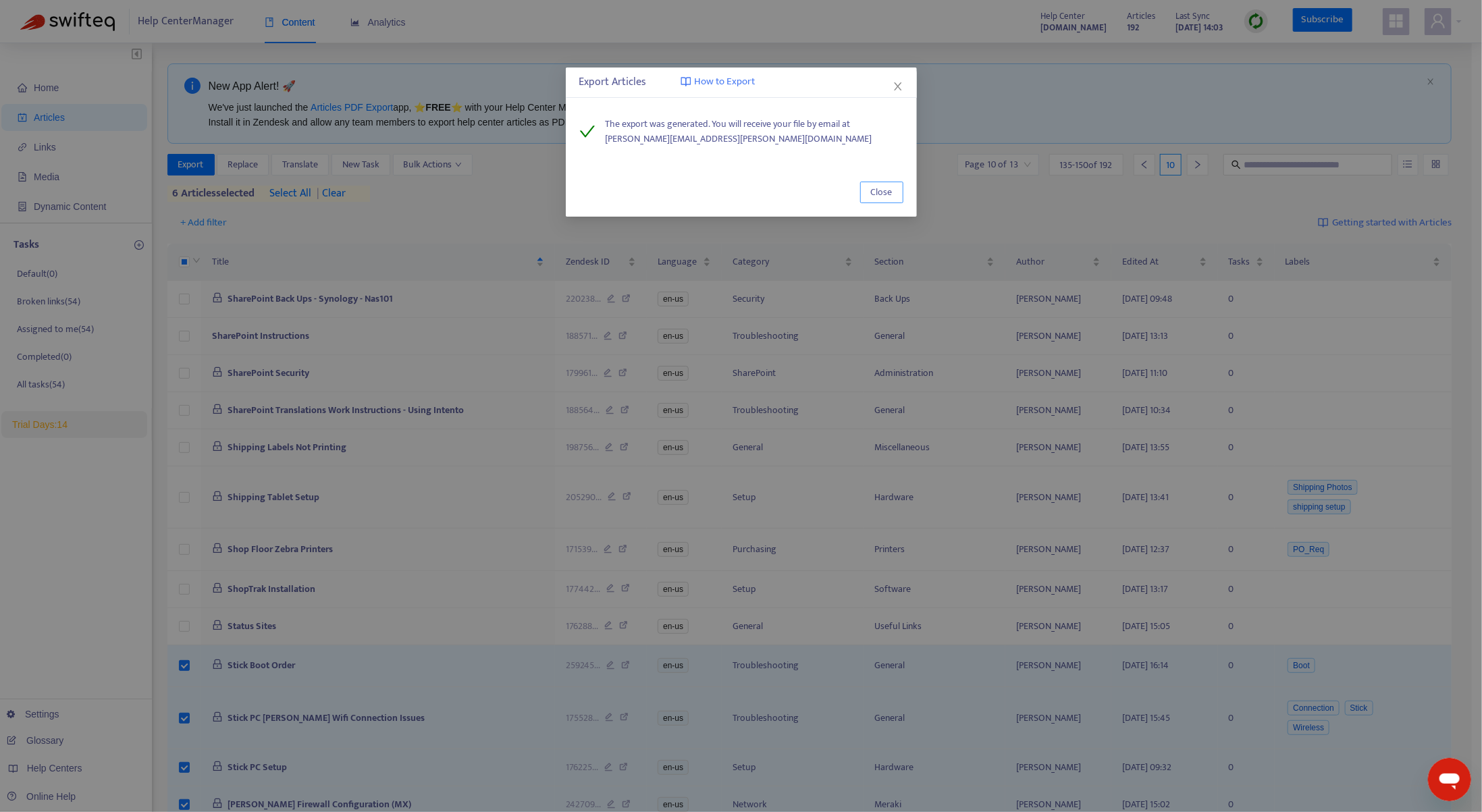
click at [895, 189] on button "Close" at bounding box center [881, 192] width 43 height 21
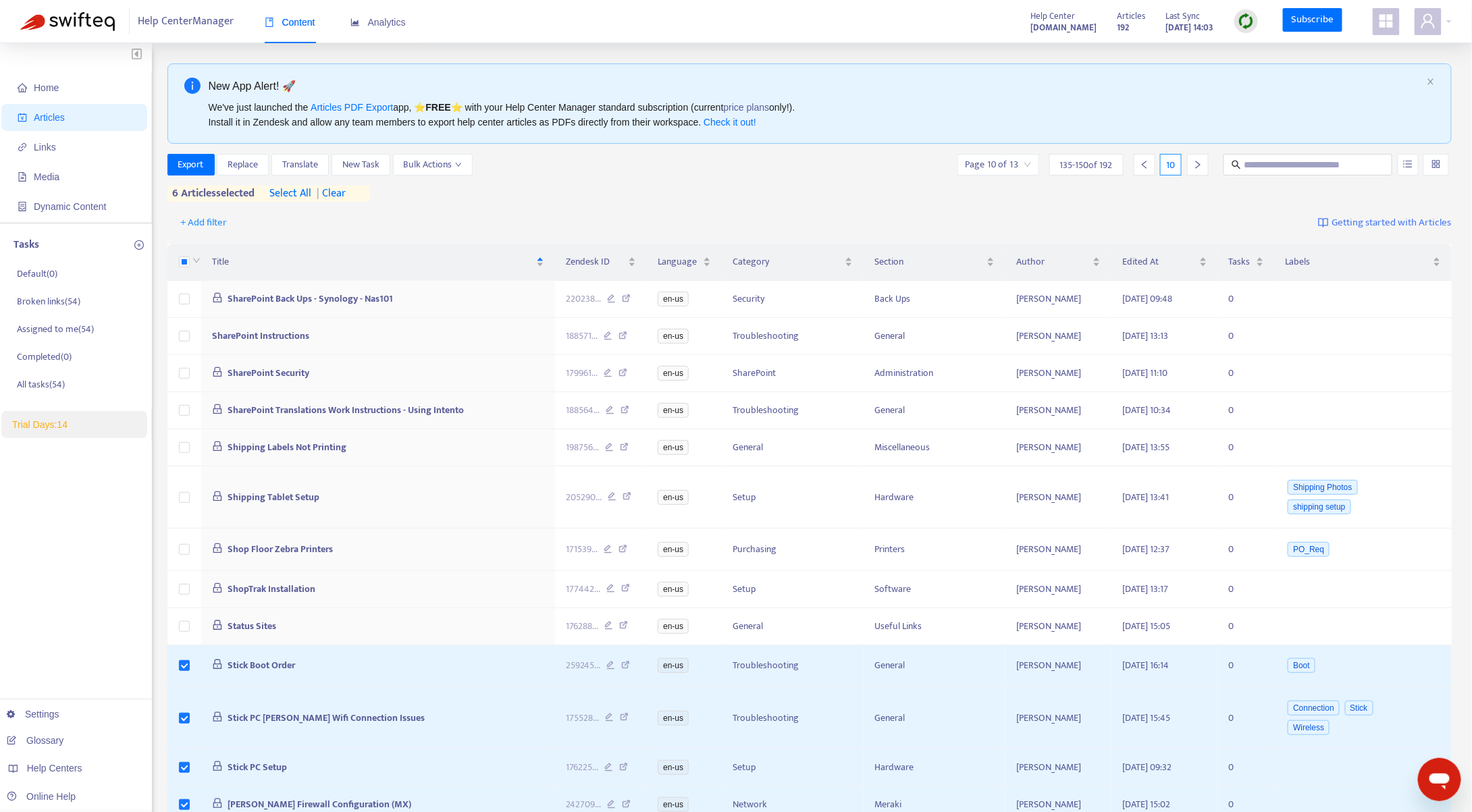
click at [1177, 168] on div "10" at bounding box center [1171, 164] width 21 height 21
drag, startPoint x: 1178, startPoint y: 163, endPoint x: 1164, endPoint y: 163, distance: 14.0
click at [1164, 163] on div "10" at bounding box center [1171, 164] width 21 height 21
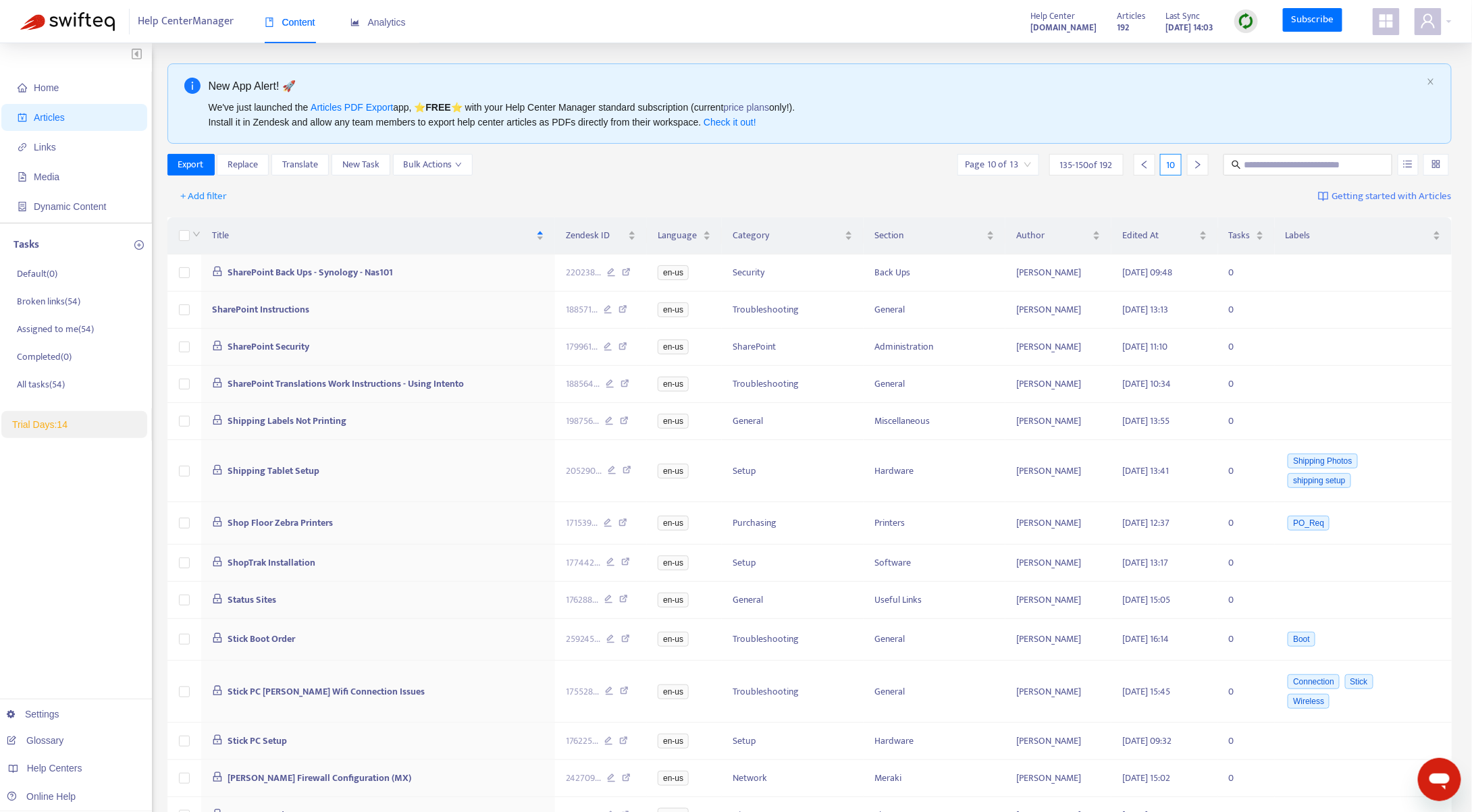
click at [1198, 167] on icon "right" at bounding box center [1198, 165] width 4 height 8
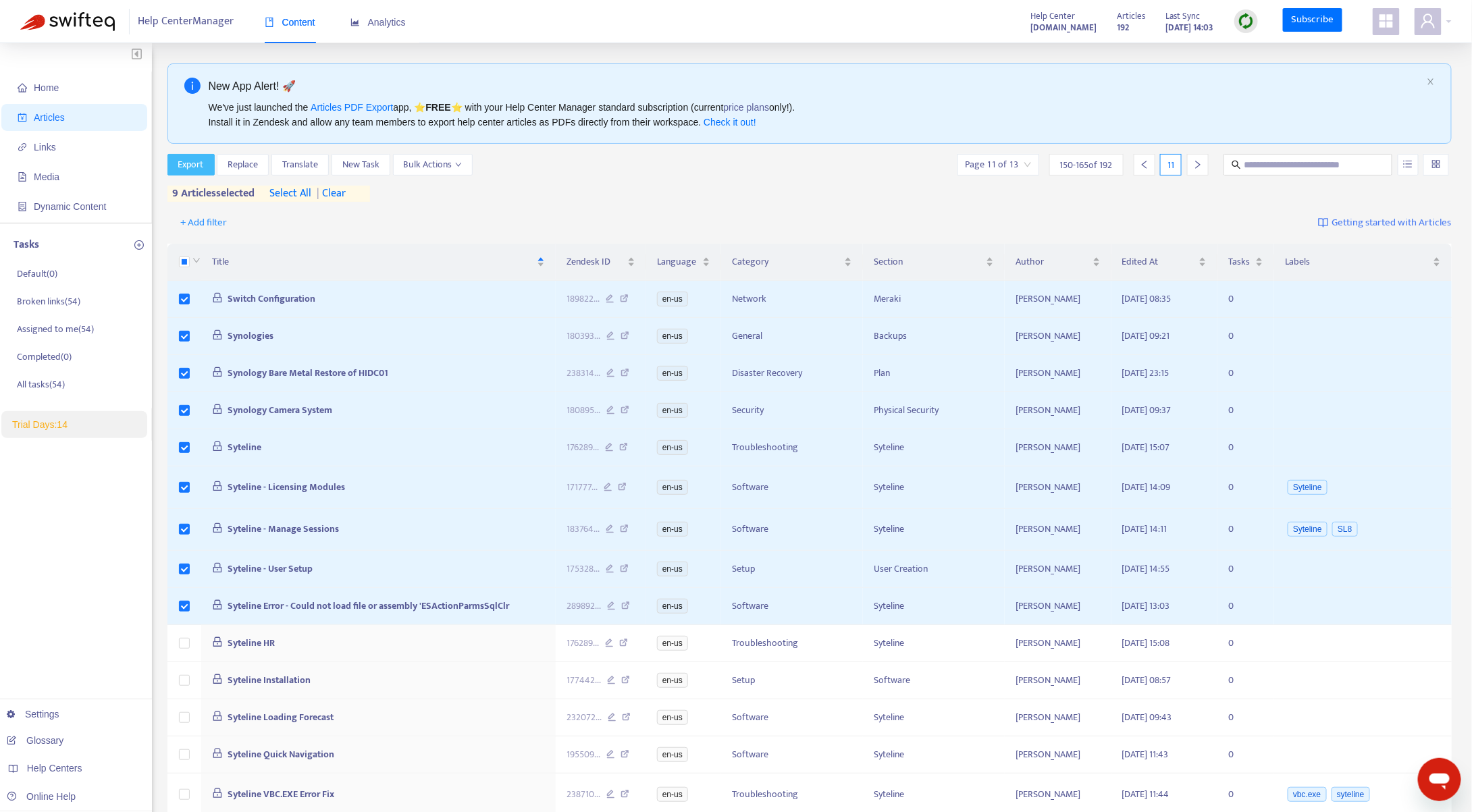
click at [187, 164] on span "Export" at bounding box center [190, 165] width 26 height 15
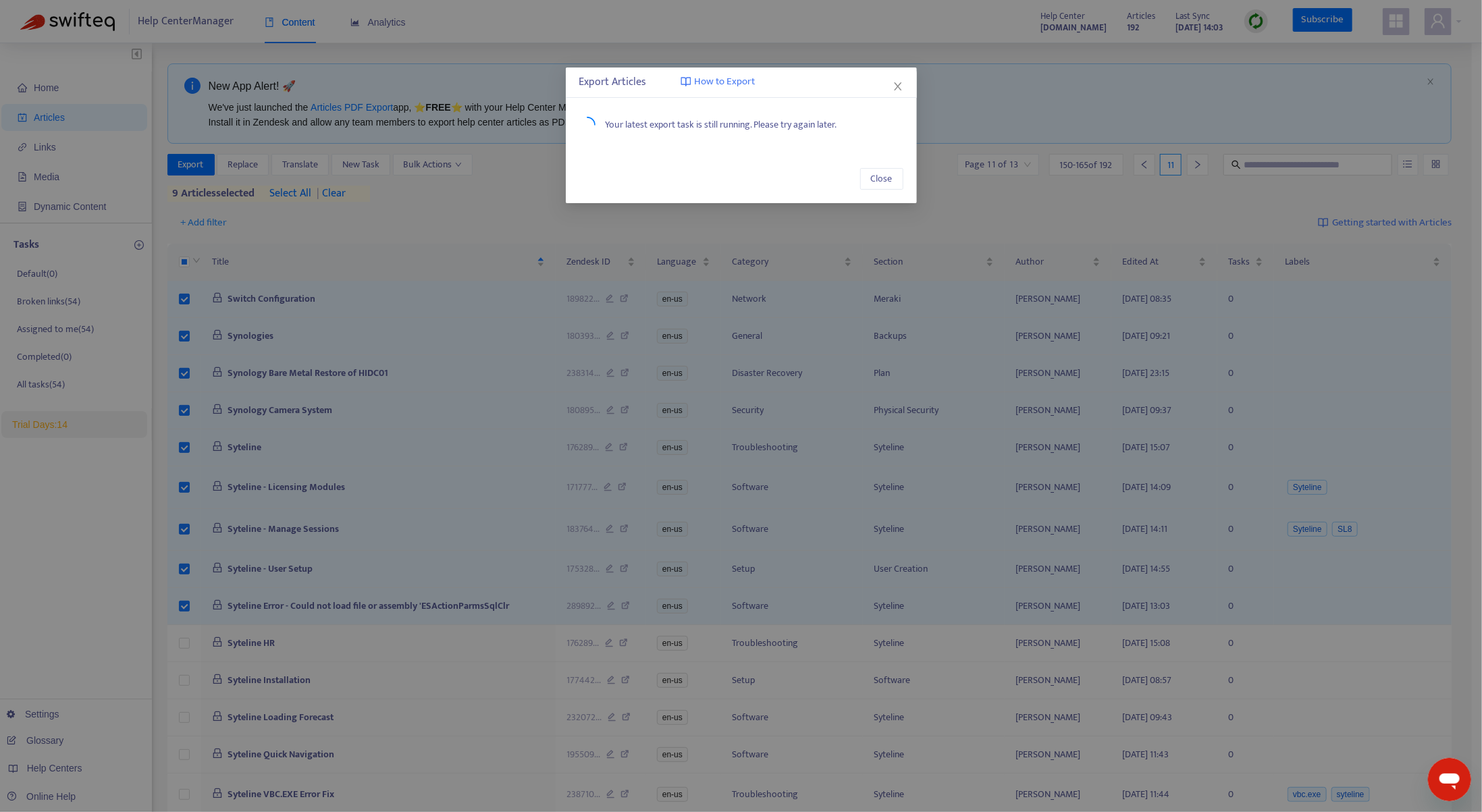
click at [803, 21] on div "Export Articles How to Export Your latest export task is still running. Please …" at bounding box center [741, 406] width 1482 height 812
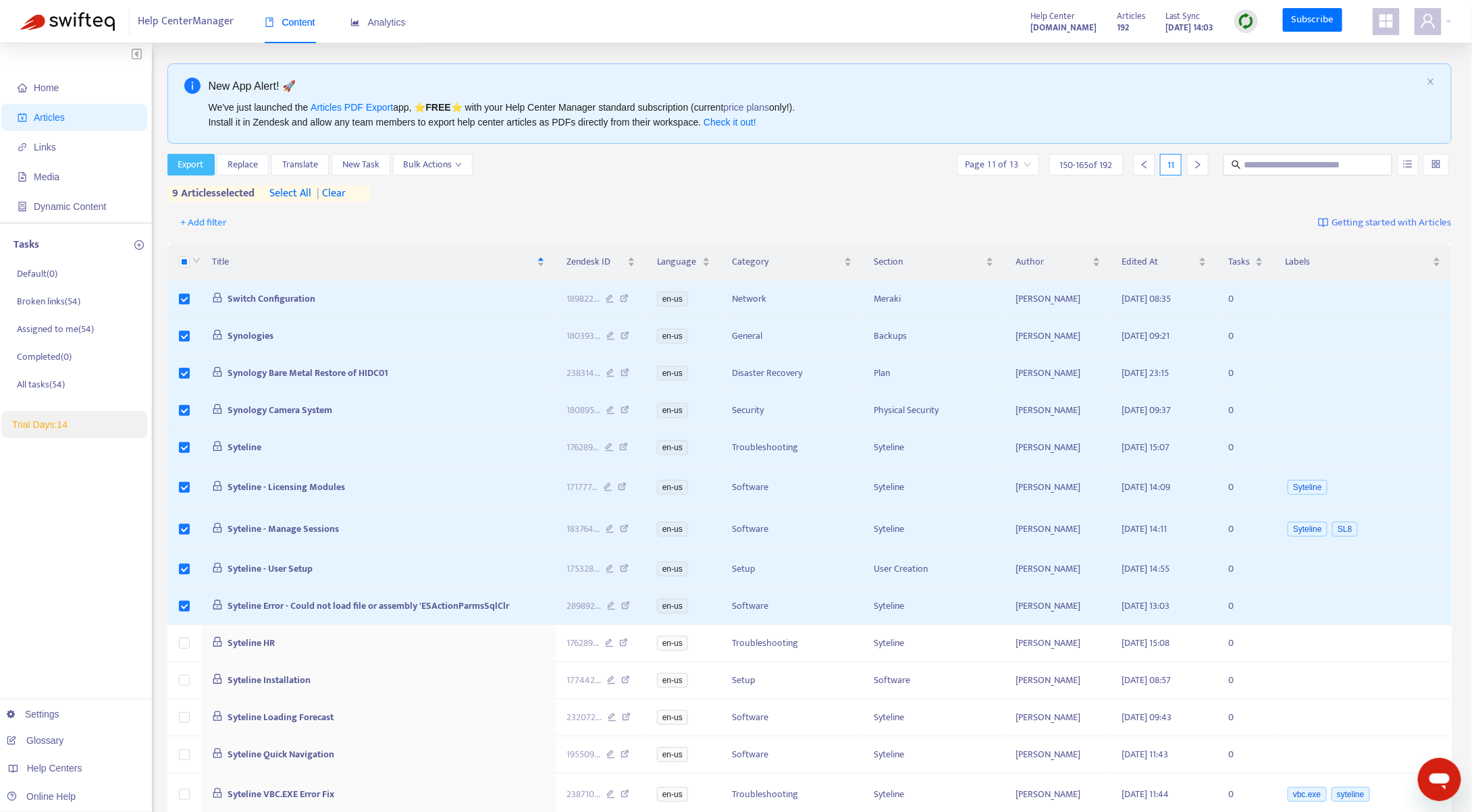
click at [204, 163] on button "Export" at bounding box center [191, 164] width 47 height 21
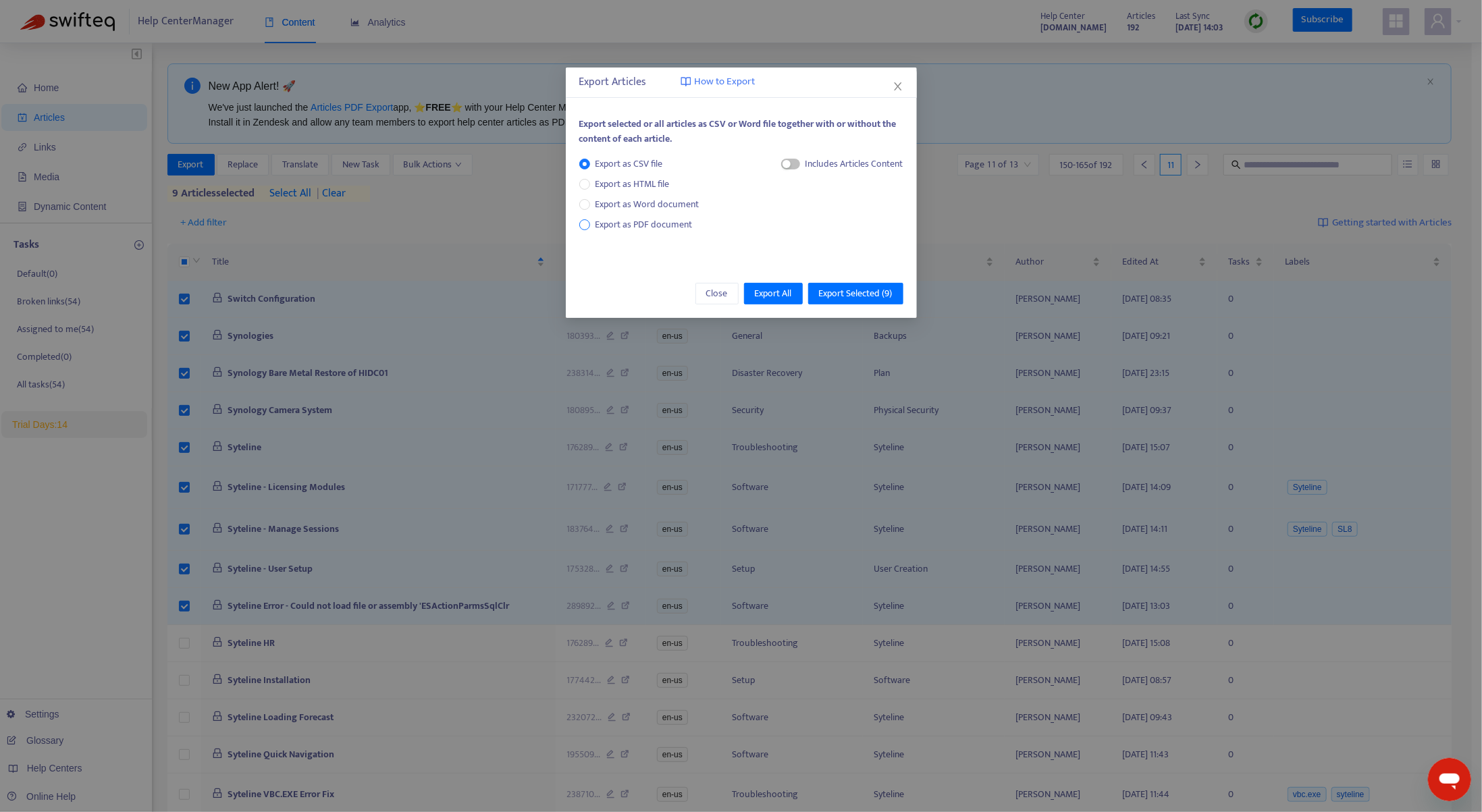
click at [625, 224] on span "Export as PDF document" at bounding box center [644, 224] width 97 height 15
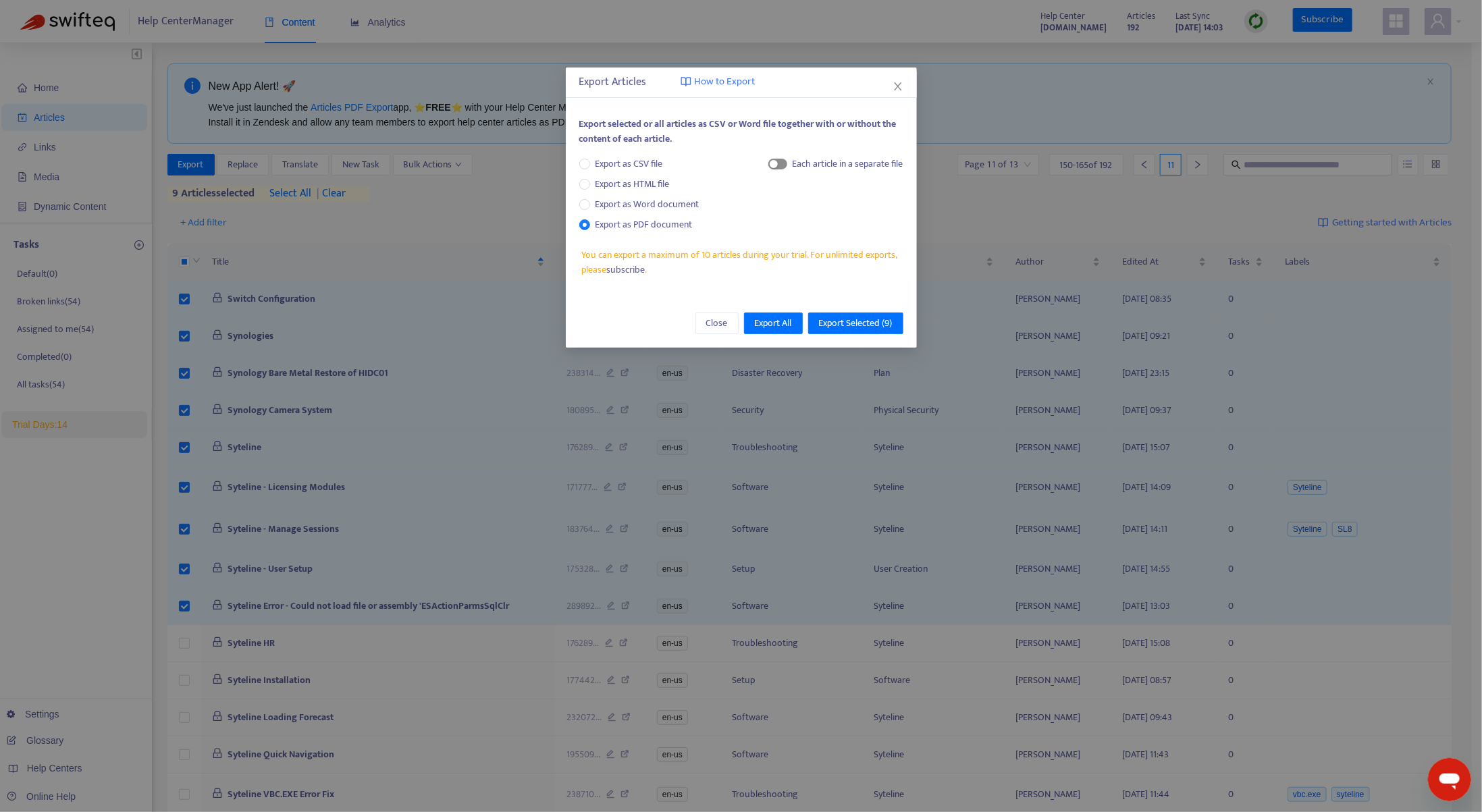
click at [773, 160] on div "button" at bounding box center [773, 164] width 8 height 8
click at [845, 318] on span "Export Selected ( 9 )" at bounding box center [856, 323] width 74 height 15
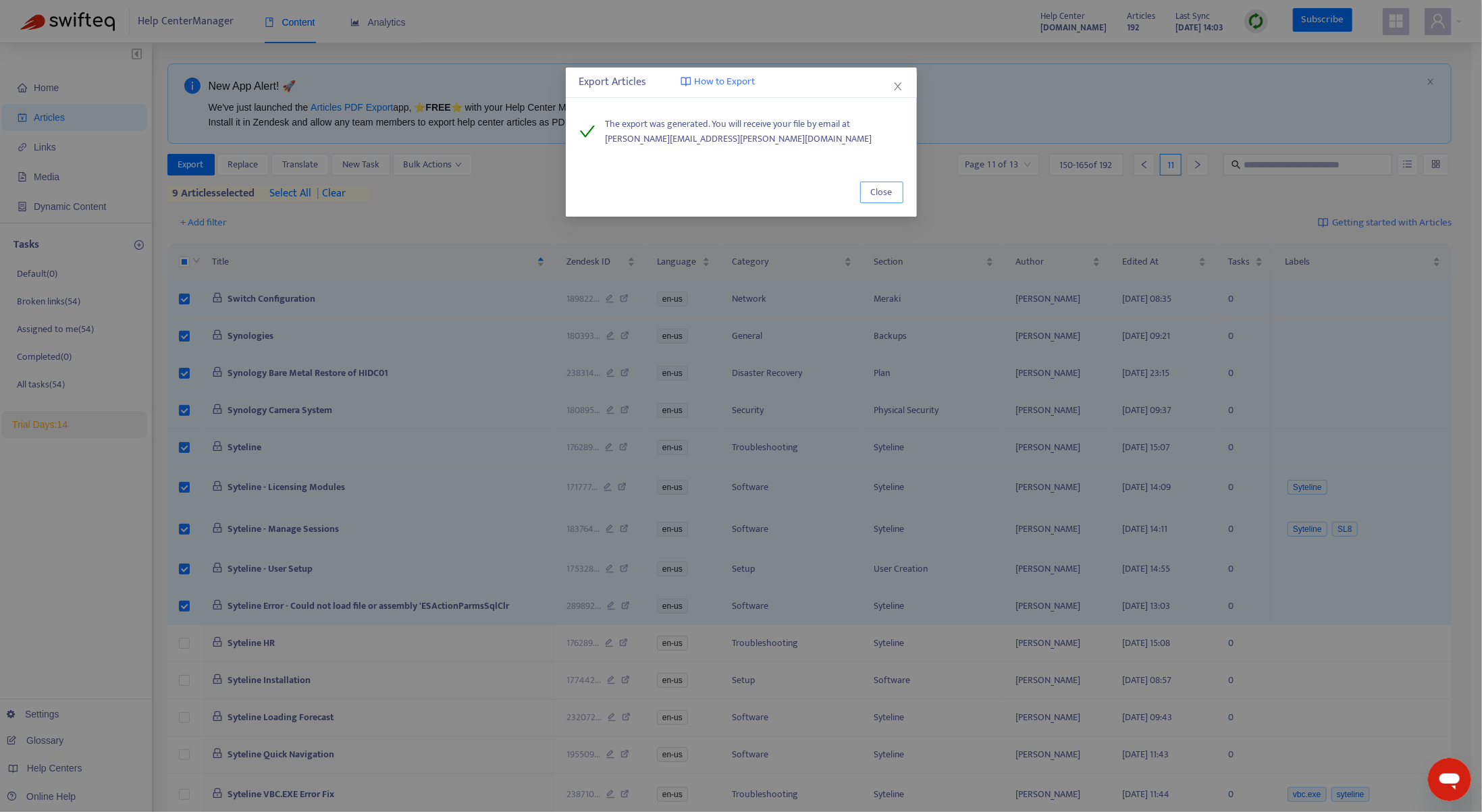
click at [884, 195] on span "Close" at bounding box center [881, 193] width 21 height 15
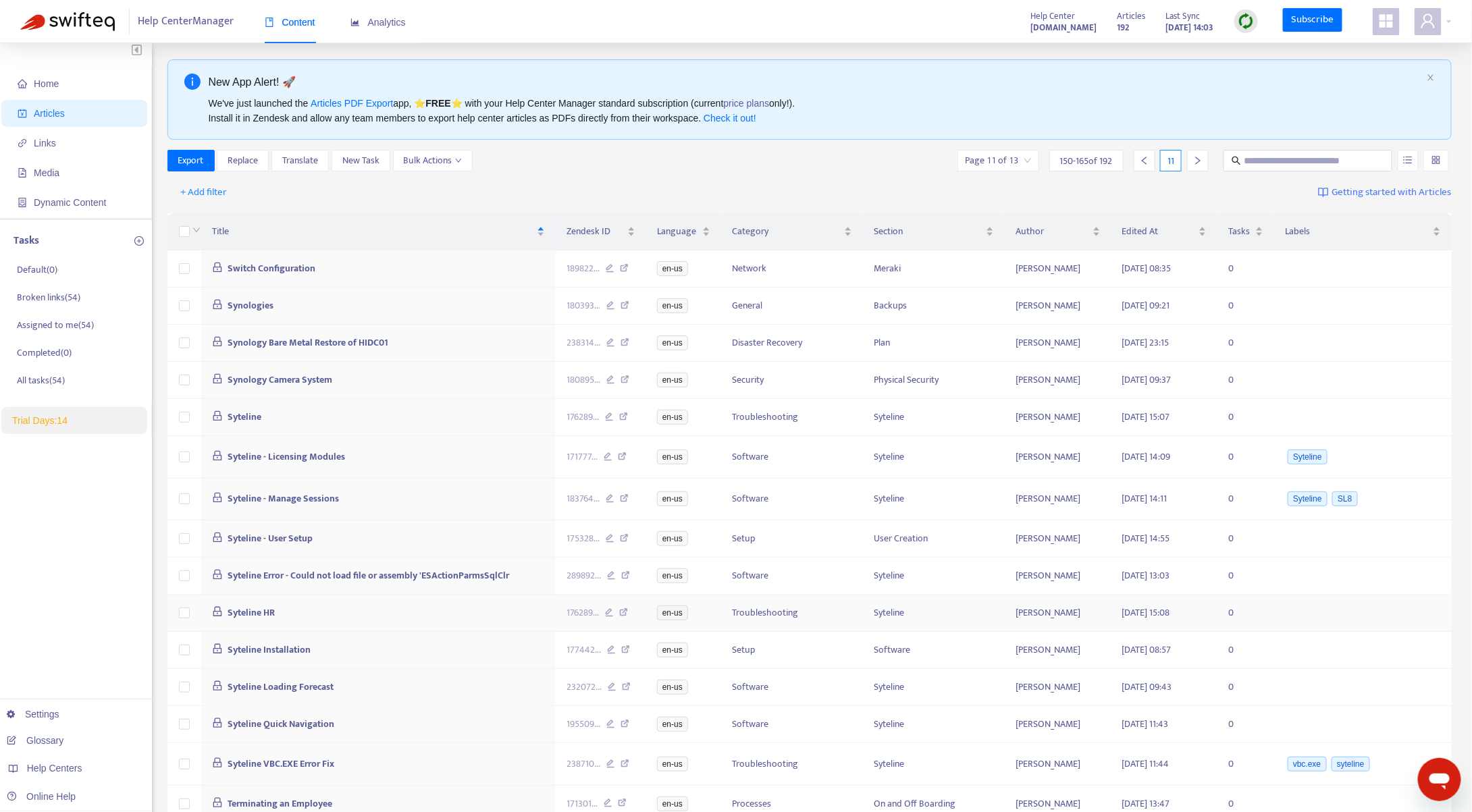
scroll to position [87, 0]
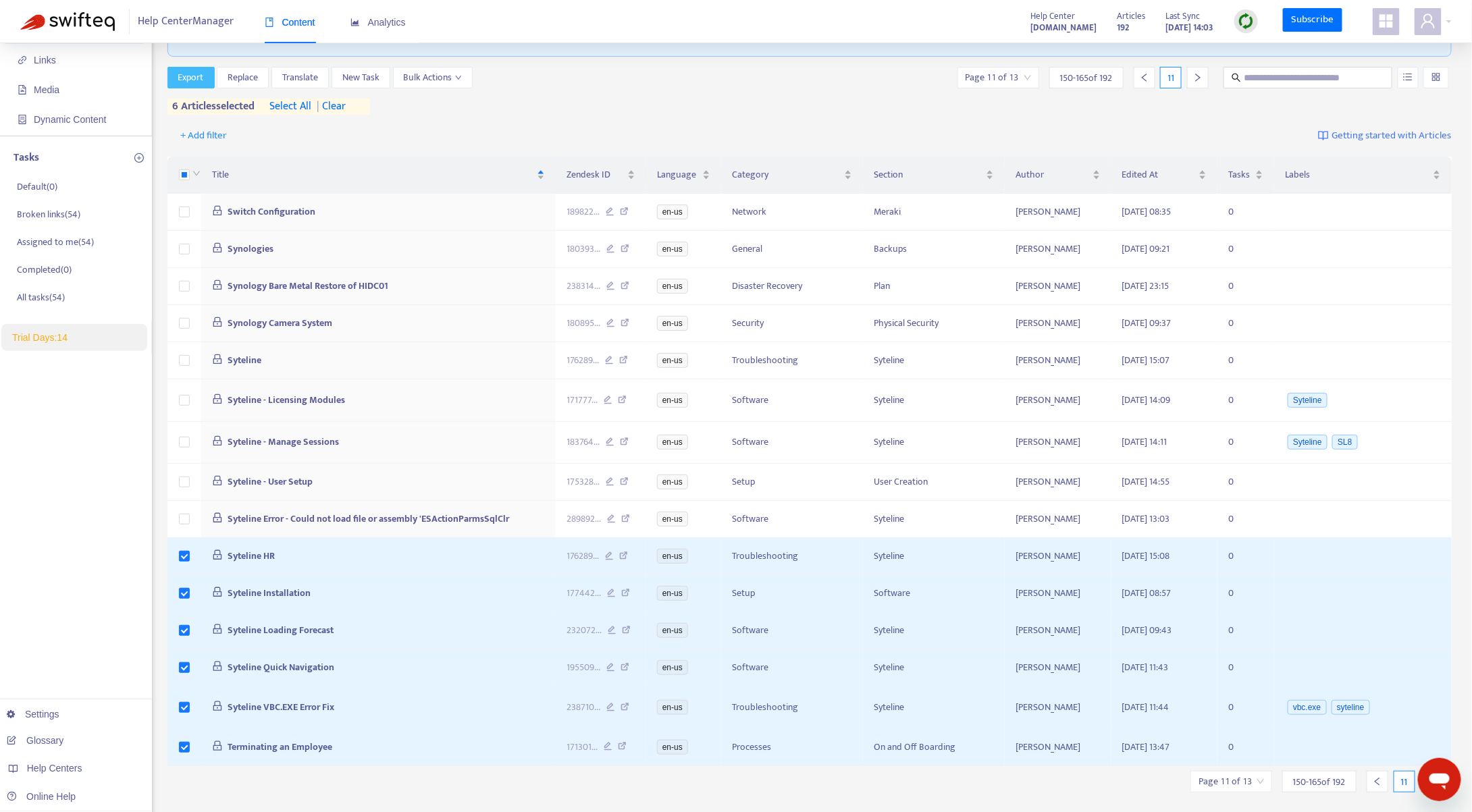
click at [177, 71] on button "Export" at bounding box center [191, 77] width 47 height 21
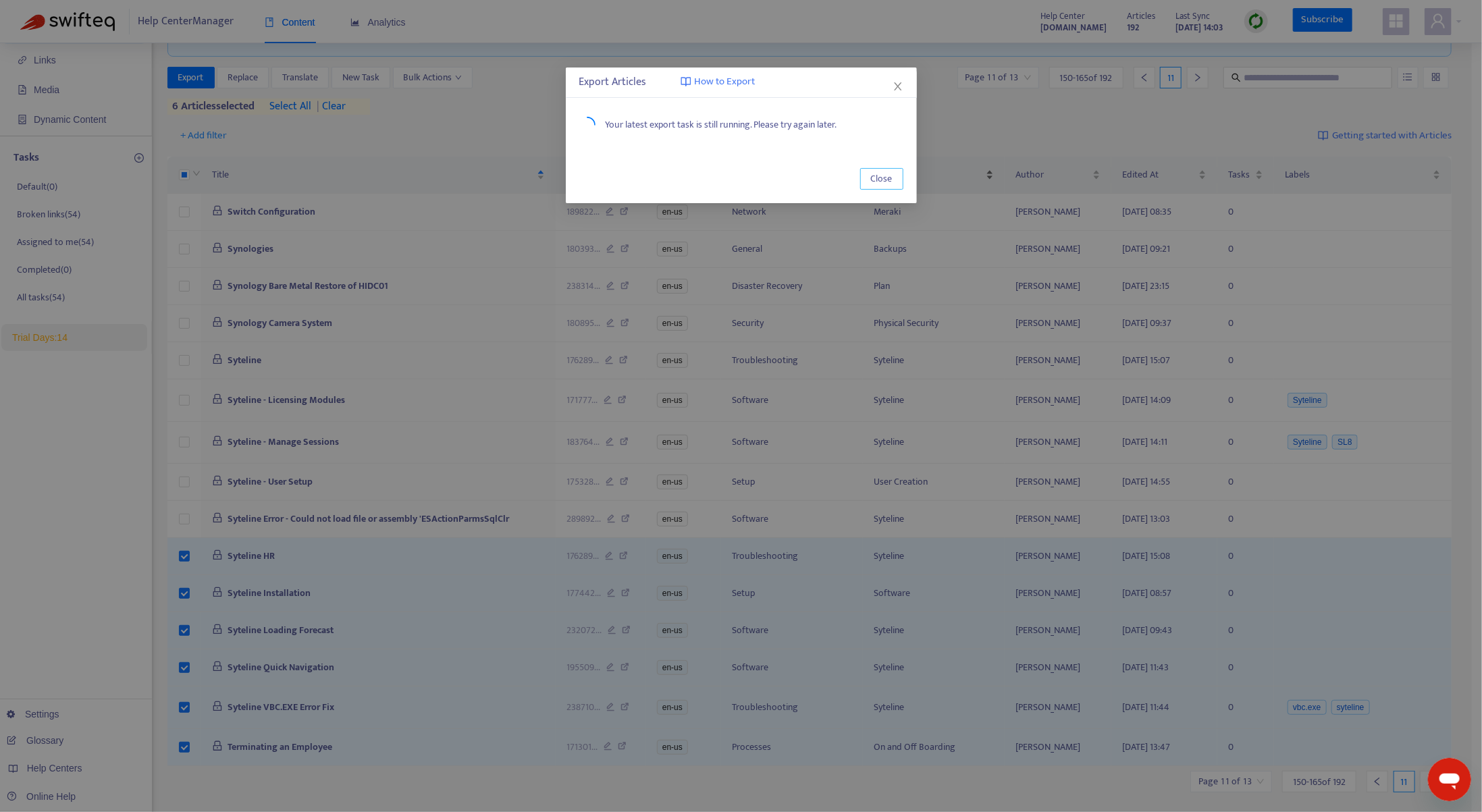
click at [891, 179] on span "Close" at bounding box center [881, 179] width 21 height 15
